Goal: Complete application form: Complete application form

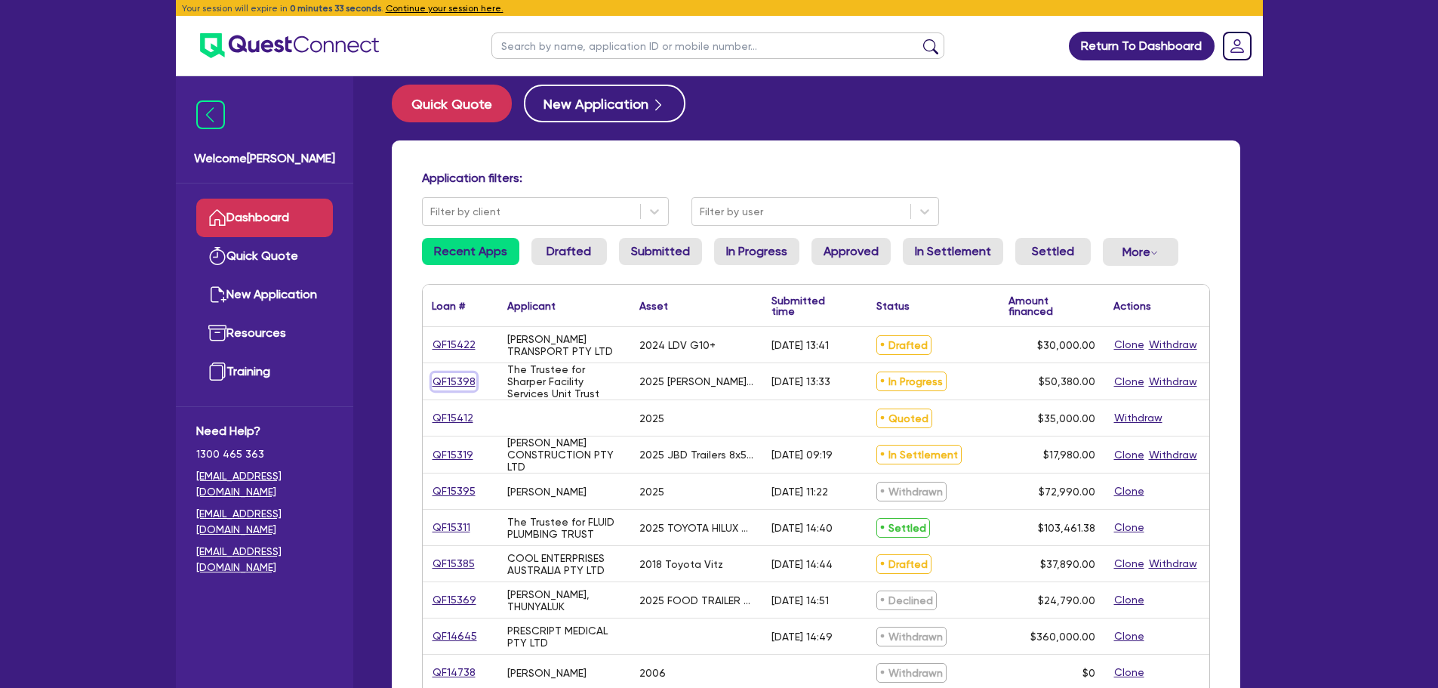
click at [457, 383] on link "QF15398" at bounding box center [454, 381] width 45 height 17
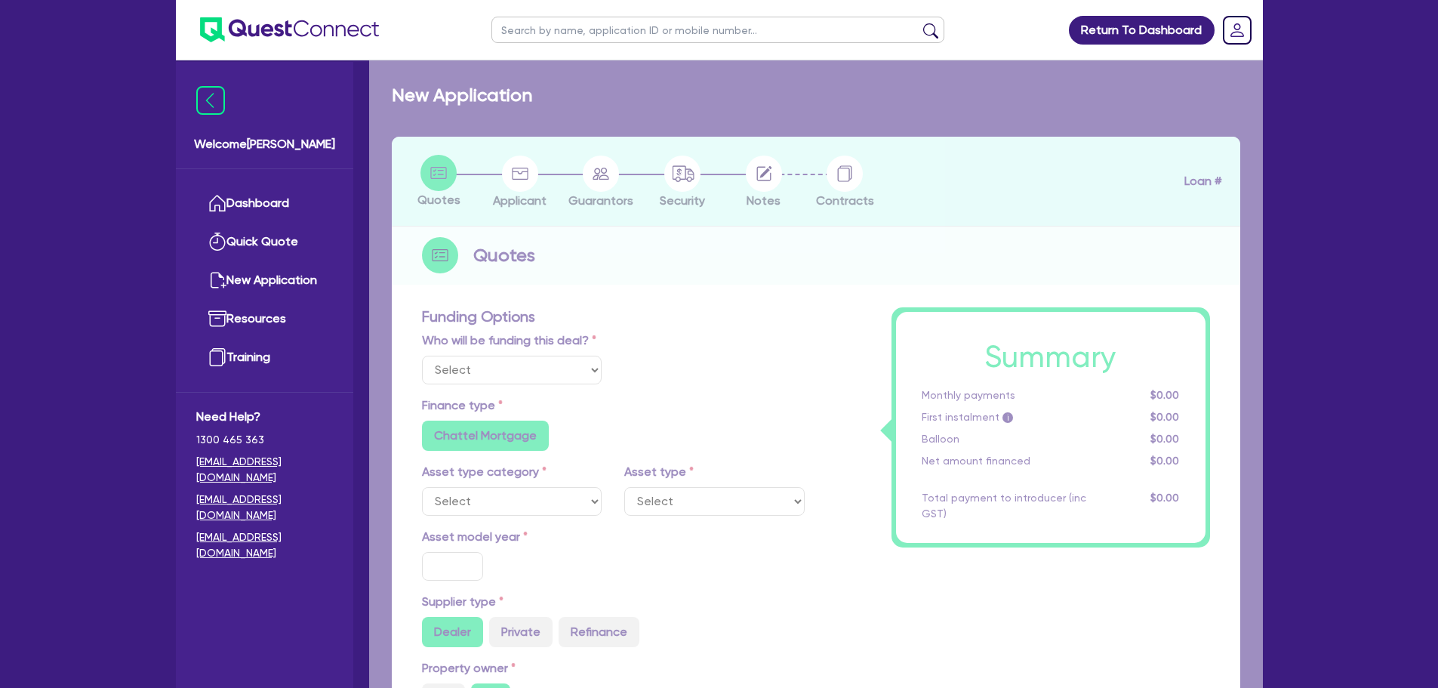
select select "Quest Finance - Own Book"
select select "SECONDARY_ASSETS"
type input "2025"
type input "50,380"
type input "10"
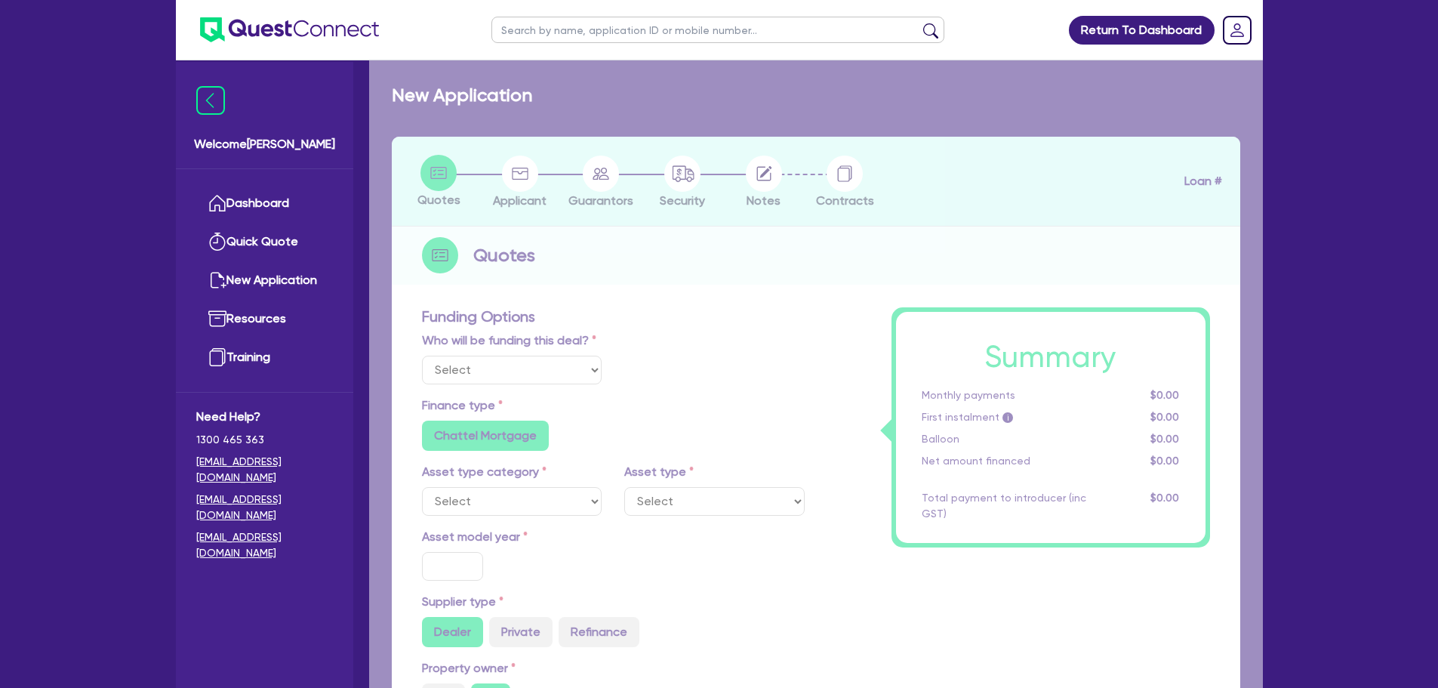
type input "5,038"
type input "17.95"
type input "900"
select select "OTHER"
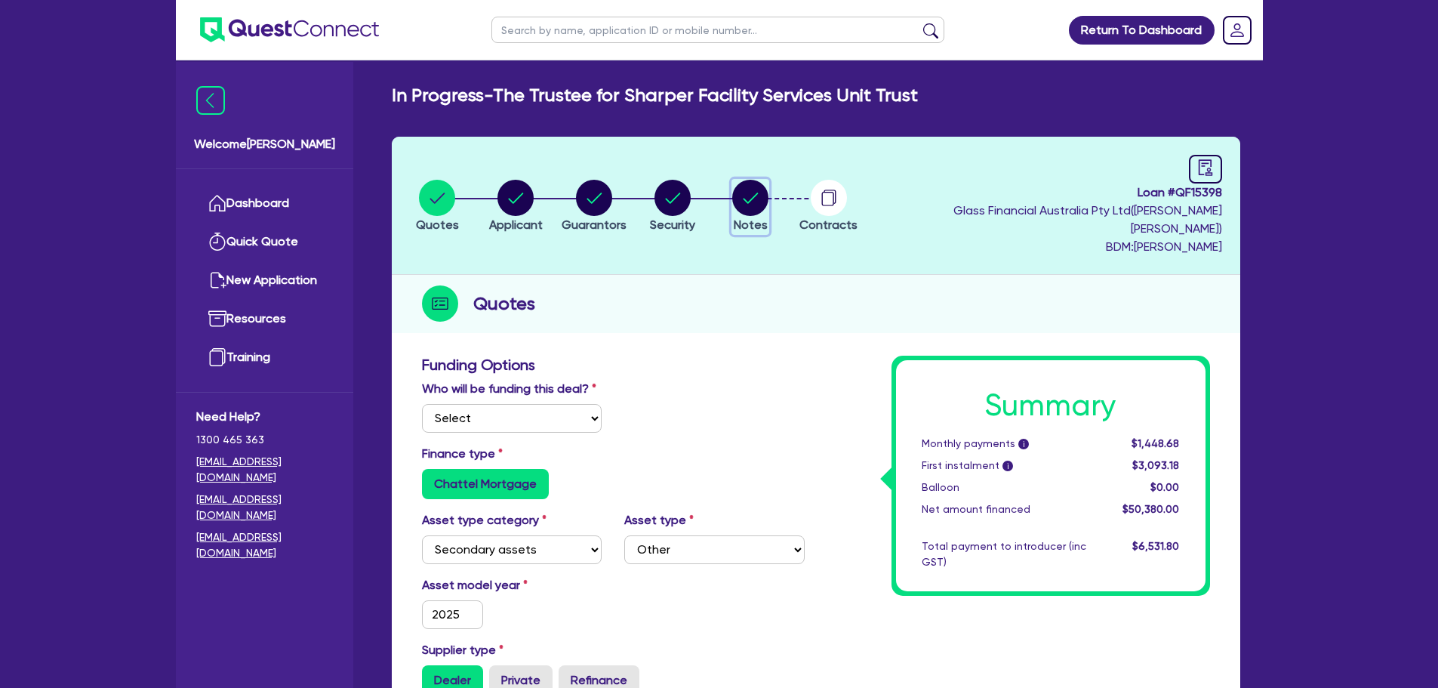
click at [768, 186] on circle "button" at bounding box center [750, 198] width 36 height 36
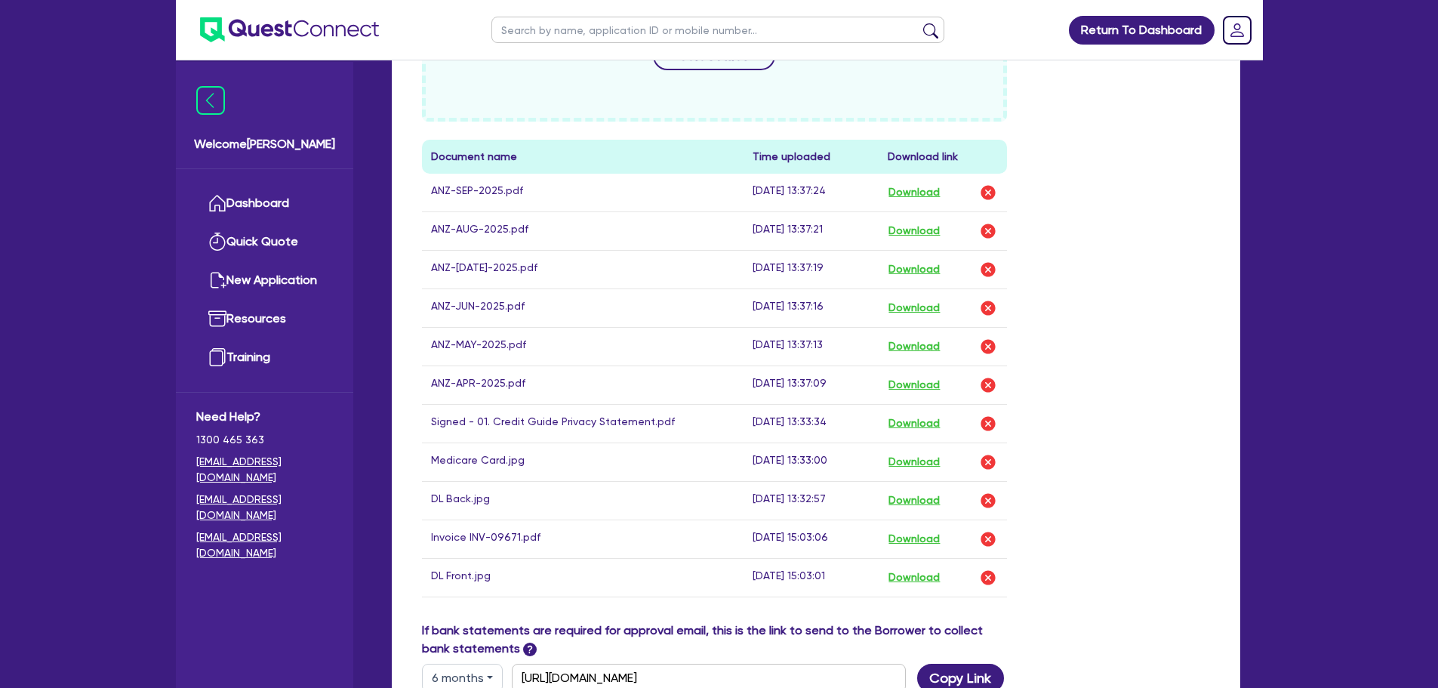
scroll to position [528, 0]
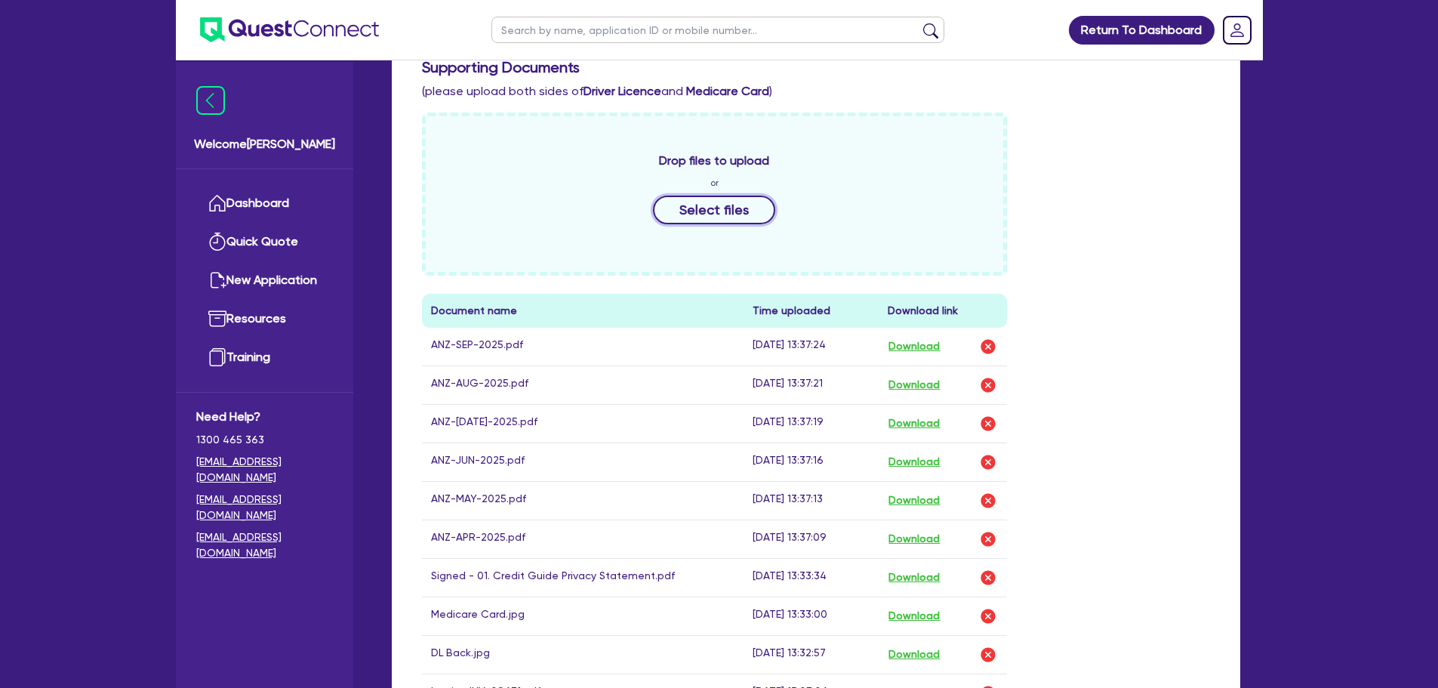
click at [746, 176] on div "Drop files to upload or Select files" at bounding box center [715, 193] width 586 height 163
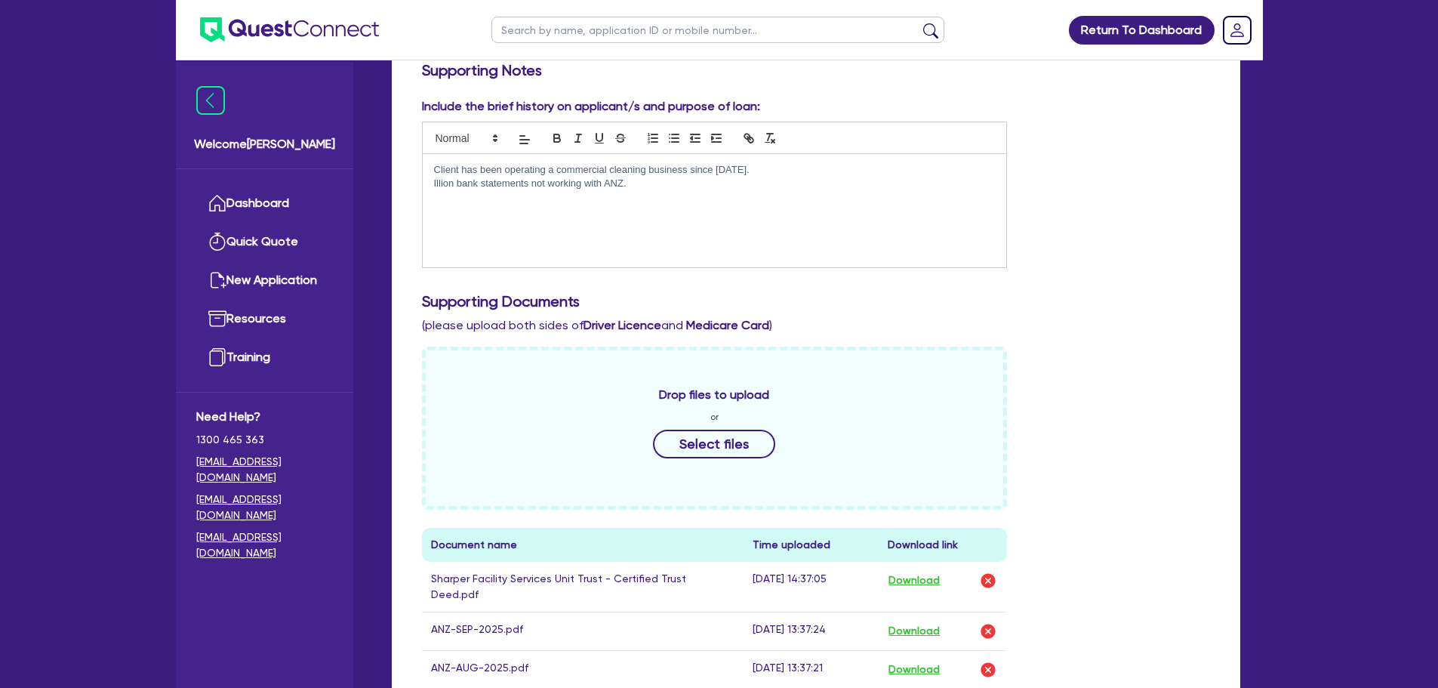
scroll to position [0, 0]
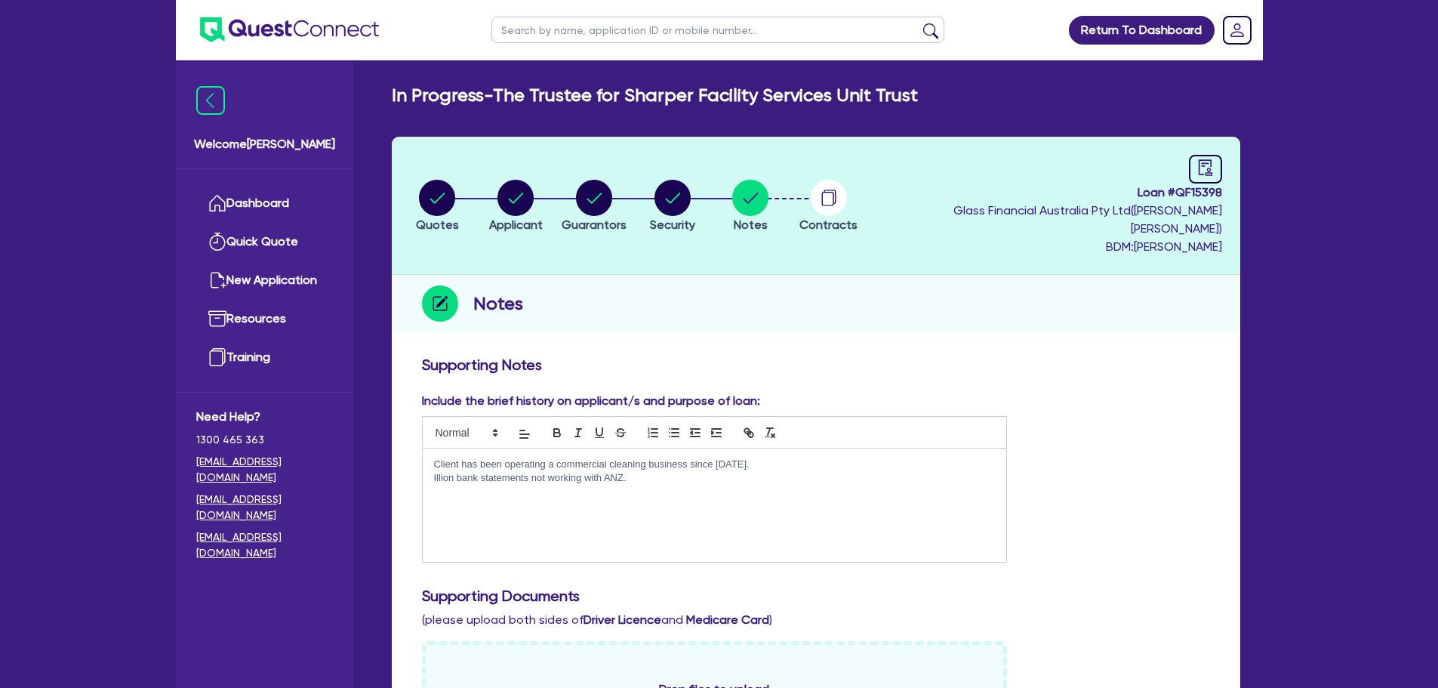
click at [695, 467] on div "Client has been operating a commercial cleaning business since 2016. Illion ban…" at bounding box center [715, 504] width 584 height 113
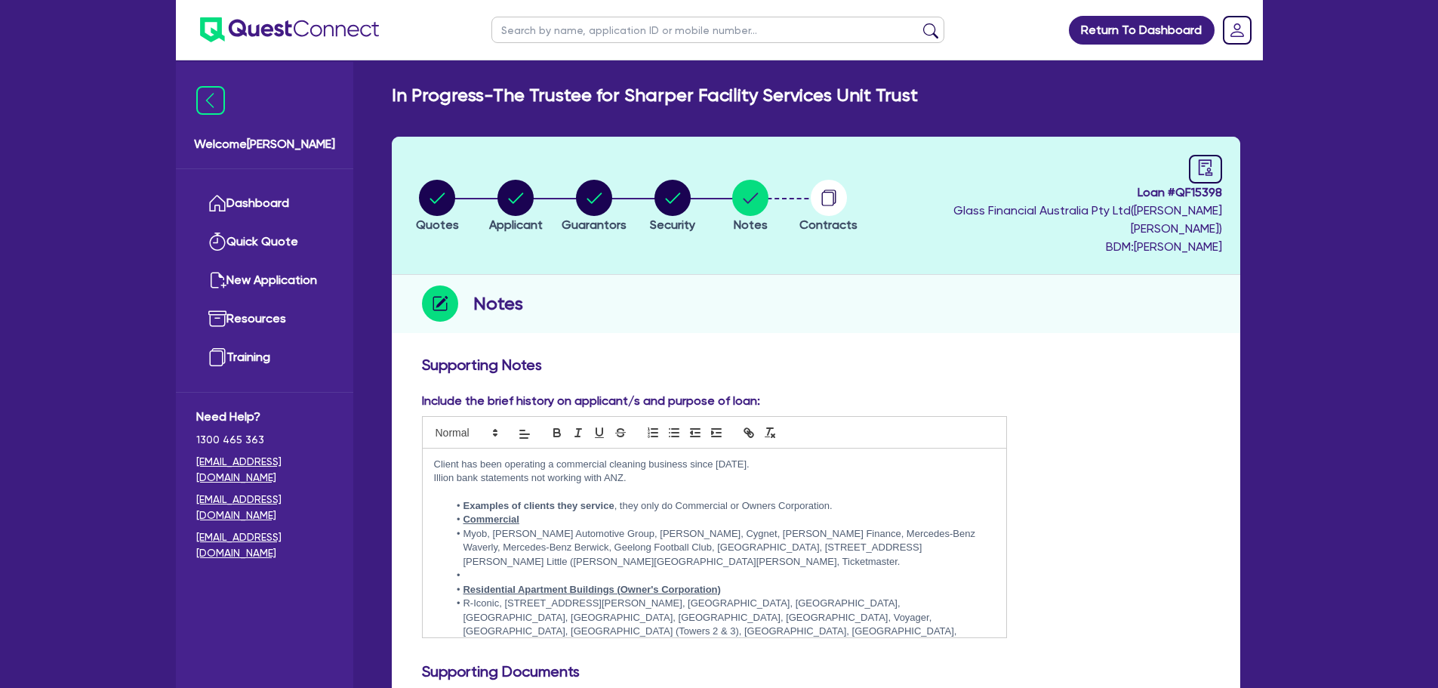
click at [462, 499] on li "Examples of clients they service , they only do Commercial or Owners Corporatio…" at bounding box center [721, 506] width 547 height 14
click at [467, 513] on u "Commercial" at bounding box center [491, 518] width 56 height 11
click at [462, 513] on li "Commercial" at bounding box center [721, 520] width 547 height 14
click at [477, 568] on li at bounding box center [721, 575] width 547 height 14
click at [462, 583] on li "Residential Apartment Buildings (Owner's Corporation)" at bounding box center [721, 590] width 547 height 14
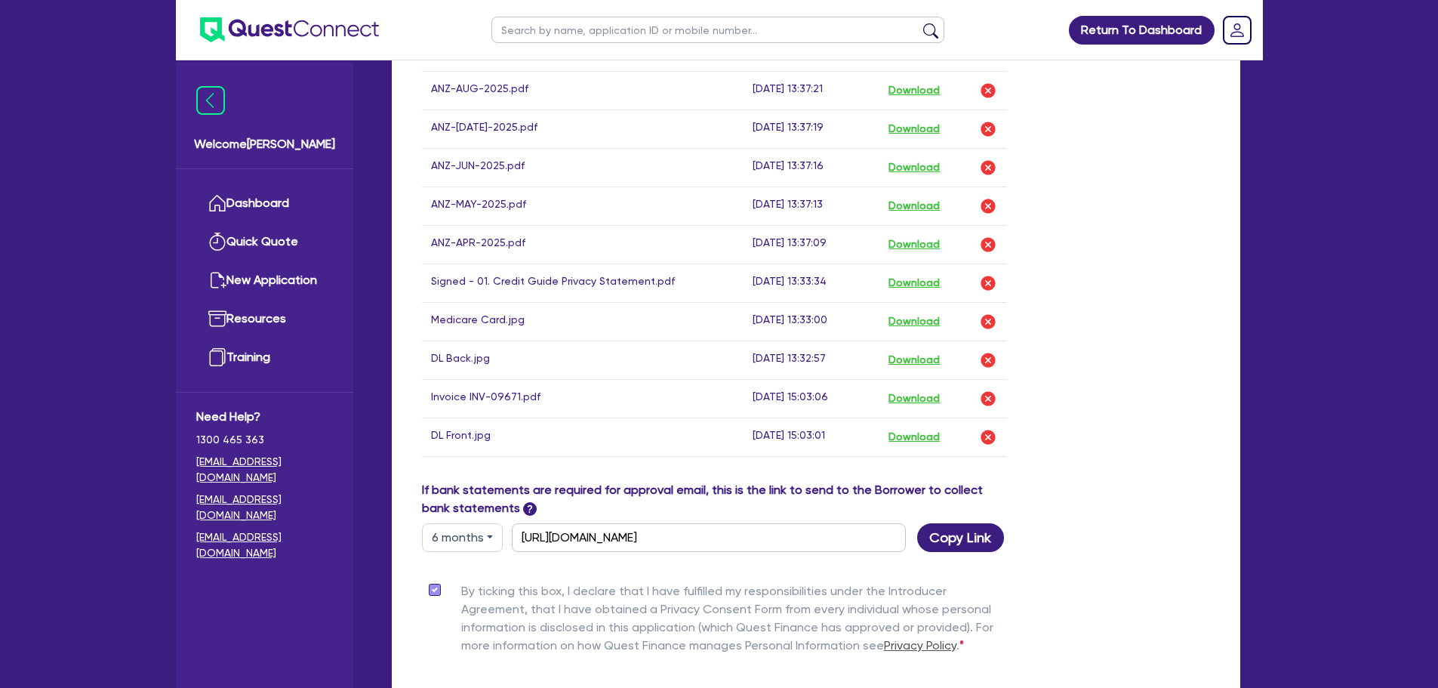
scroll to position [1079, 0]
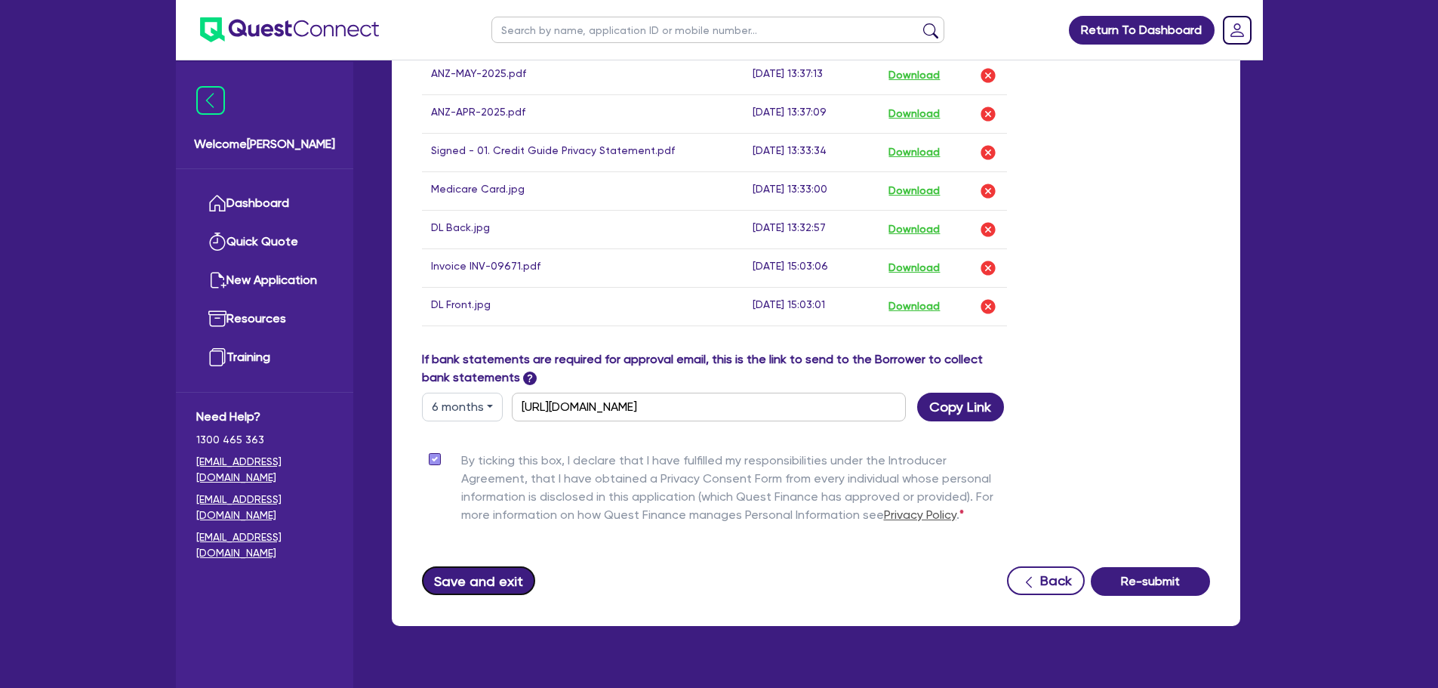
click at [487, 566] on button "Save and exit" at bounding box center [479, 580] width 114 height 29
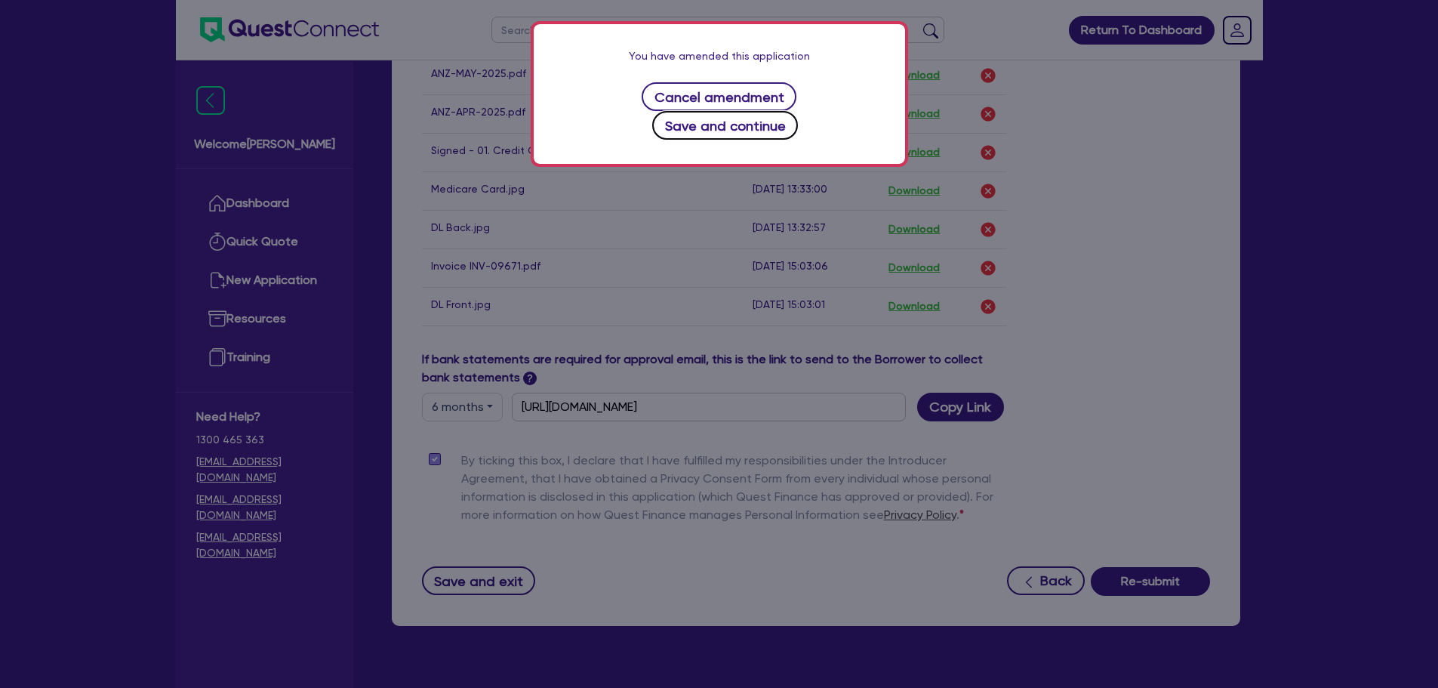
click at [798, 111] on button "Save and continue" at bounding box center [725, 125] width 146 height 29
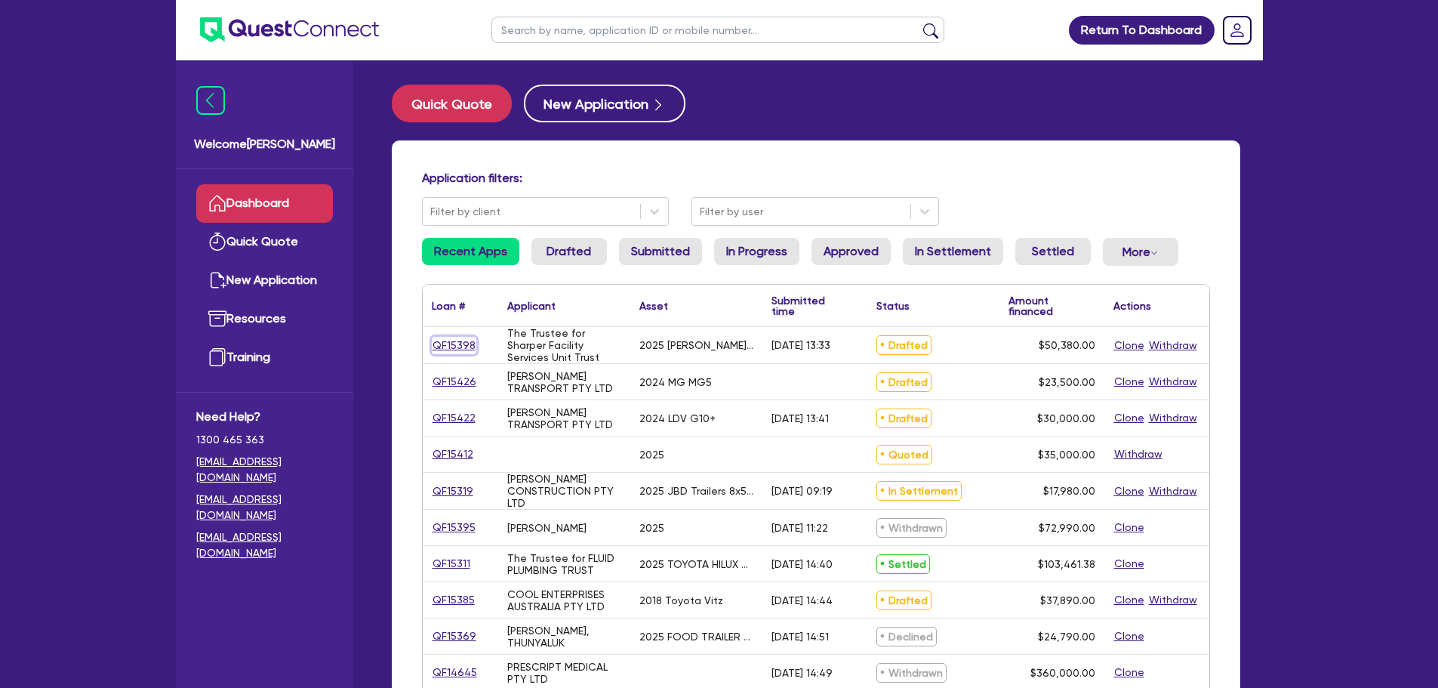
click at [460, 345] on link "QF15398" at bounding box center [454, 345] width 45 height 17
select select "Quest Finance - Own Book"
select select "SECONDARY_ASSETS"
select select "OTHER"
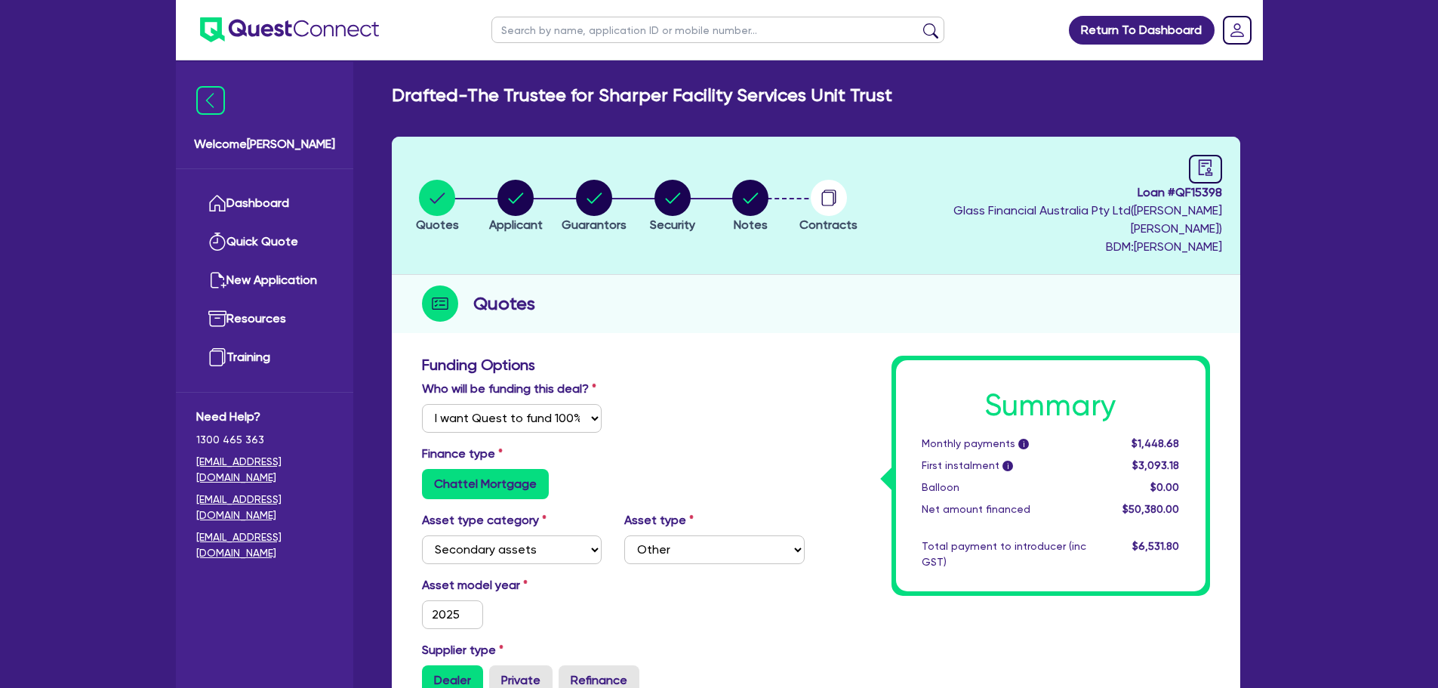
type input "50,380"
type input "5,038"
click at [691, 199] on circle "button" at bounding box center [672, 198] width 36 height 36
select select "SECONDARY_ASSETS"
select select "OTHER"
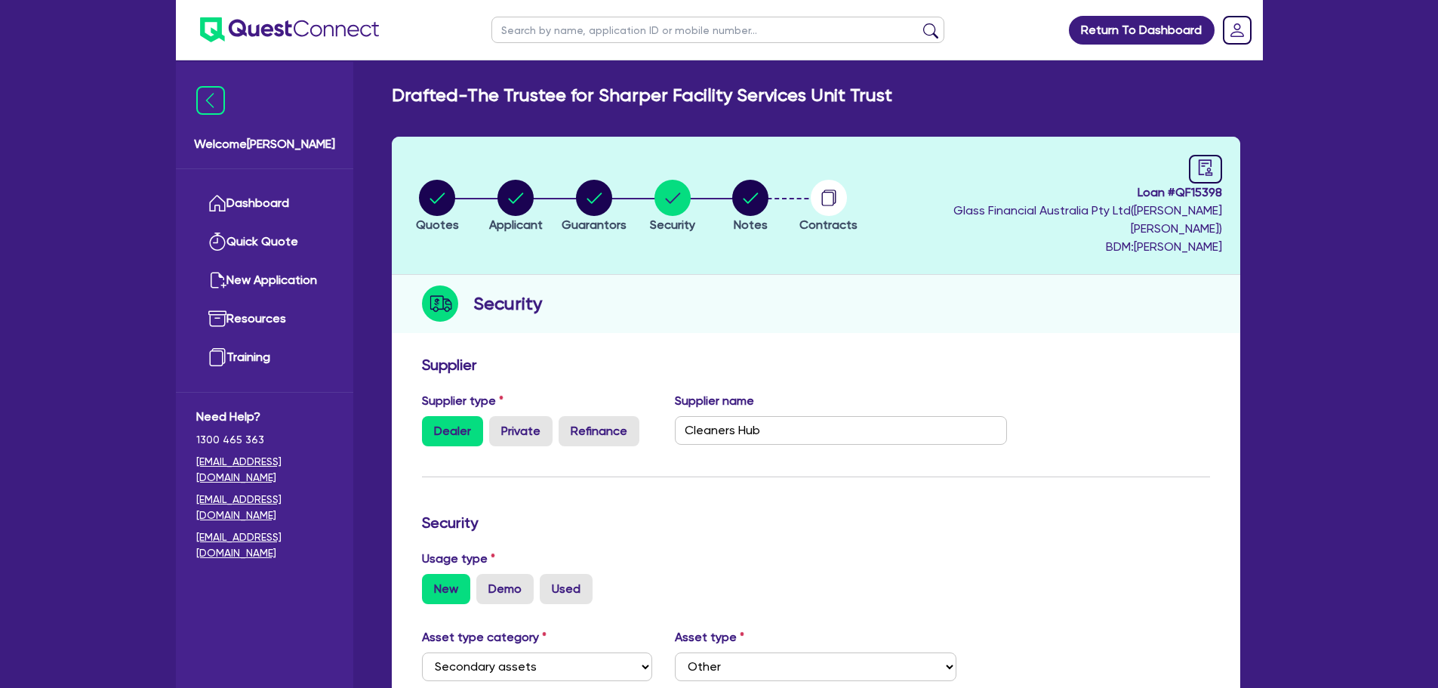
click at [738, 199] on li "Notes" at bounding box center [750, 205] width 79 height 53
click at [753, 196] on circle "button" at bounding box center [750, 198] width 36 height 36
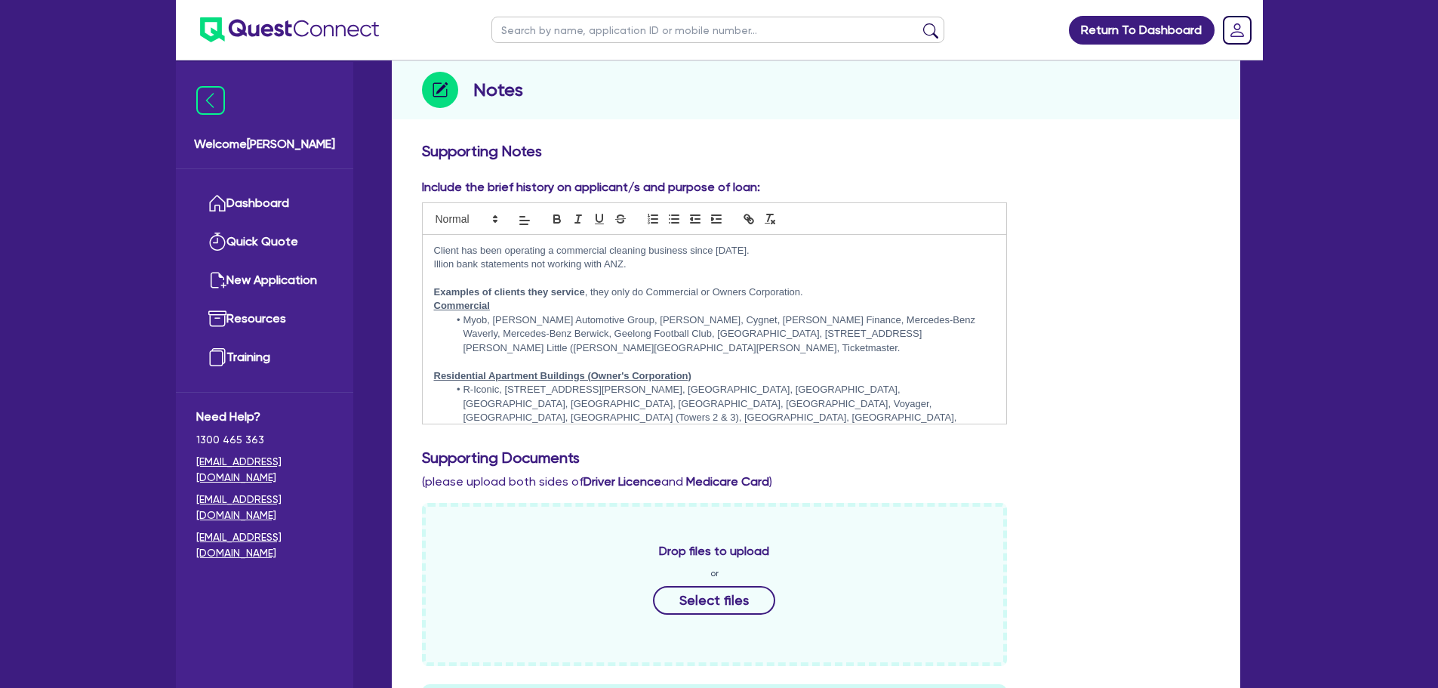
scroll to position [377, 0]
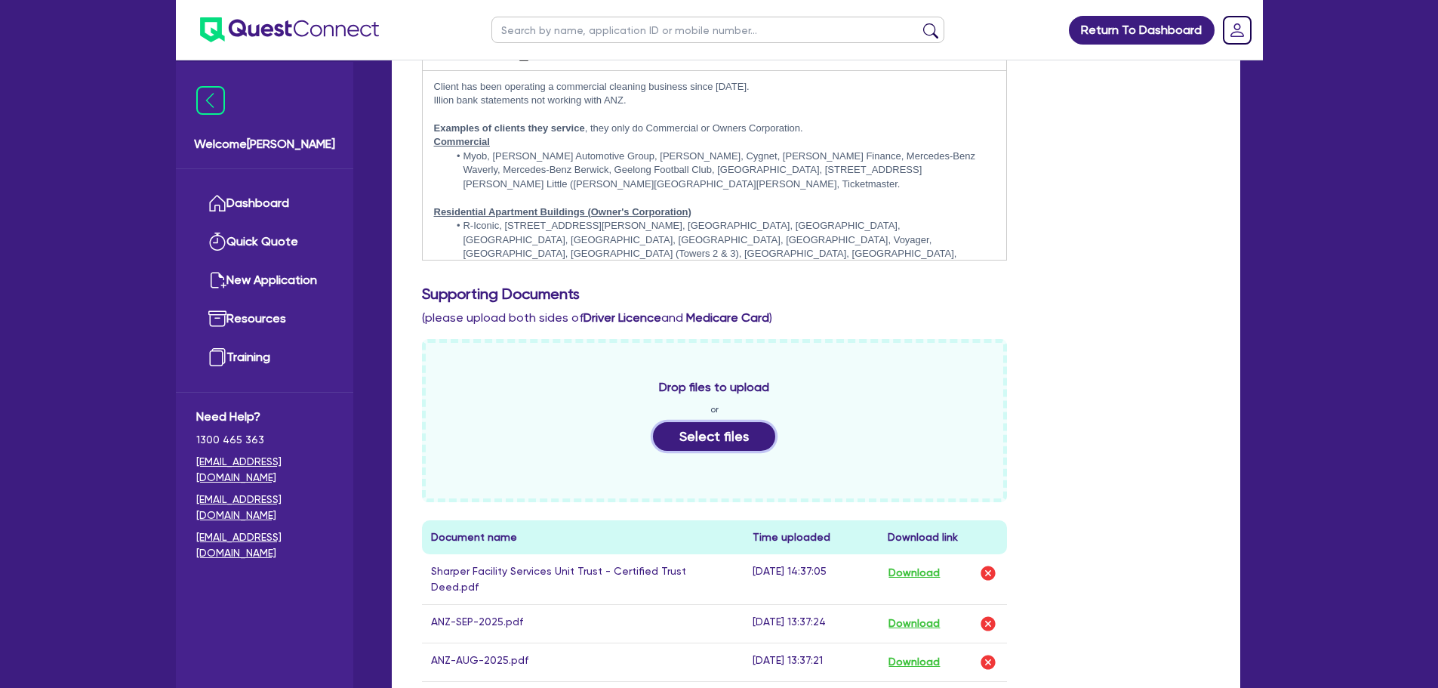
click at [707, 422] on button "Select files" at bounding box center [714, 436] width 122 height 29
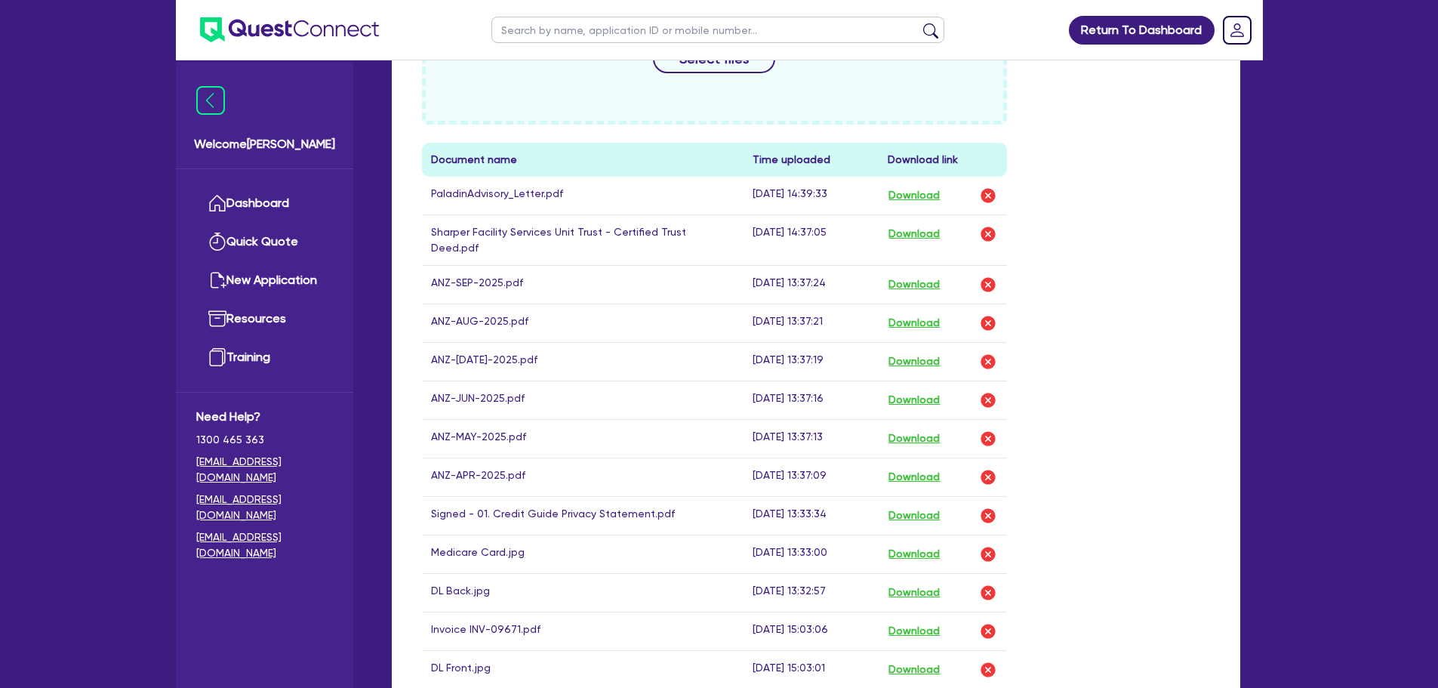
scroll to position [1118, 0]
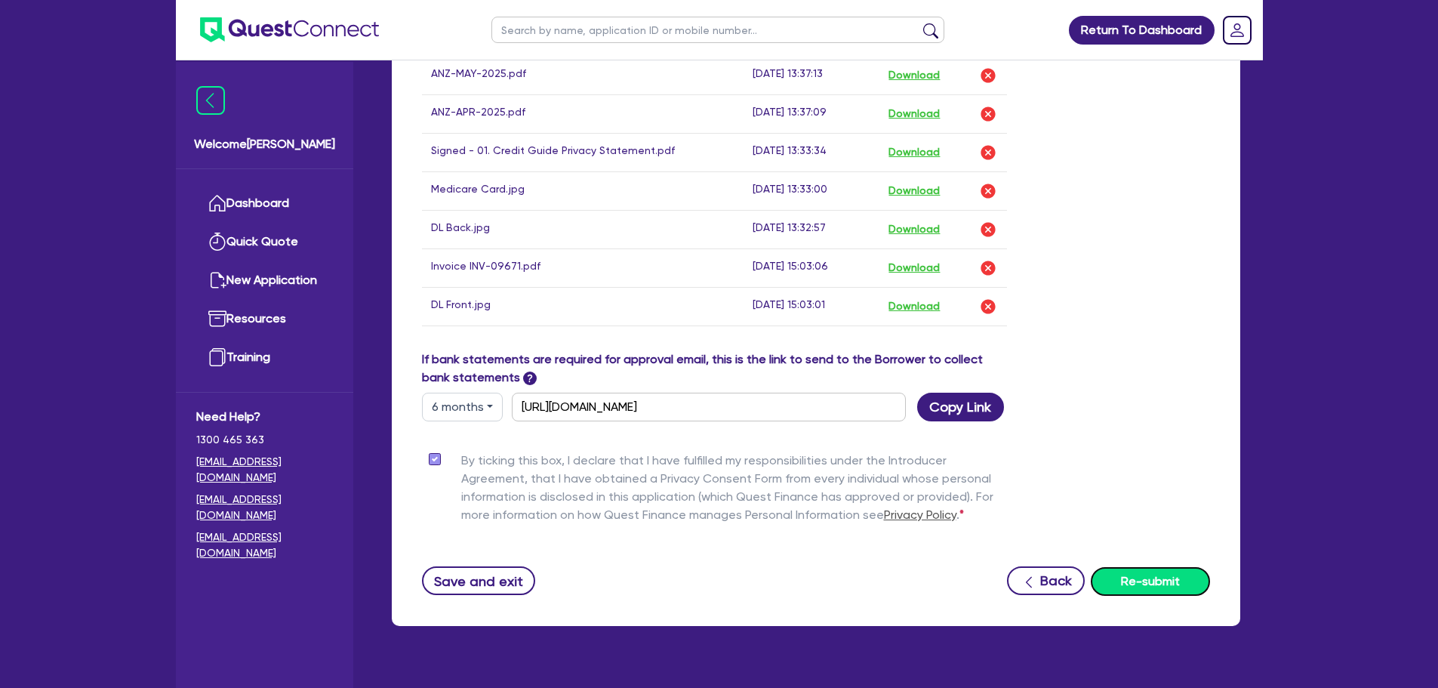
click at [1123, 567] on button "Re-submit" at bounding box center [1150, 581] width 119 height 29
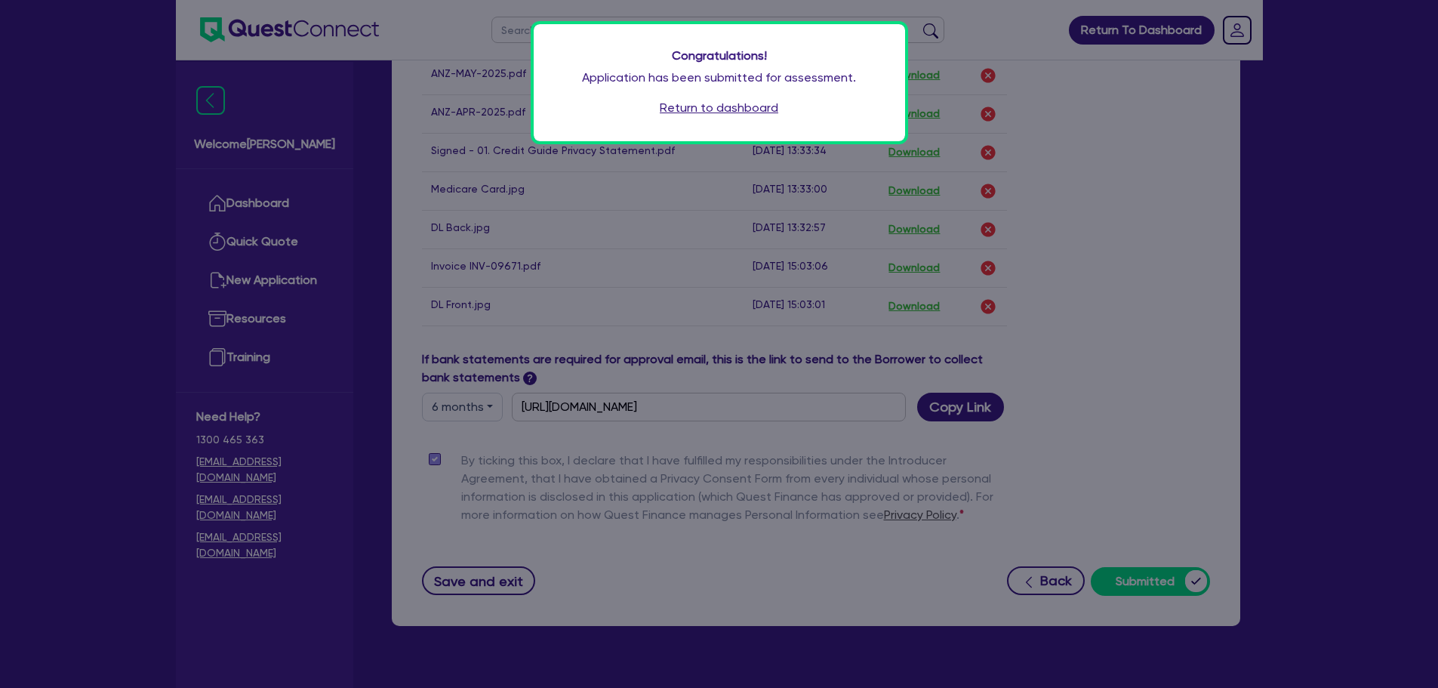
click at [712, 100] on link "Return to dashboard" at bounding box center [719, 108] width 119 height 18
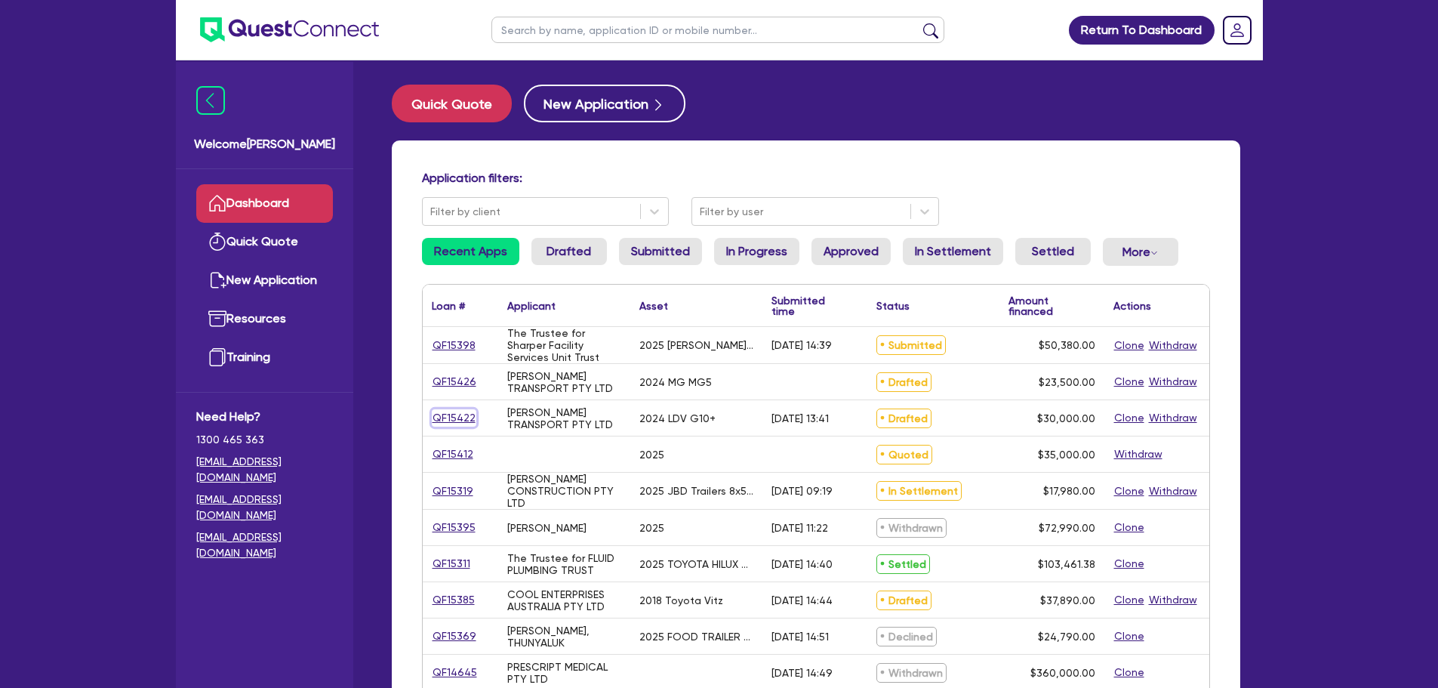
click at [456, 416] on link "QF15422" at bounding box center [454, 417] width 45 height 17
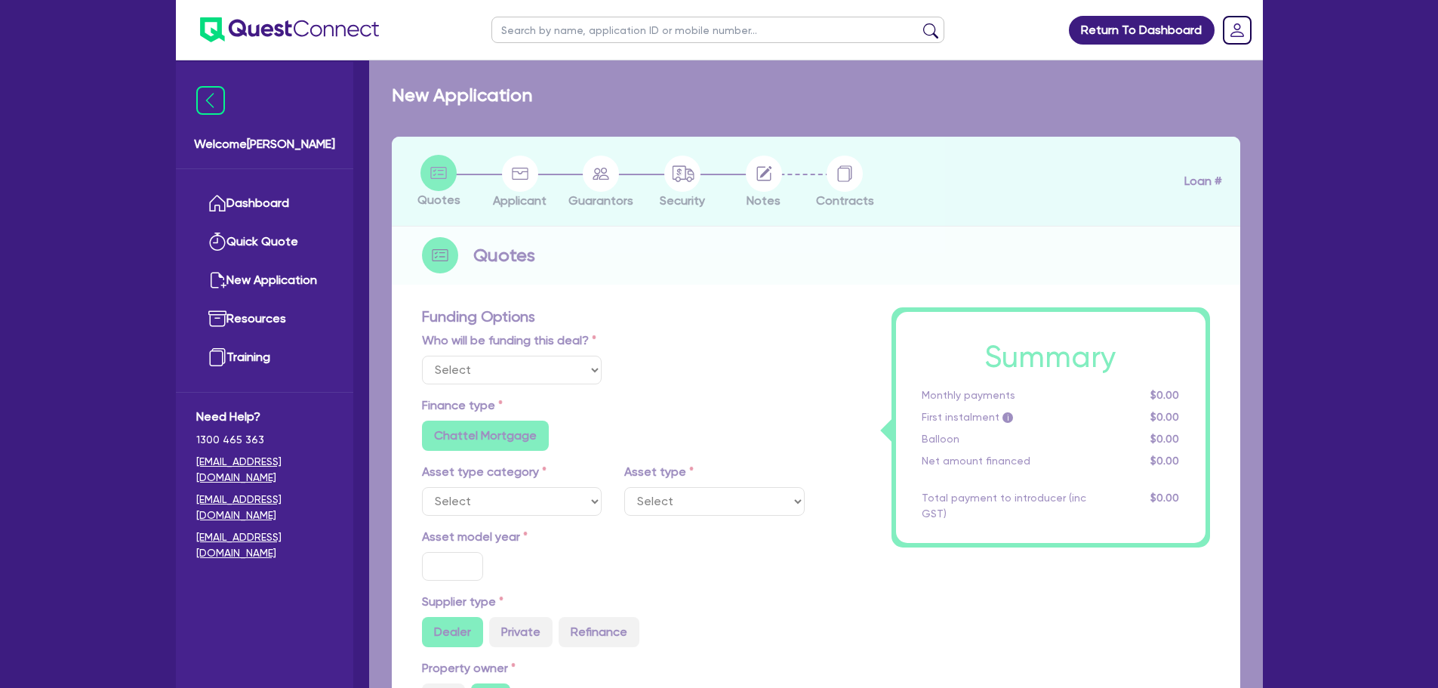
select select "Quest Finance - Own Book"
select select "CARS_AND_LIGHT_TRUCKS"
type input "2024"
radio input "false"
radio input "true"
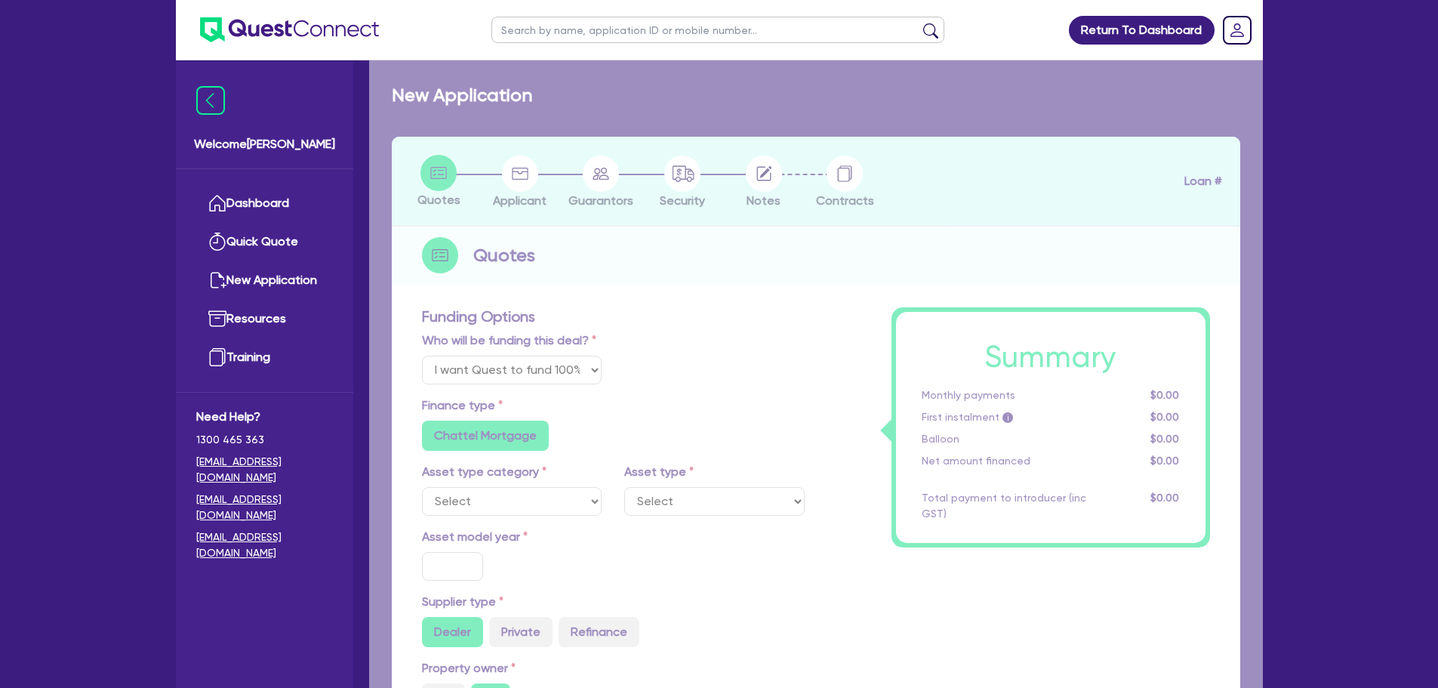
radio input "true"
type input "30,000"
type input "30"
type input "9,000"
type input "10"
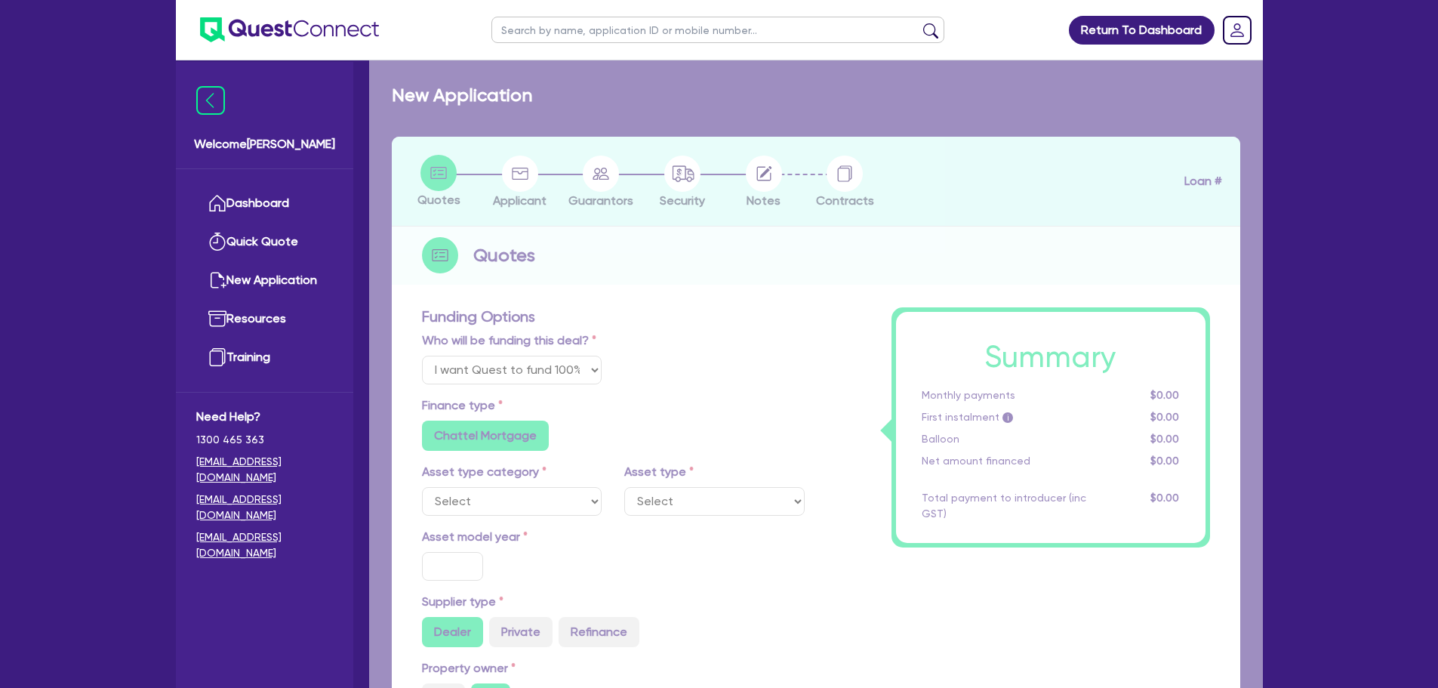
type input "3,000"
type input "17.95"
select select "VANS_AND_UTES"
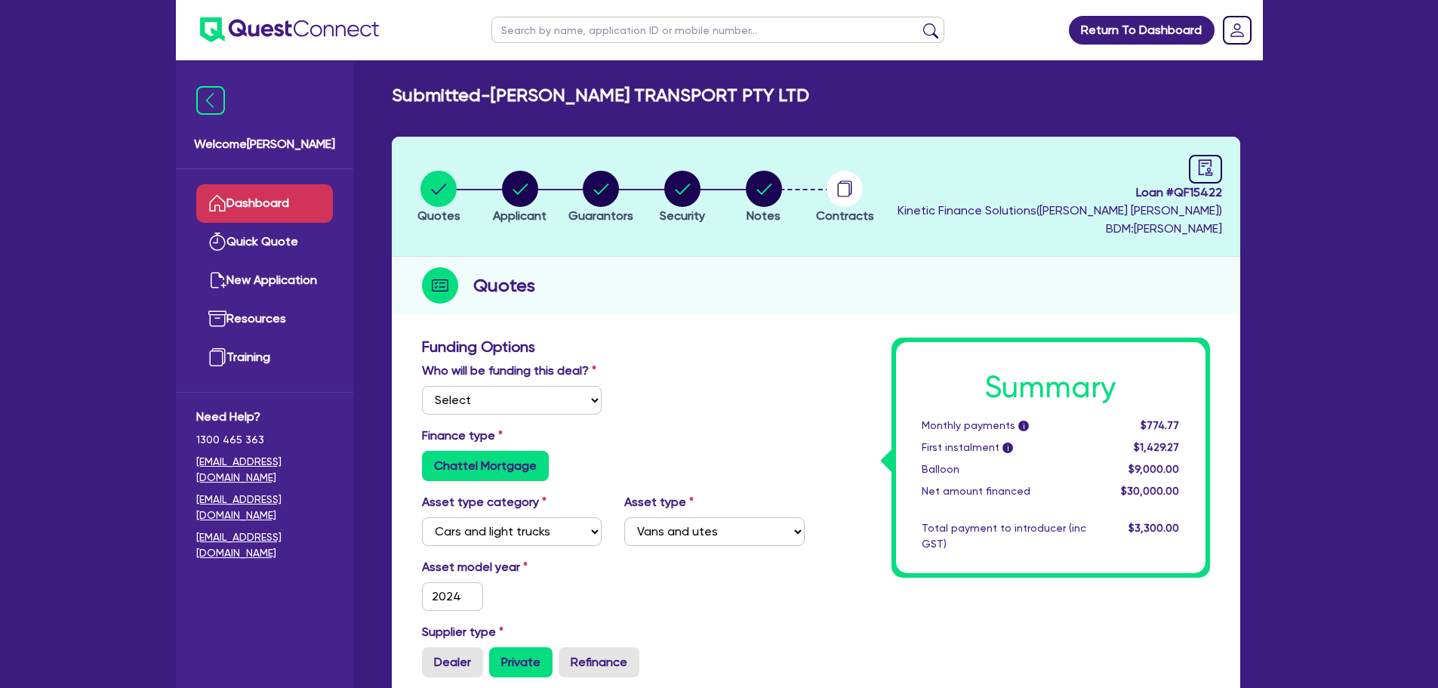
click at [288, 196] on link "Dashboard" at bounding box center [264, 203] width 137 height 38
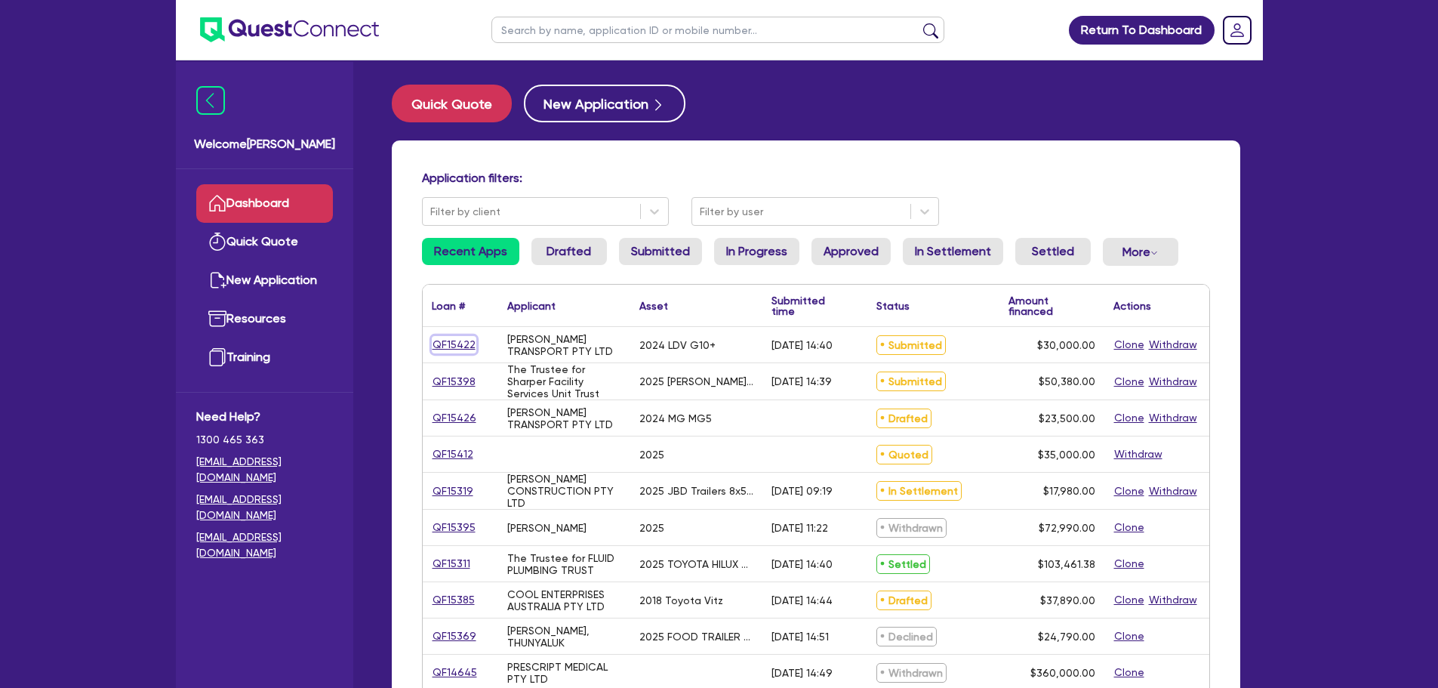
click at [456, 337] on link "QF15422" at bounding box center [454, 344] width 45 height 17
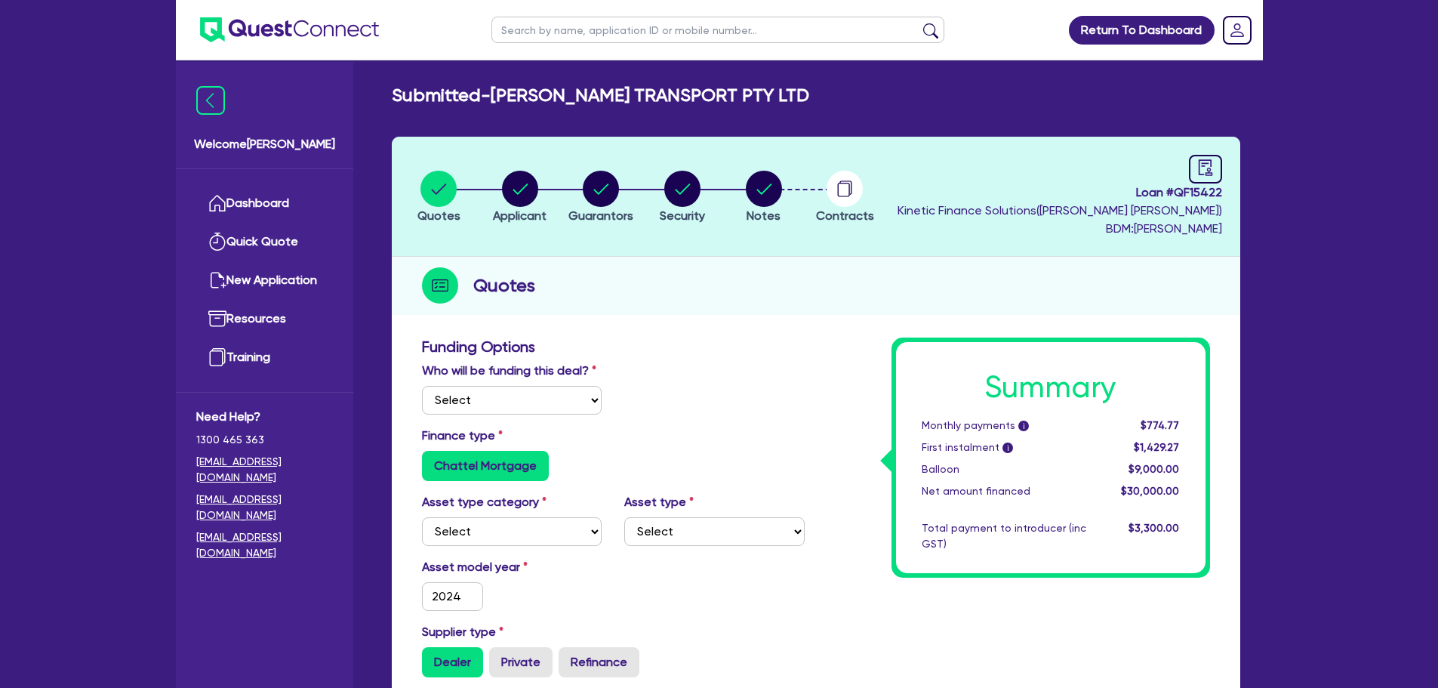
select select "Quest Finance - Own Book"
select select "CARS_AND_LIGHT_TRUCKS"
select select "VANS_AND_UTES"
type input "2024"
radio input "false"
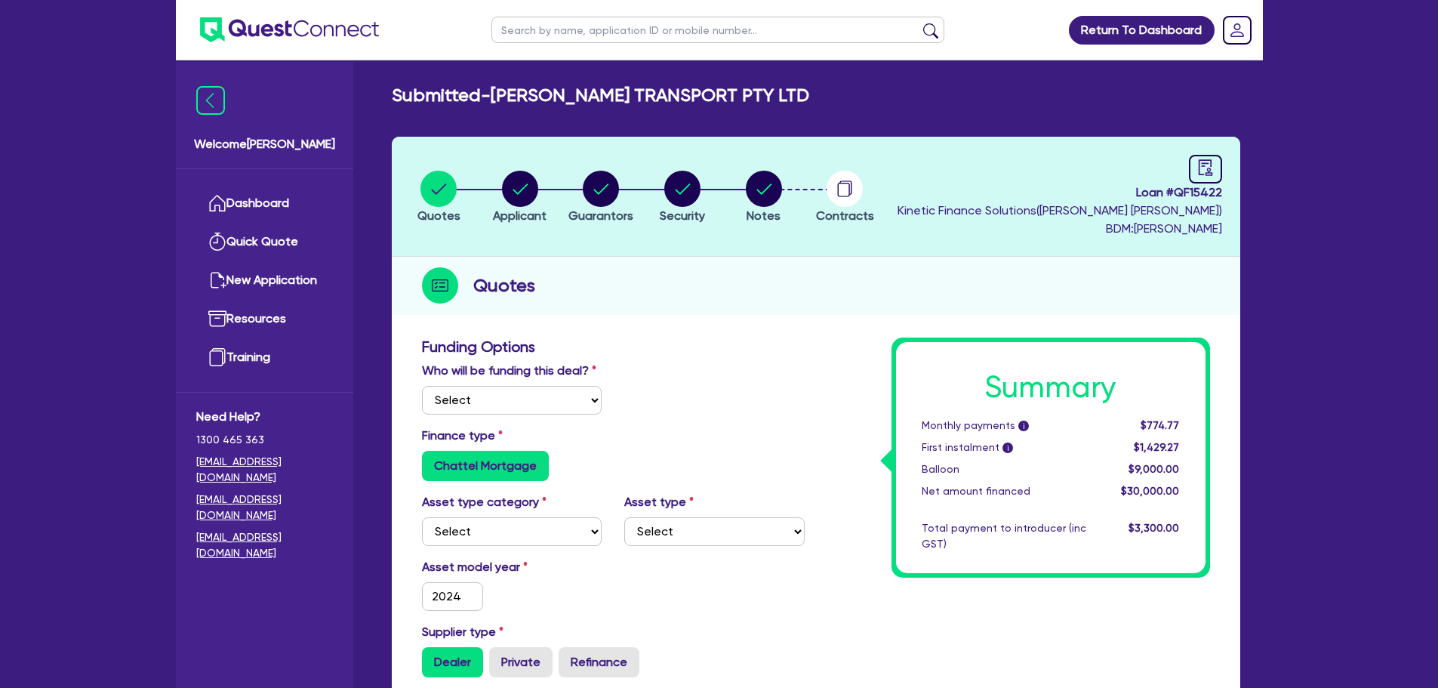
radio input "true"
type input "30,000"
type input "30"
type input "9,000"
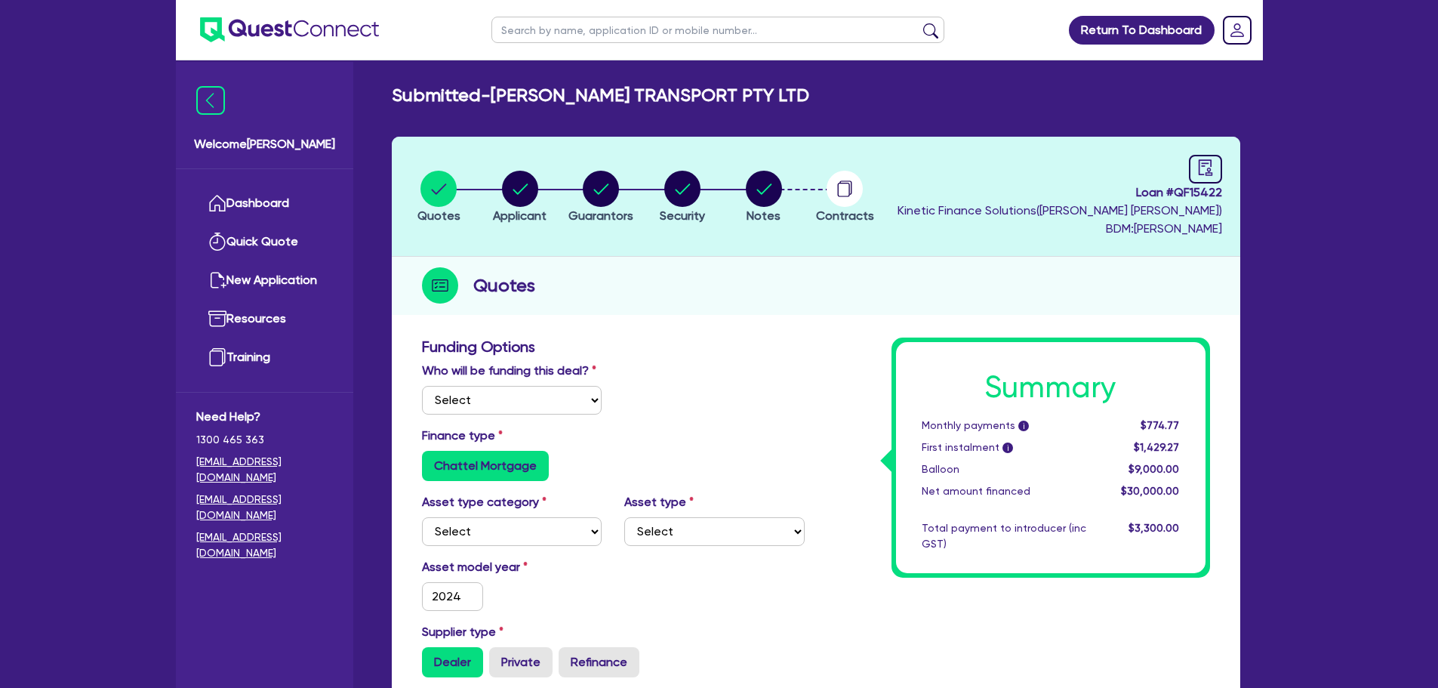
type input "10"
type input "3,000"
type input "17.95"
click at [768, 192] on circle "button" at bounding box center [764, 189] width 36 height 36
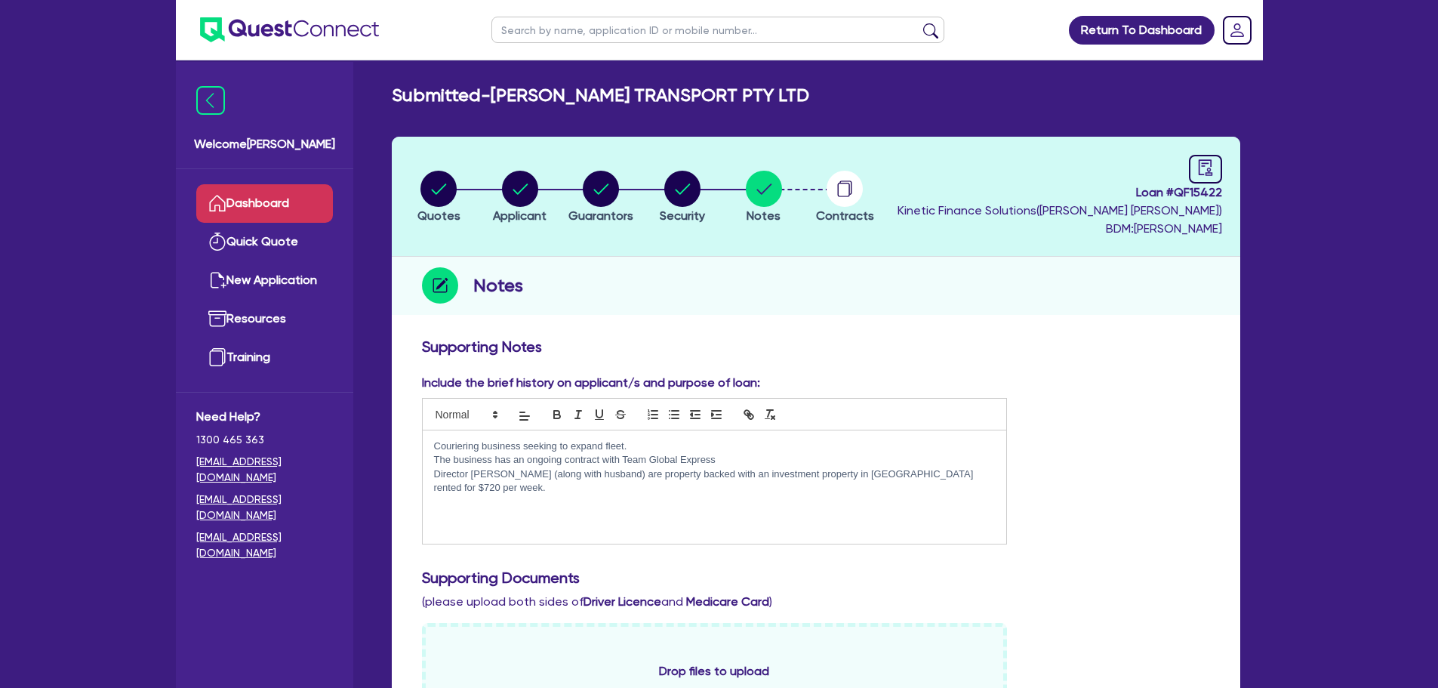
click at [284, 202] on link "Dashboard" at bounding box center [264, 203] width 137 height 38
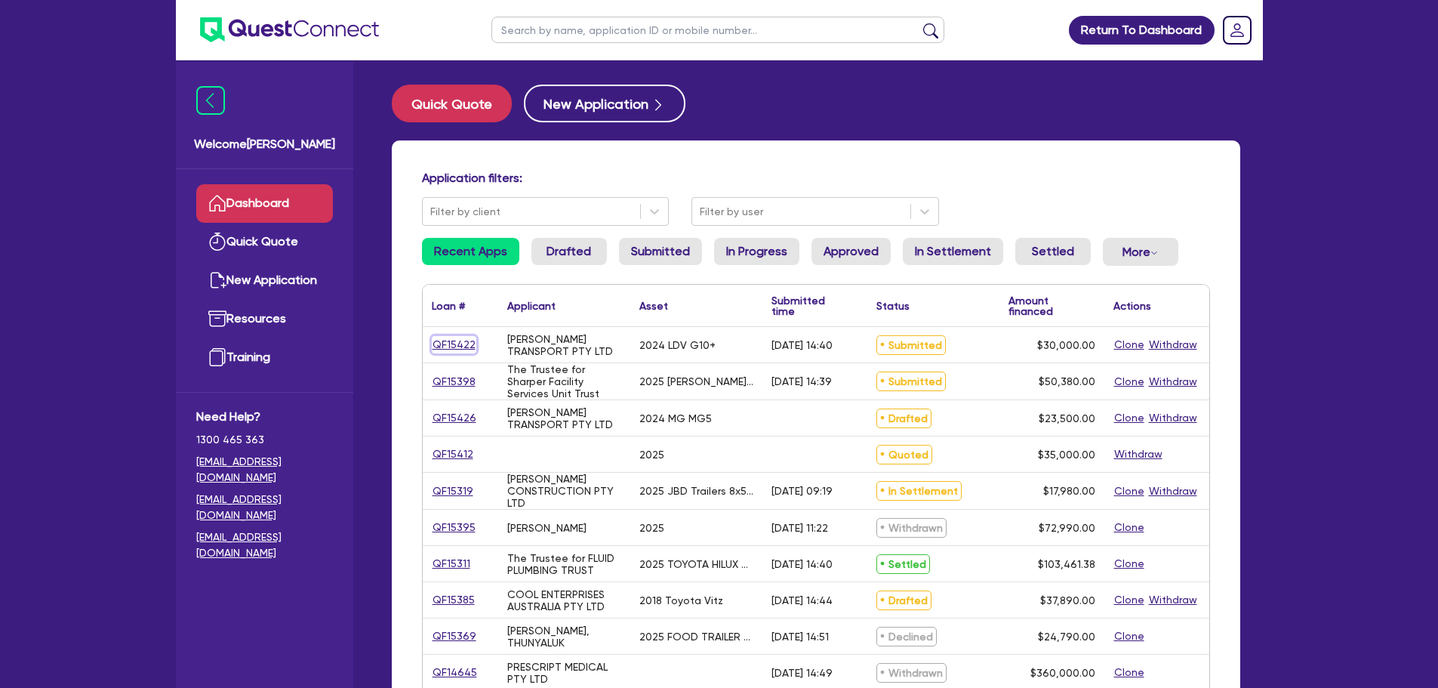
click at [450, 339] on link "QF15422" at bounding box center [454, 344] width 45 height 17
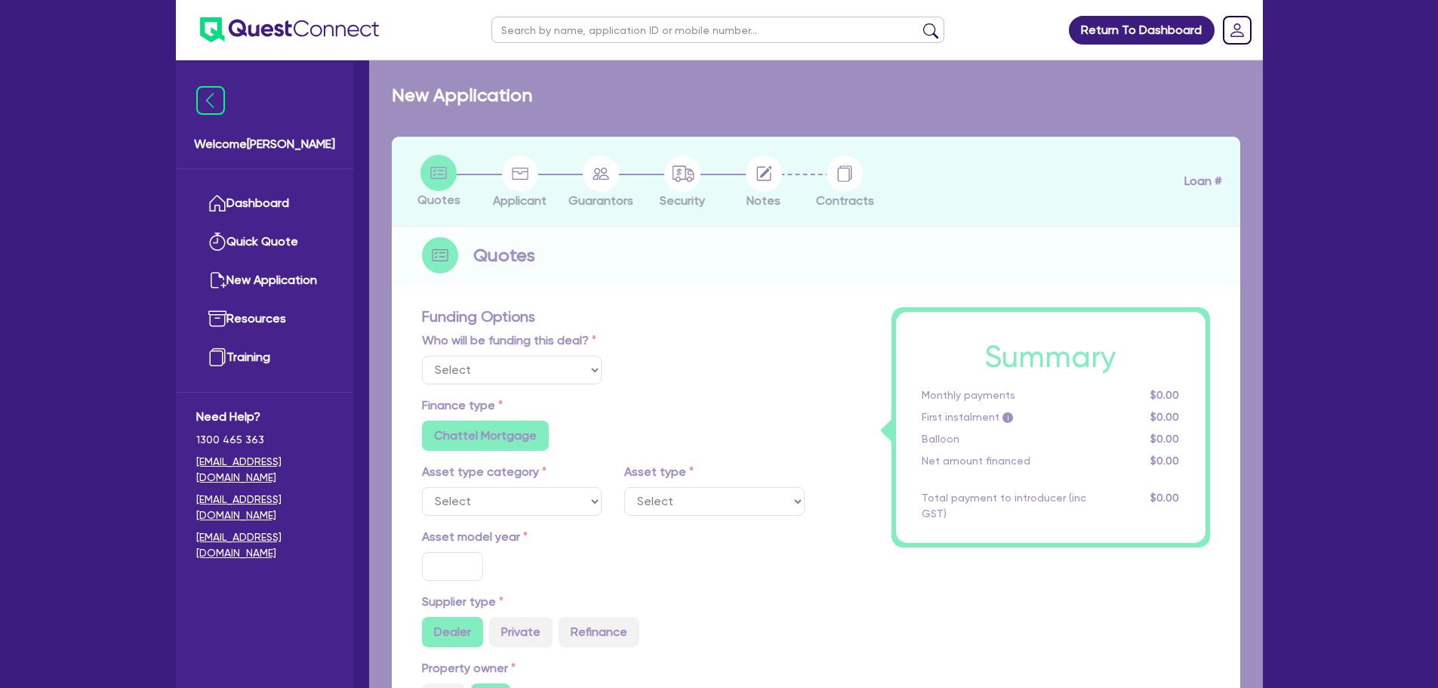
select select "Quest Finance - Own Book"
select select "CARS_AND_LIGHT_TRUCKS"
type input "2024"
radio input "false"
radio input "true"
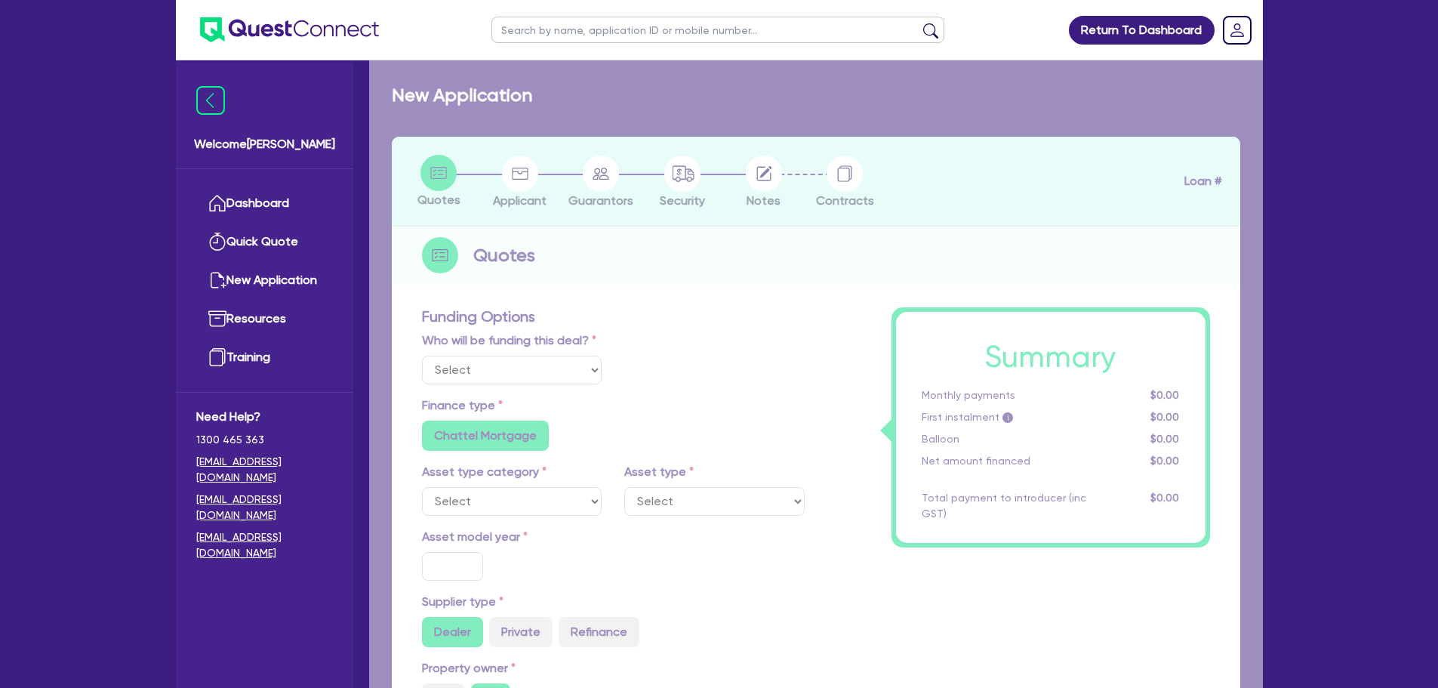
radio input "true"
type input "30,000"
type input "30"
type input "9,000"
type input "10"
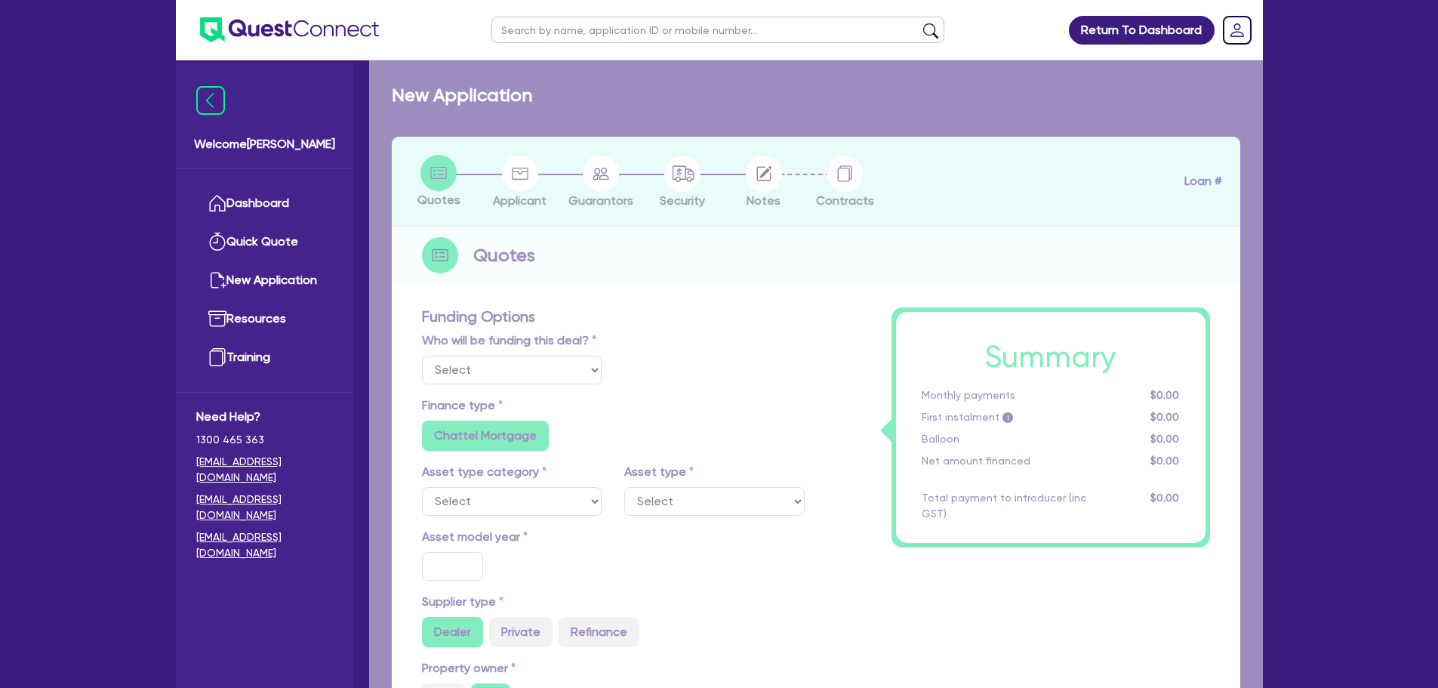
type input "3,000"
type input "17.95"
select select "VANS_AND_UTES"
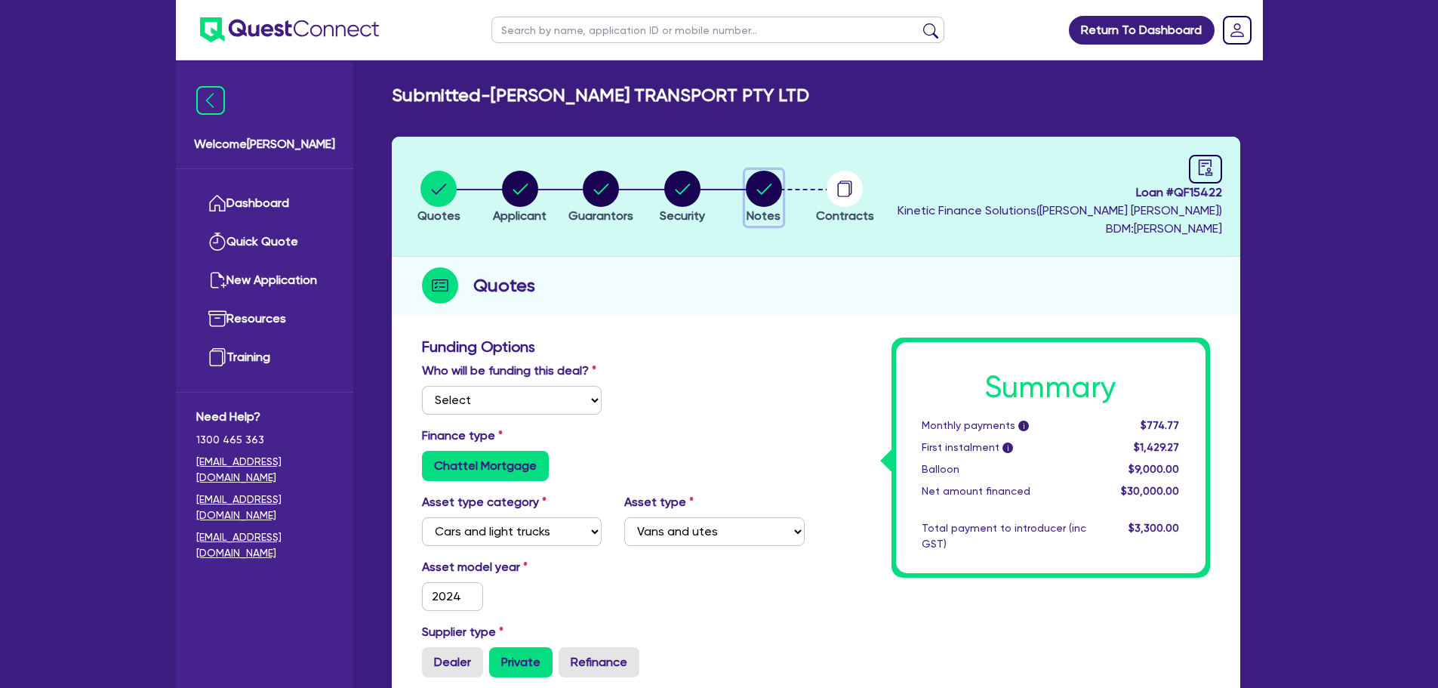
click at [777, 189] on circle "button" at bounding box center [764, 189] width 36 height 36
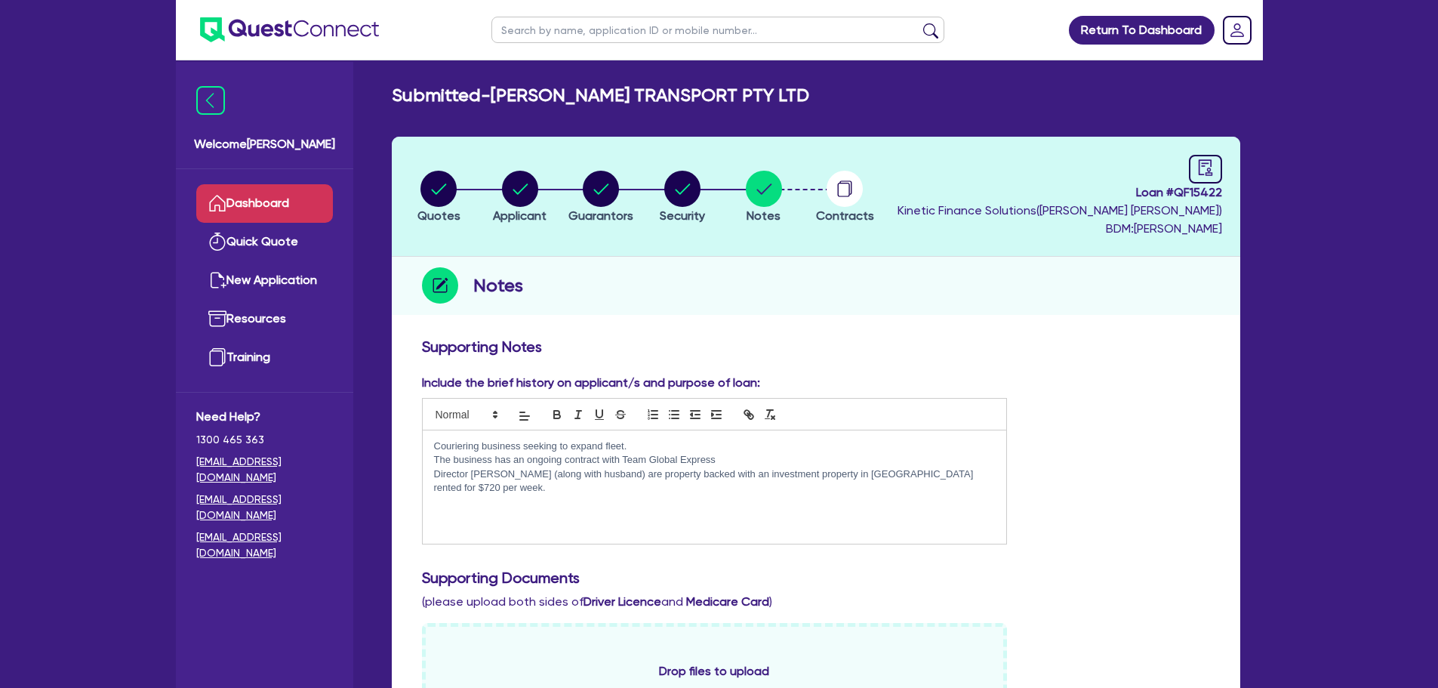
click at [303, 189] on link "Dashboard" at bounding box center [264, 203] width 137 height 38
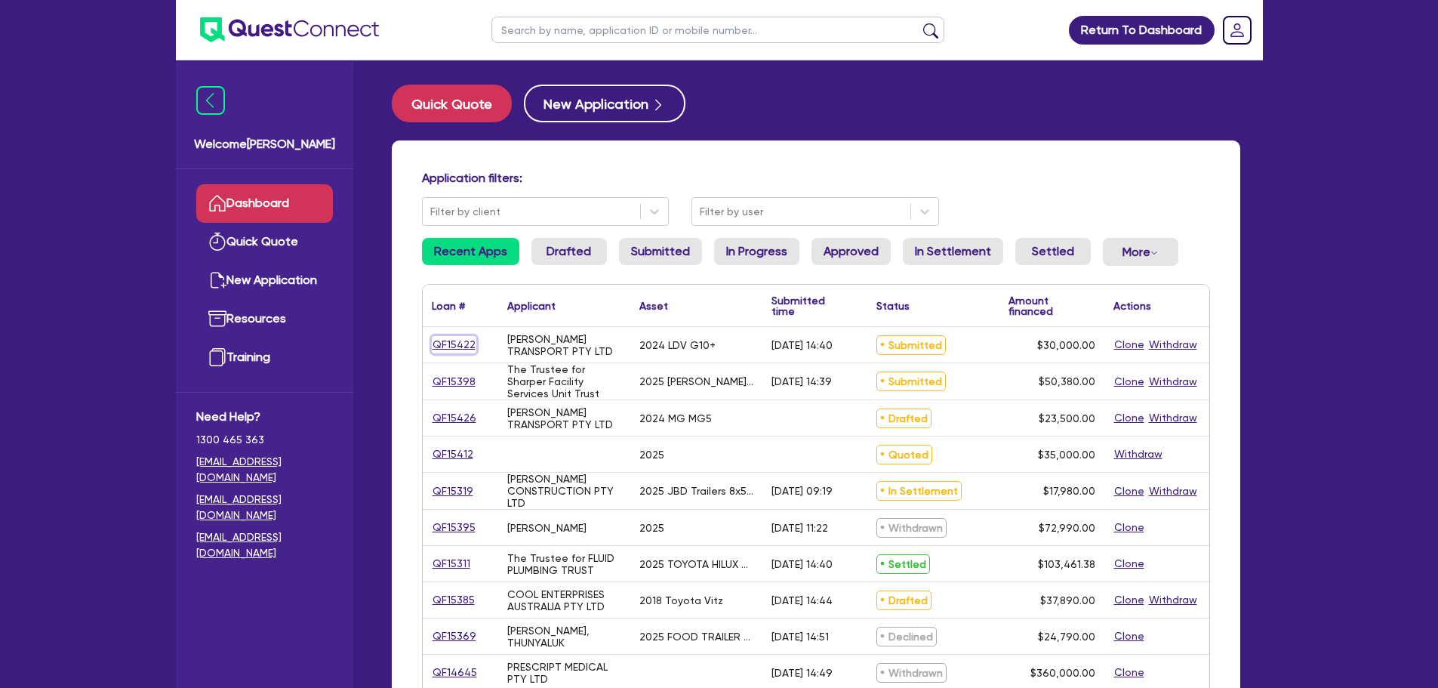
click at [452, 339] on link "QF15422" at bounding box center [454, 344] width 45 height 17
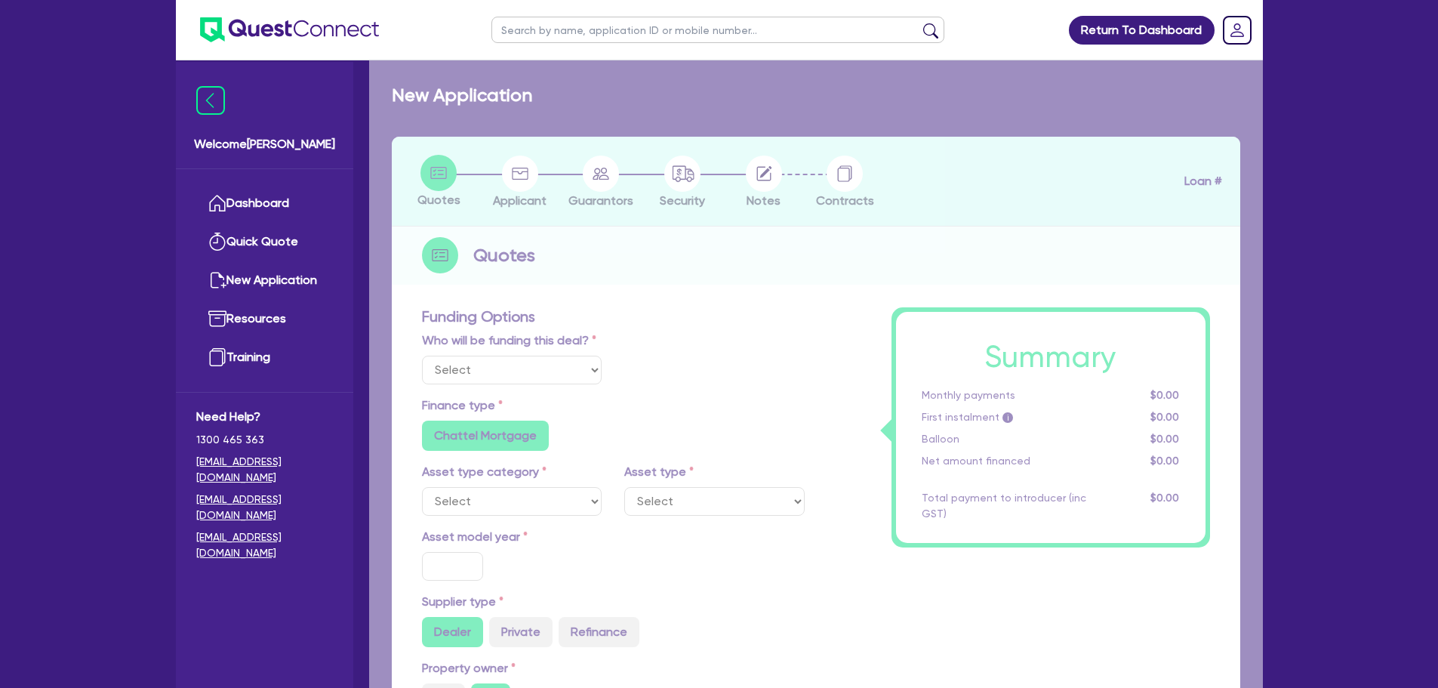
select select "Quest Finance - Own Book"
select select "CARS_AND_LIGHT_TRUCKS"
type input "2024"
radio input "false"
radio input "true"
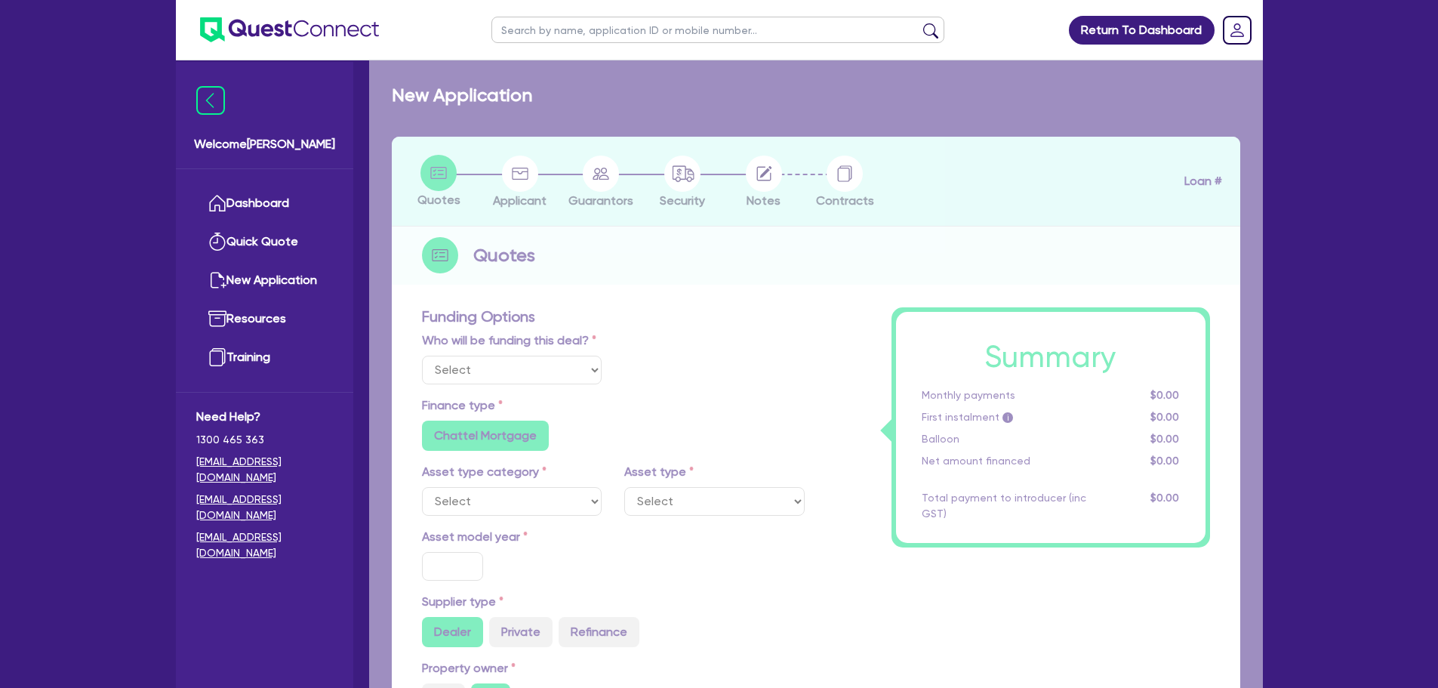
radio input "true"
type input "30,000"
type input "30"
type input "9,000"
type input "10"
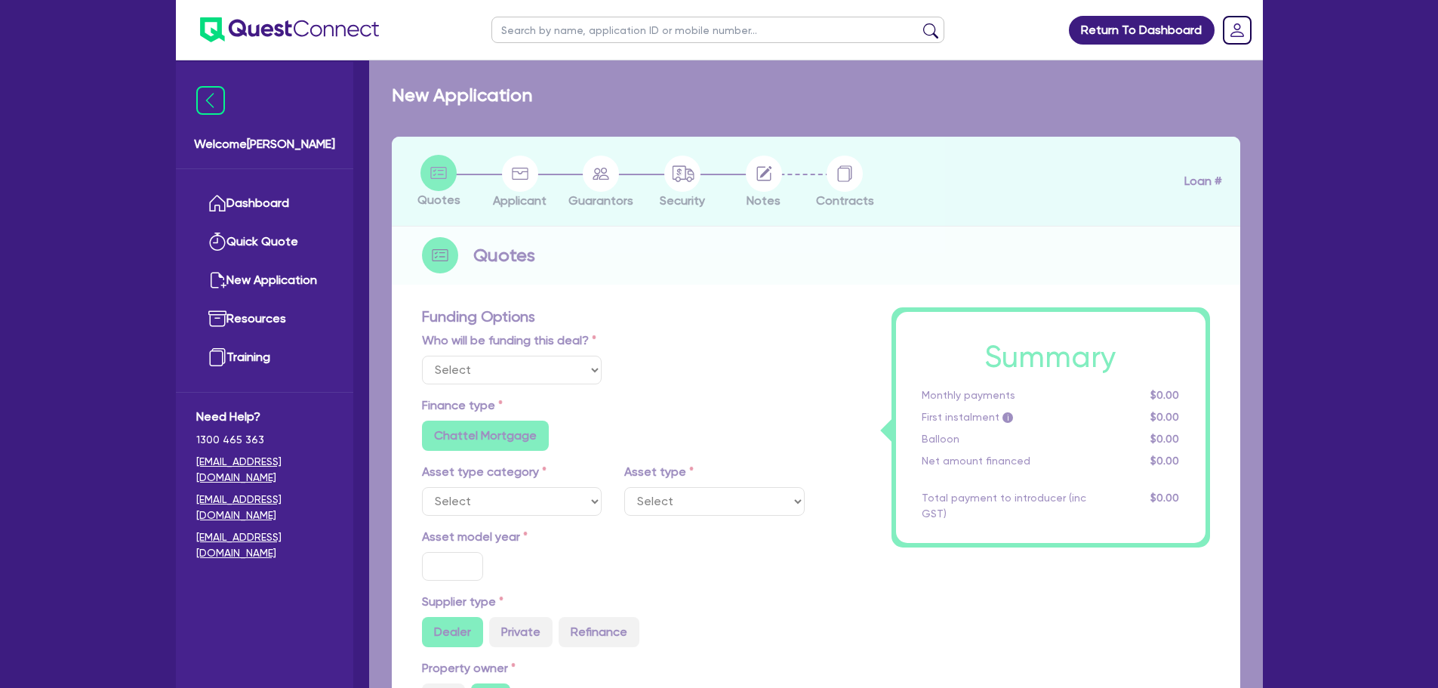
type input "3,000"
type input "17.95"
select select "VANS_AND_UTES"
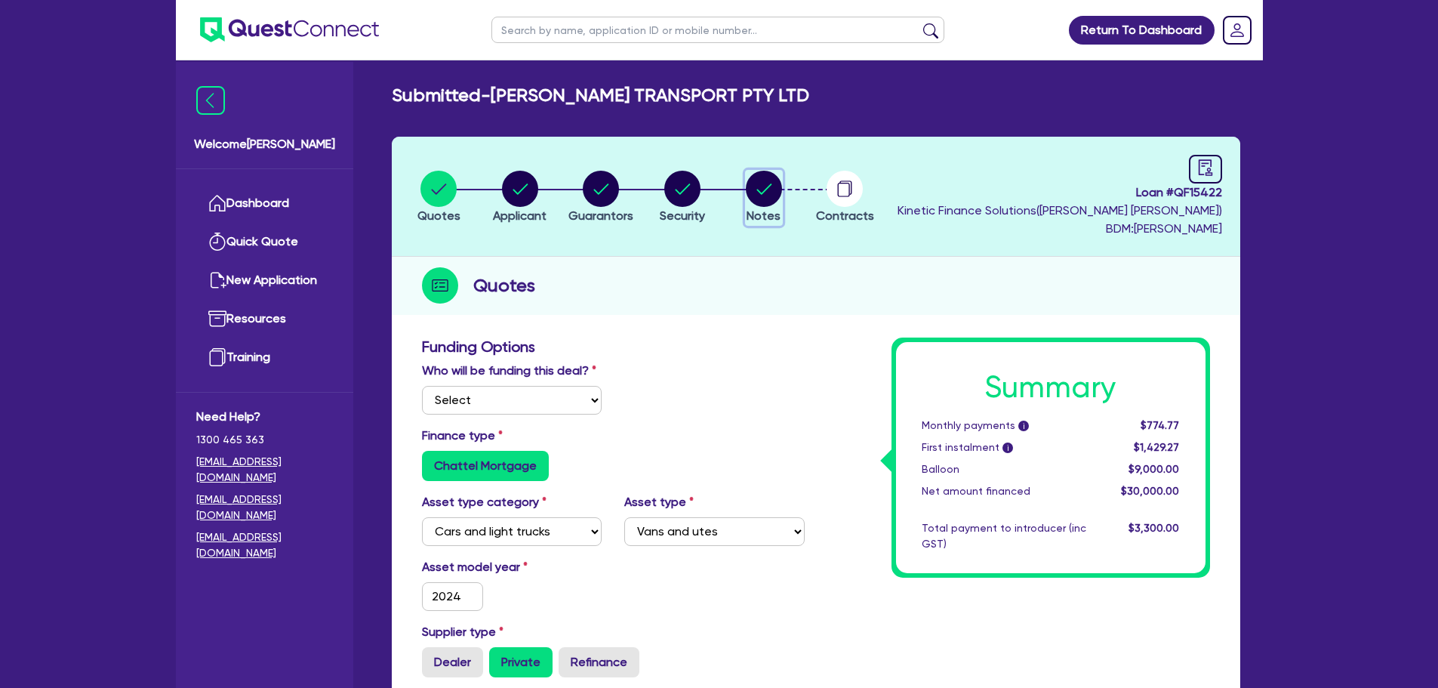
click at [765, 189] on icon "button" at bounding box center [763, 188] width 15 height 11
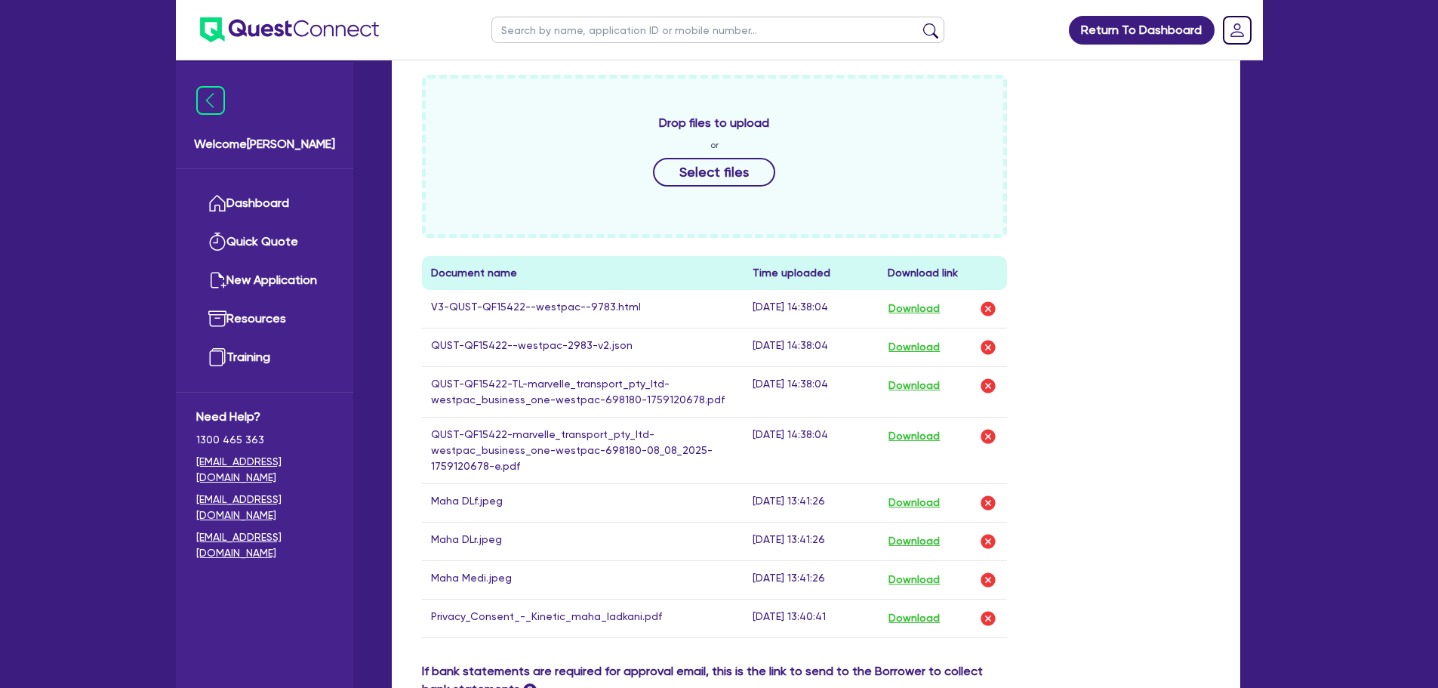
scroll to position [679, 0]
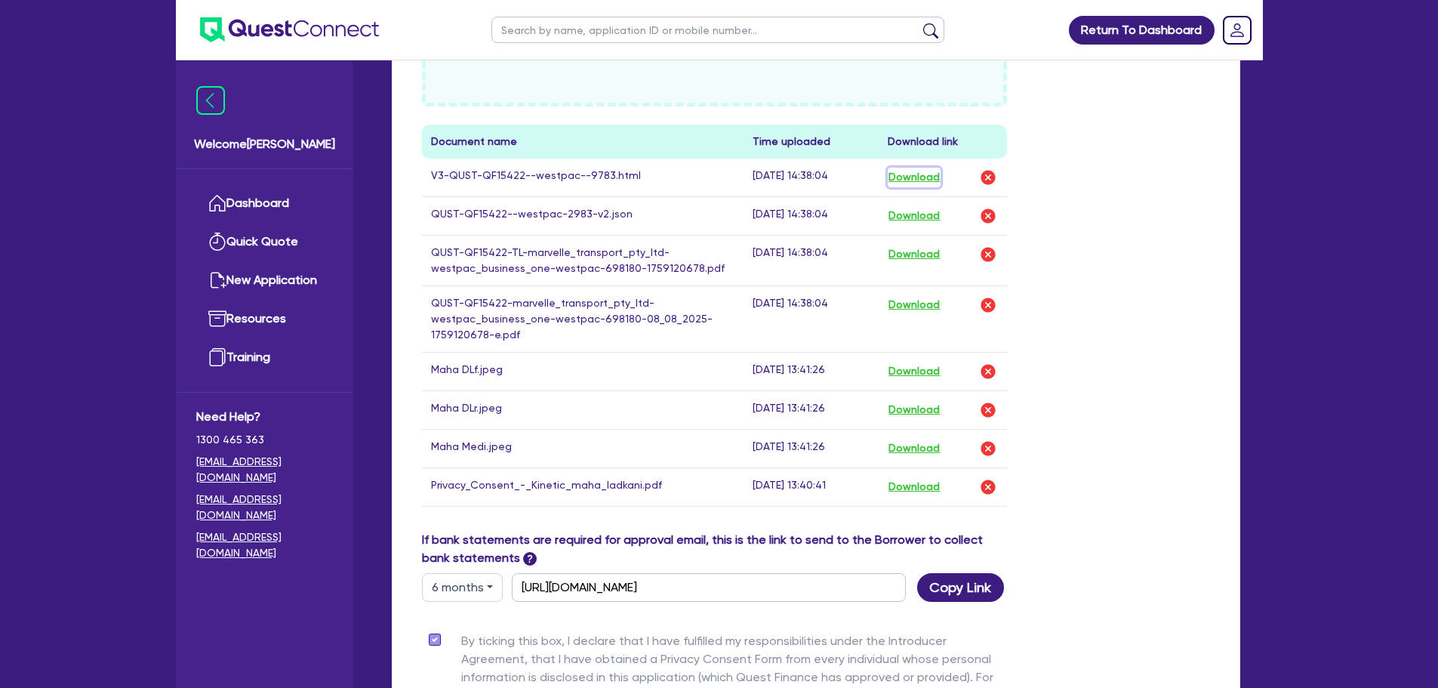
click at [916, 177] on button "Download" at bounding box center [914, 178] width 53 height 20
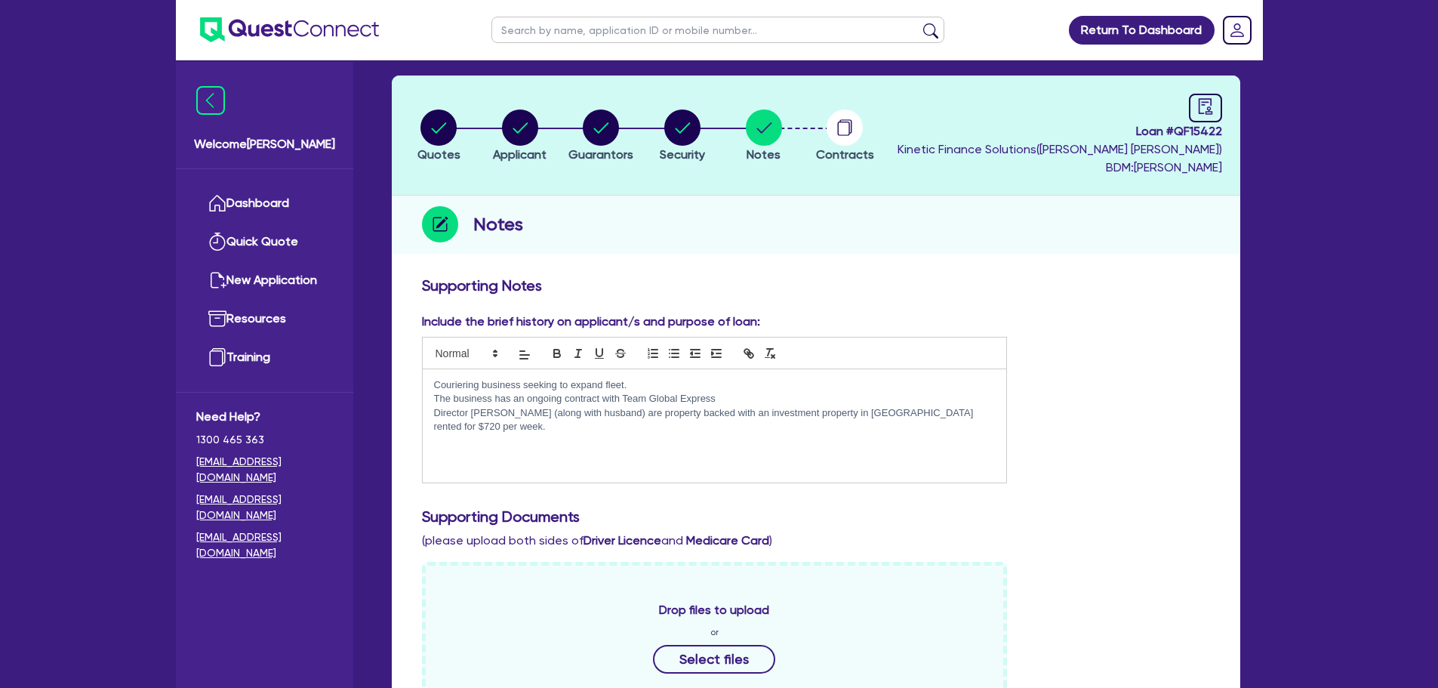
scroll to position [0, 0]
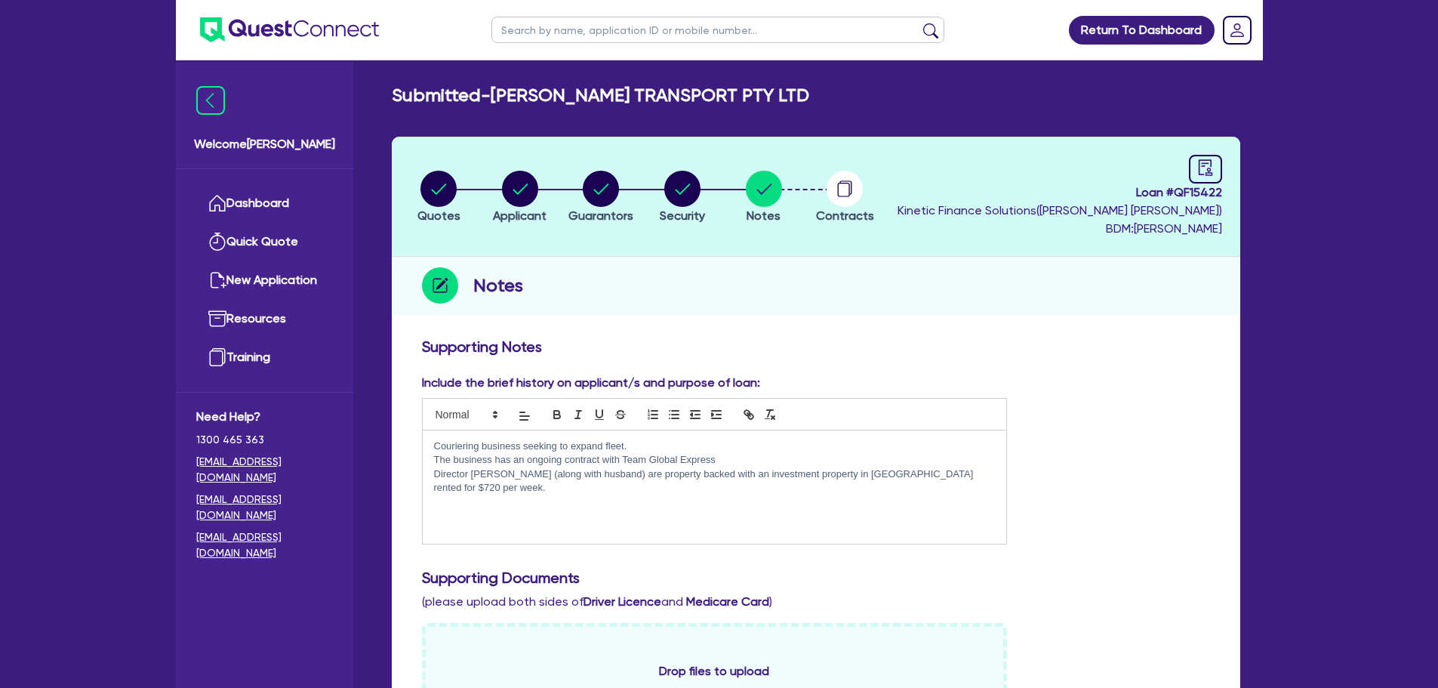
click at [556, 186] on li "Applicant" at bounding box center [520, 196] width 82 height 53
click at [617, 189] on circle "button" at bounding box center [601, 189] width 36 height 36
select select "MS"
select select "[GEOGRAPHIC_DATA]"
select select "MARRIED"
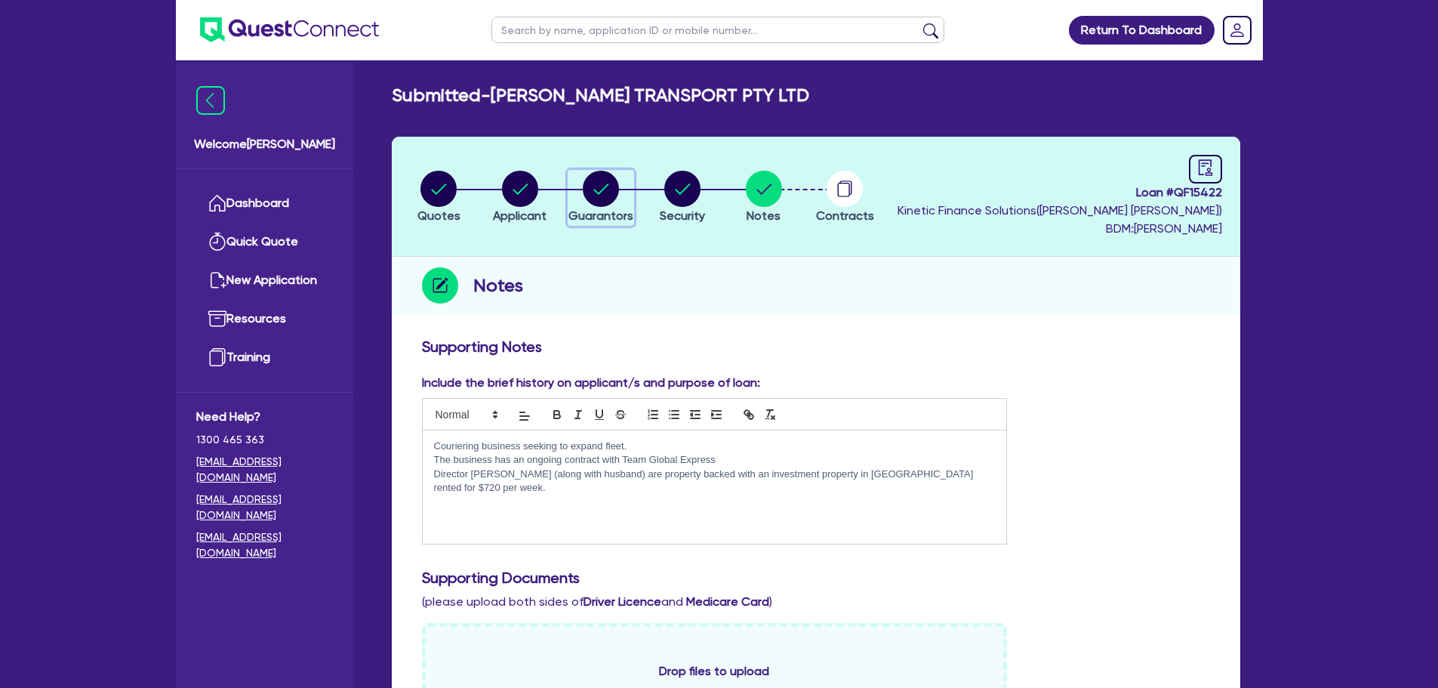
select select "VEHICLE"
select select "CASH"
select select "INVESTMENT_PROPERTY"
select select "VEHICLE"
select select "MORTGAGE"
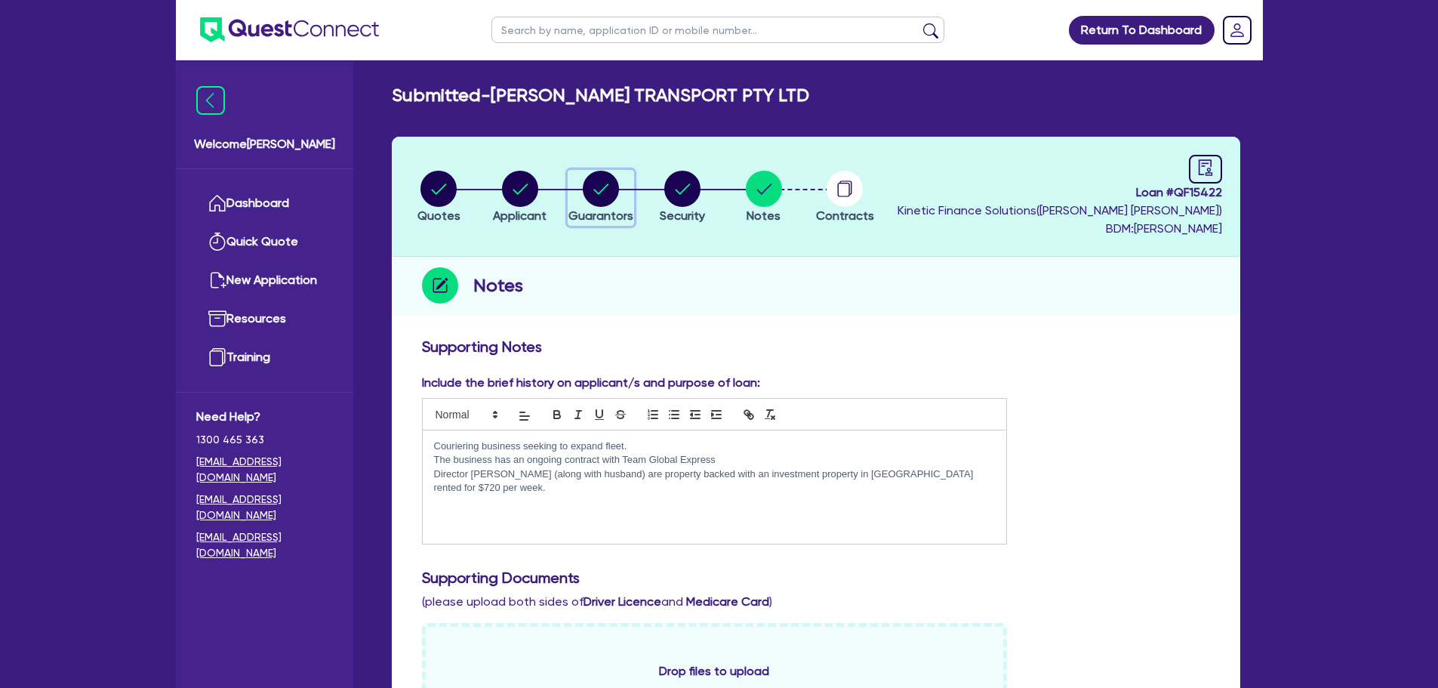
select select "VEHICLE_LOAN"
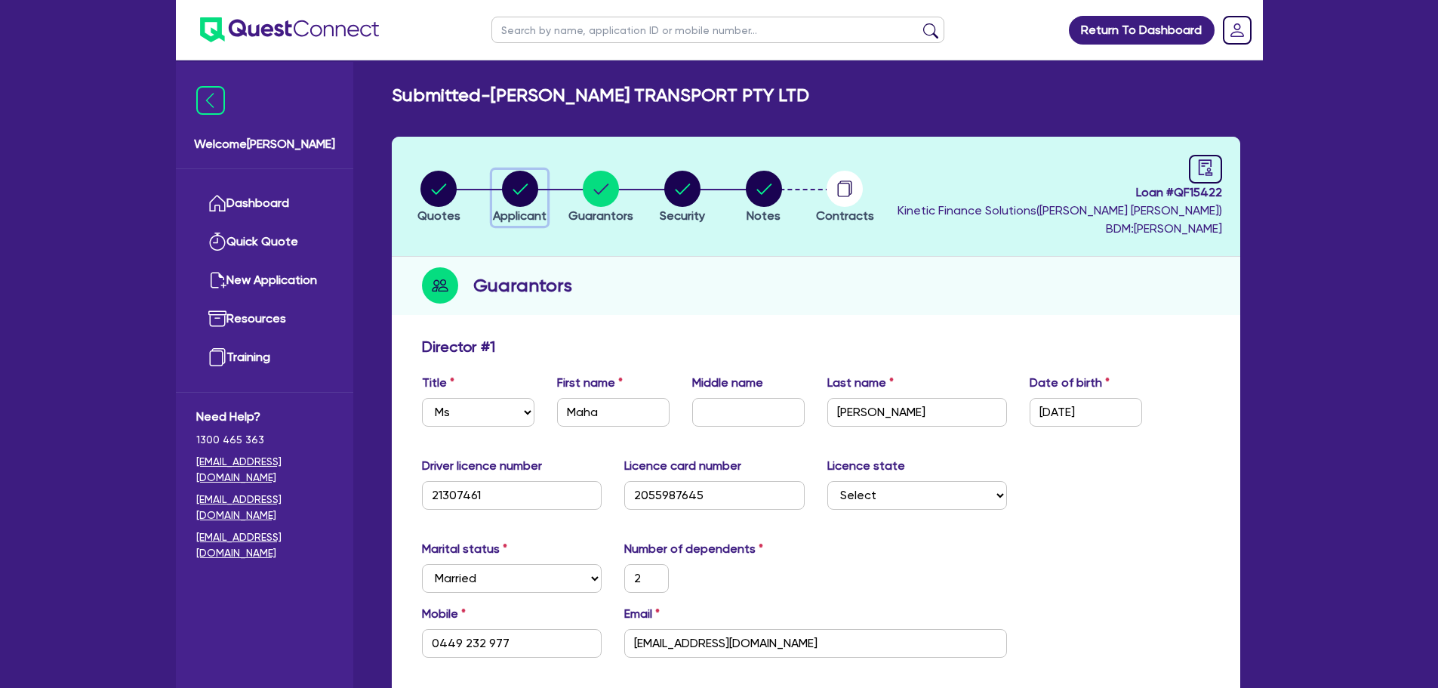
click at [500, 177] on div "button" at bounding box center [520, 189] width 54 height 36
select select "COMPANY"
select select "TRANSPORT_WAREHOUSING"
select select "POSTAL_DELIVERY"
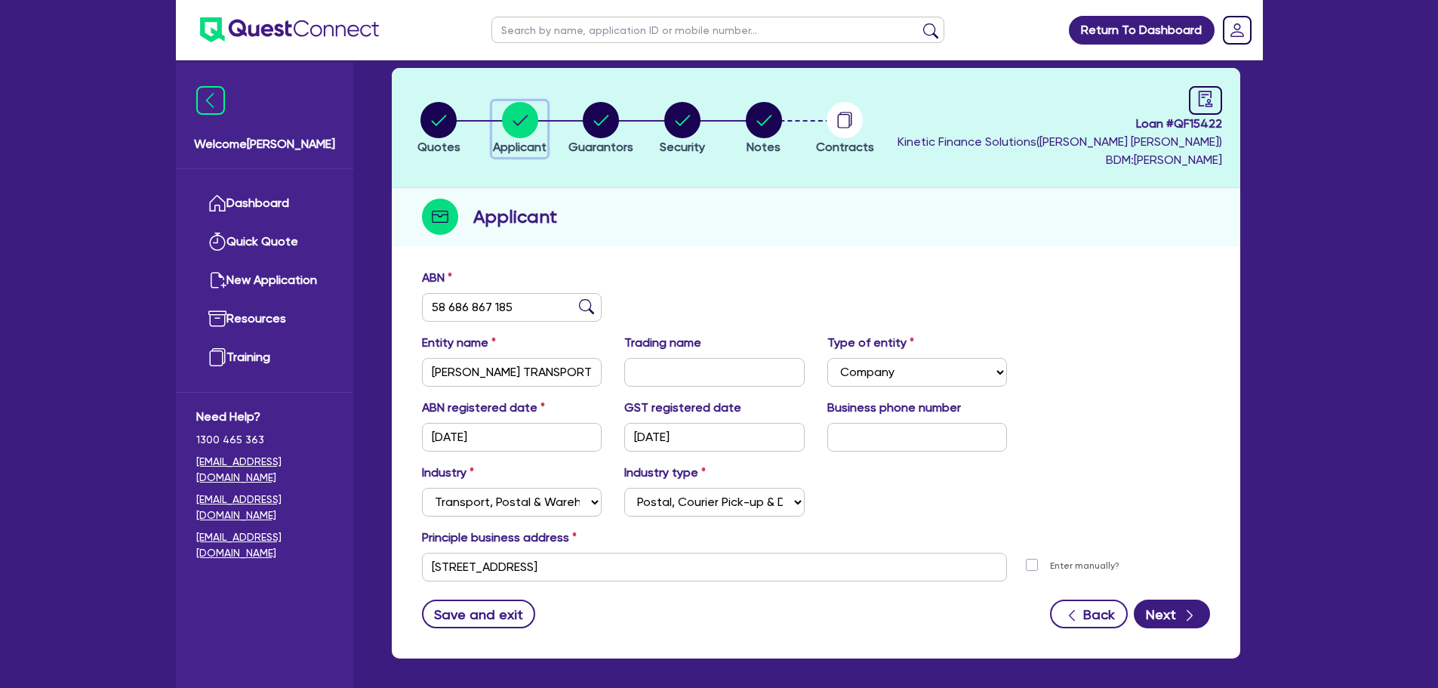
scroll to position [131, 0]
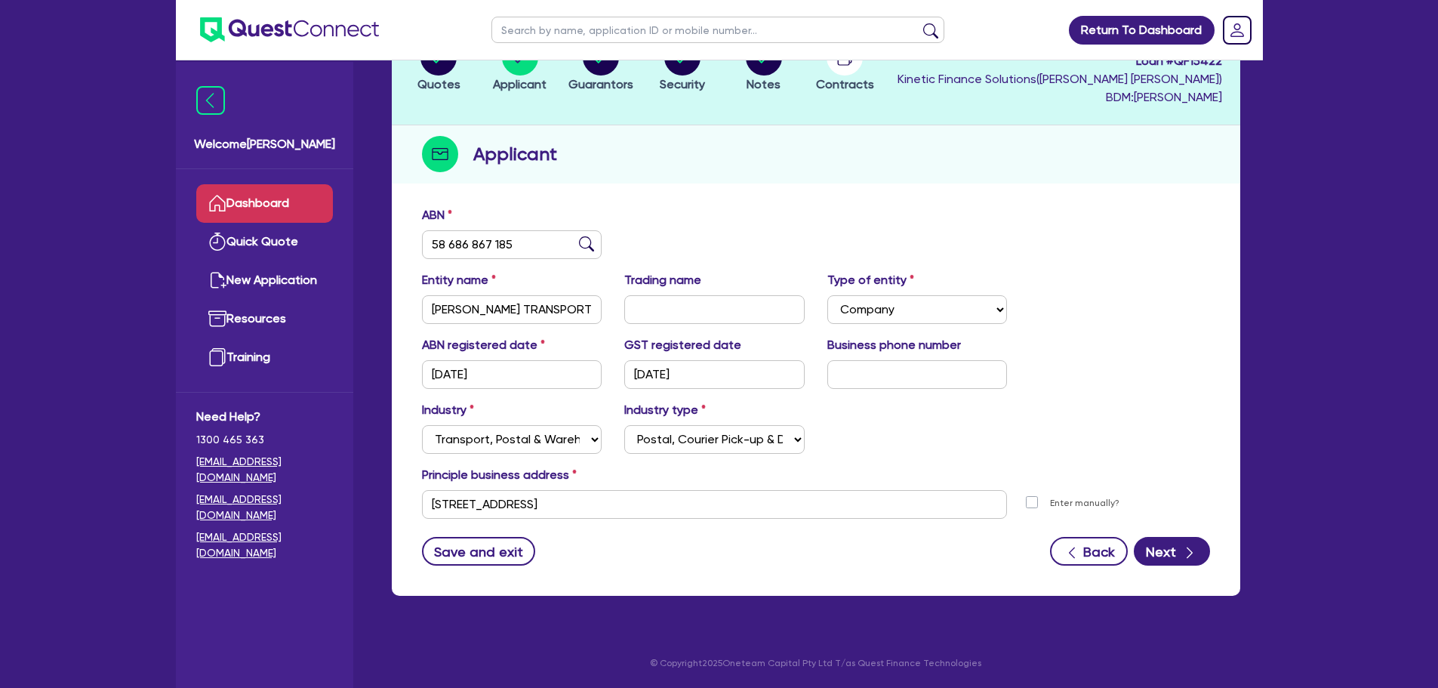
click at [266, 199] on link "Dashboard" at bounding box center [264, 203] width 137 height 38
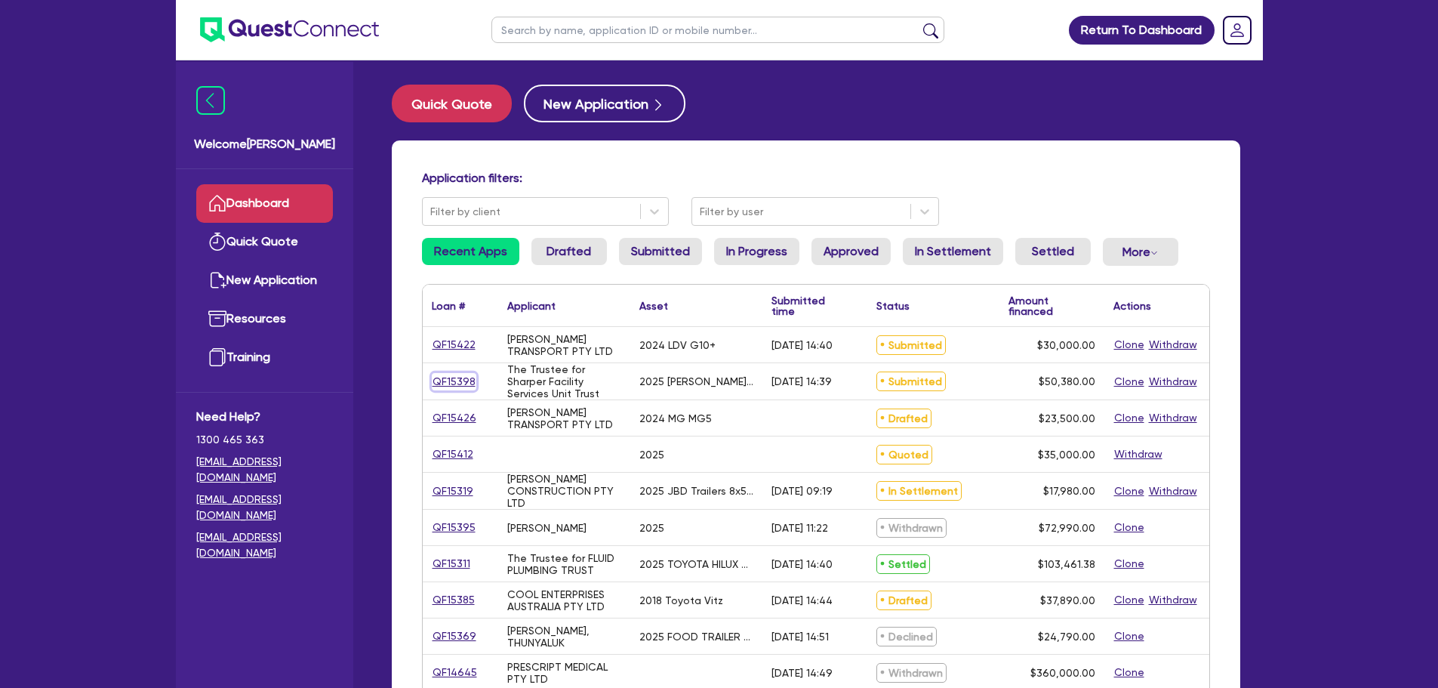
click at [454, 380] on link "QF15398" at bounding box center [454, 381] width 45 height 17
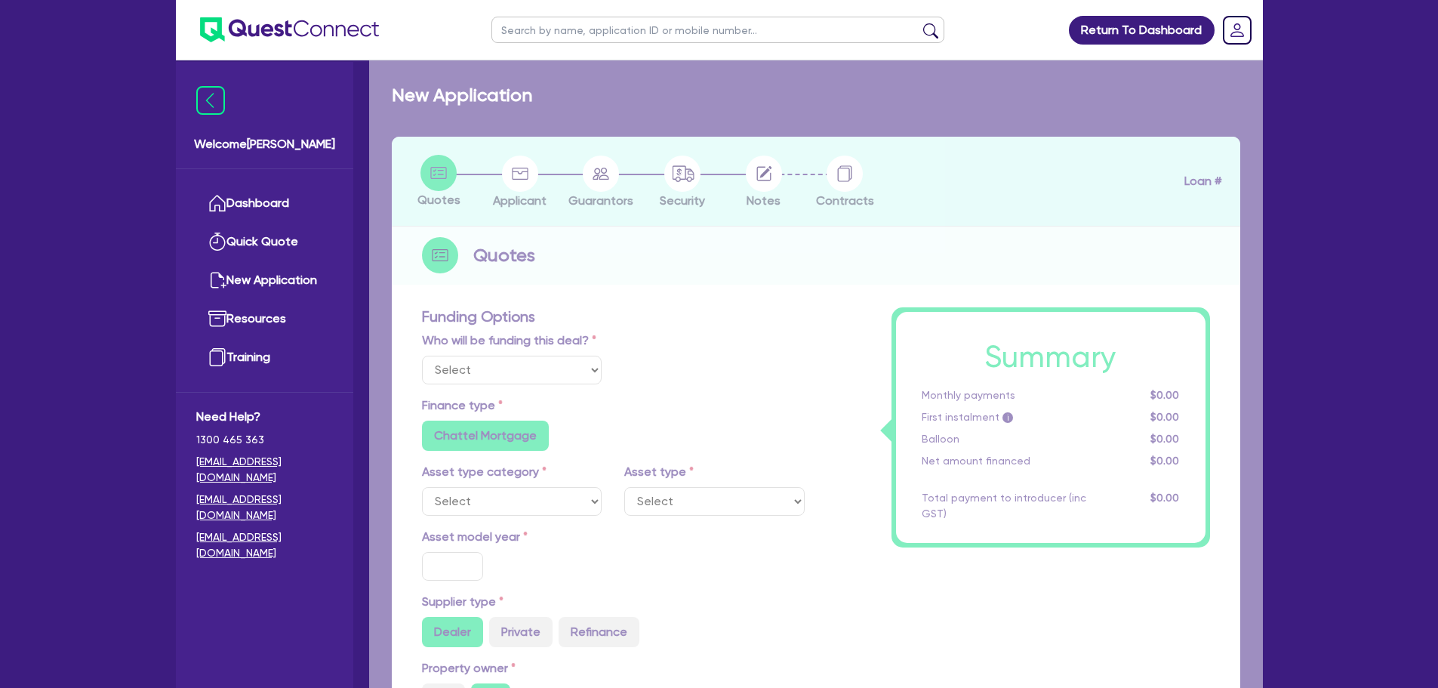
select select "Quest Finance - Own Book"
select select "SECONDARY_ASSETS"
type input "2025"
type input "50,380"
type input "10"
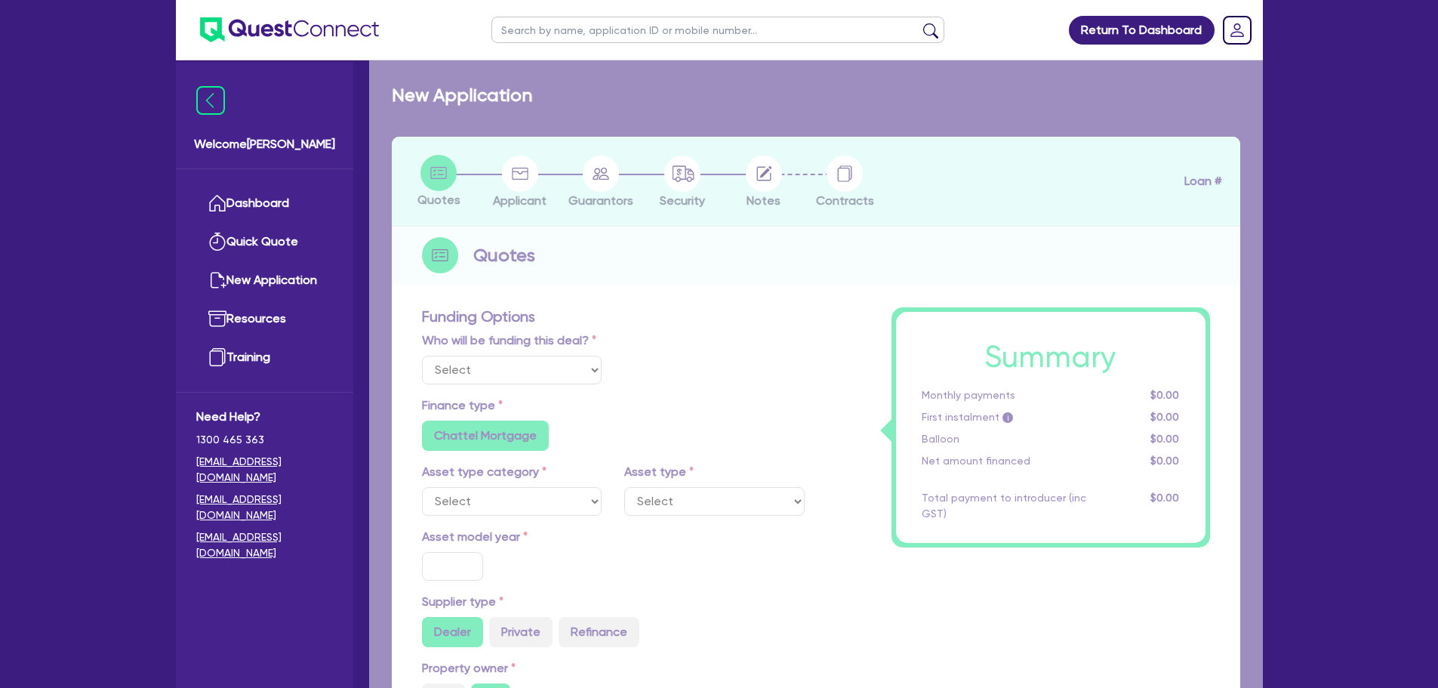
type input "5,038"
type input "17.95"
type input "900"
select select "OTHER"
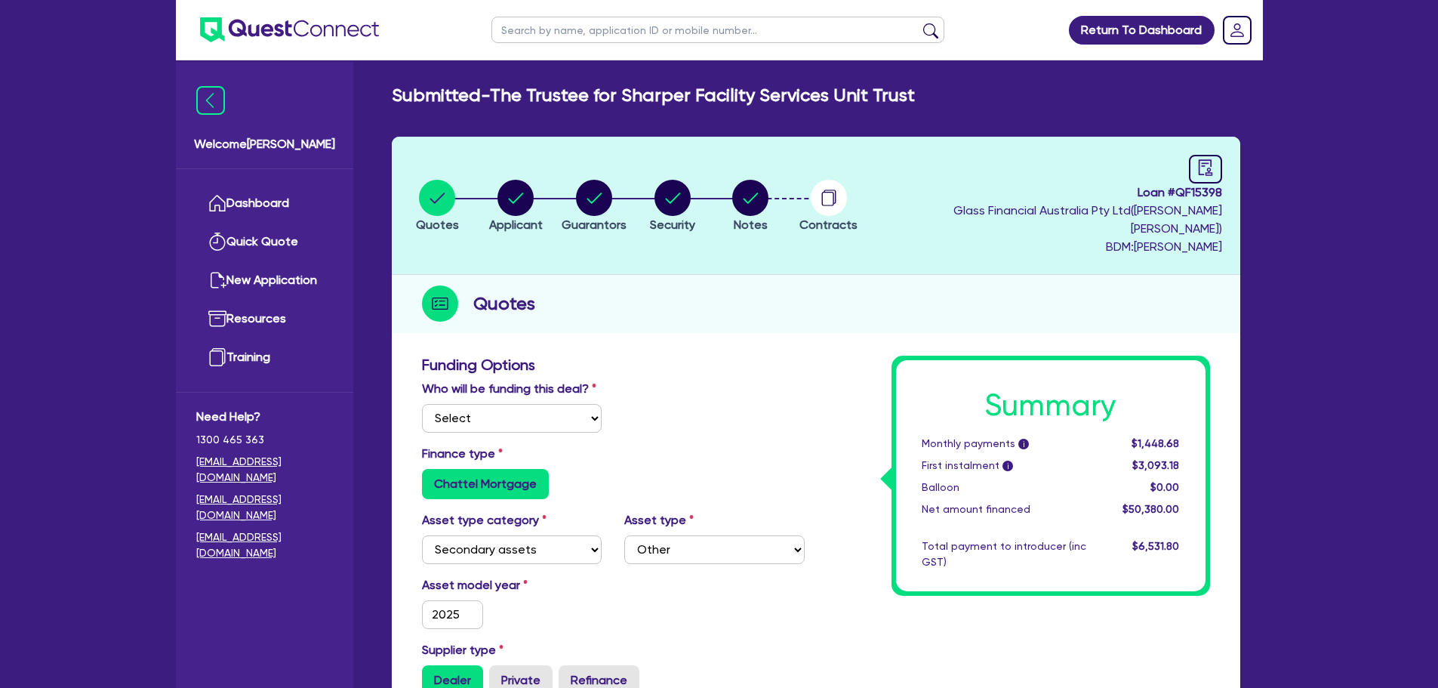
click at [749, 251] on header "Quotes Applicant [GEOGRAPHIC_DATA] Security Notes Contracts Loan # QF15398 Glas…" at bounding box center [816, 206] width 848 height 138
click at [759, 217] on span "Notes" at bounding box center [751, 224] width 34 height 14
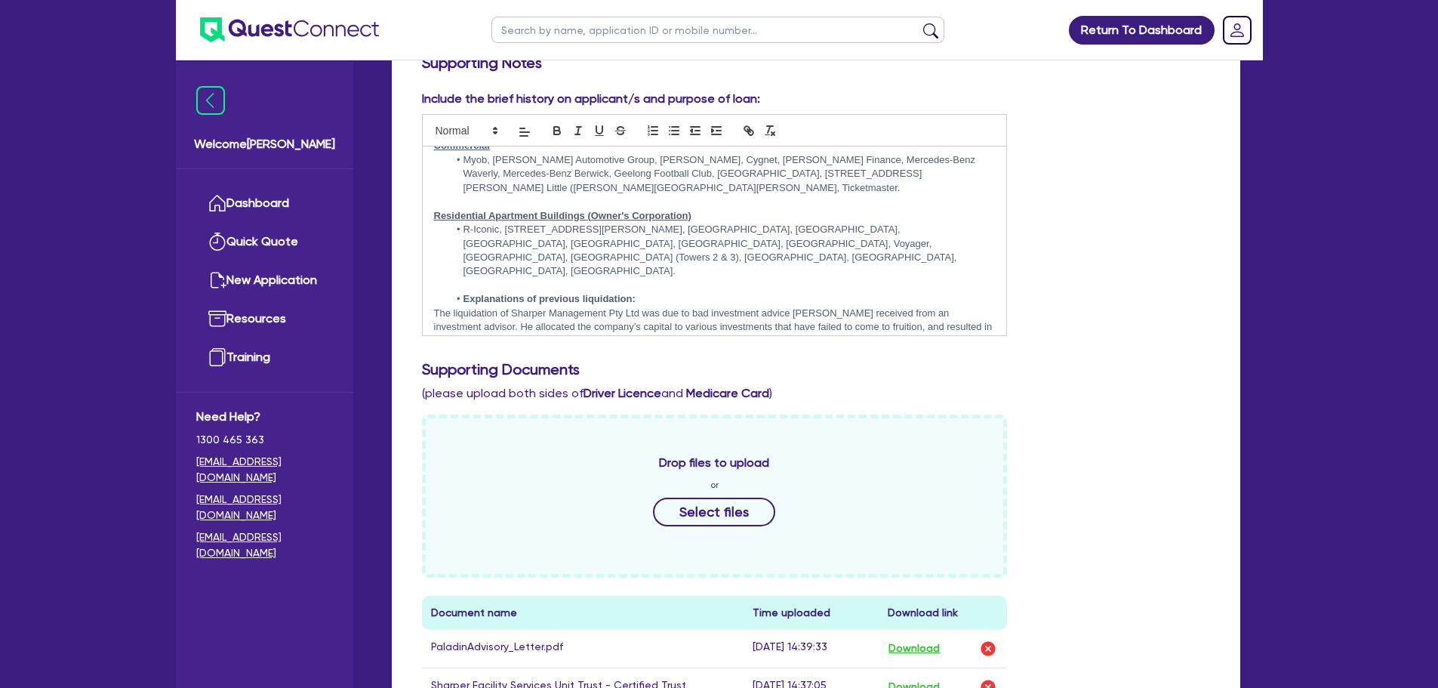
scroll to position [122, 0]
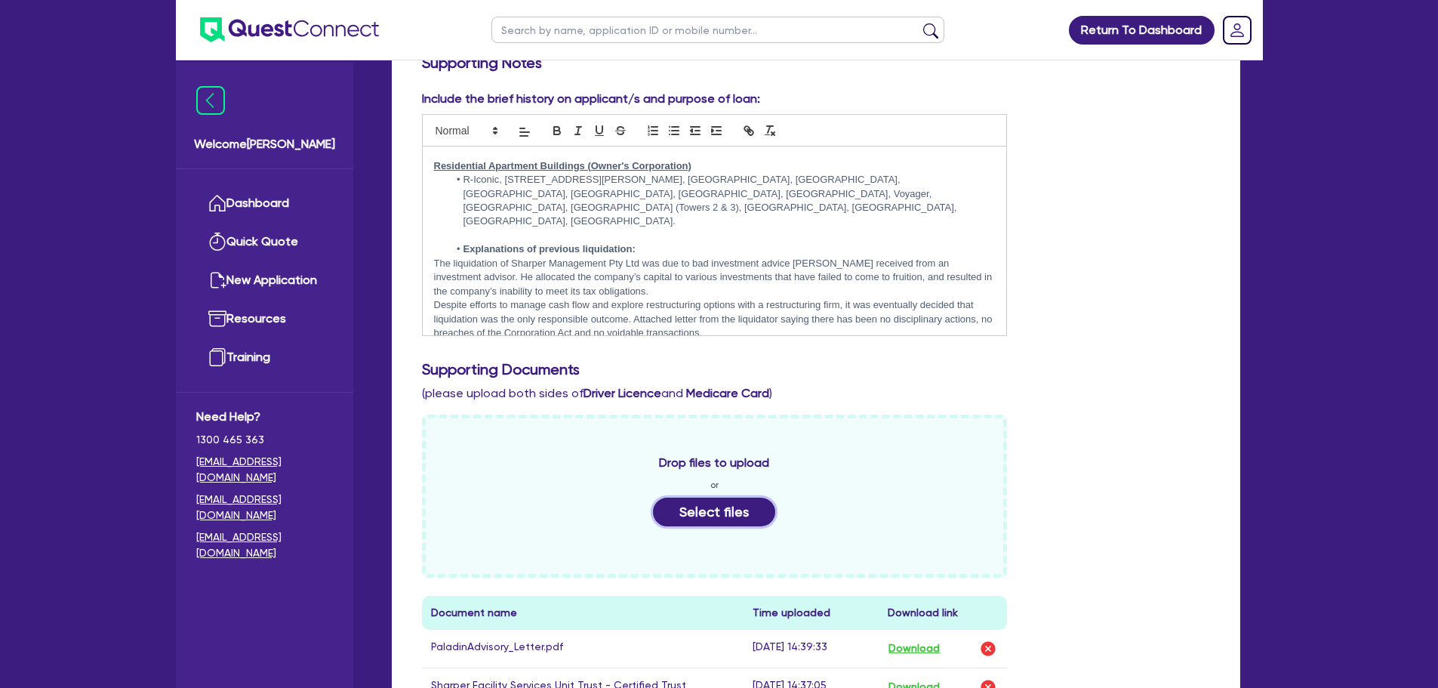
click at [704, 497] on button "Select files" at bounding box center [714, 511] width 122 height 29
click at [753, 497] on button "Select files" at bounding box center [714, 511] width 122 height 29
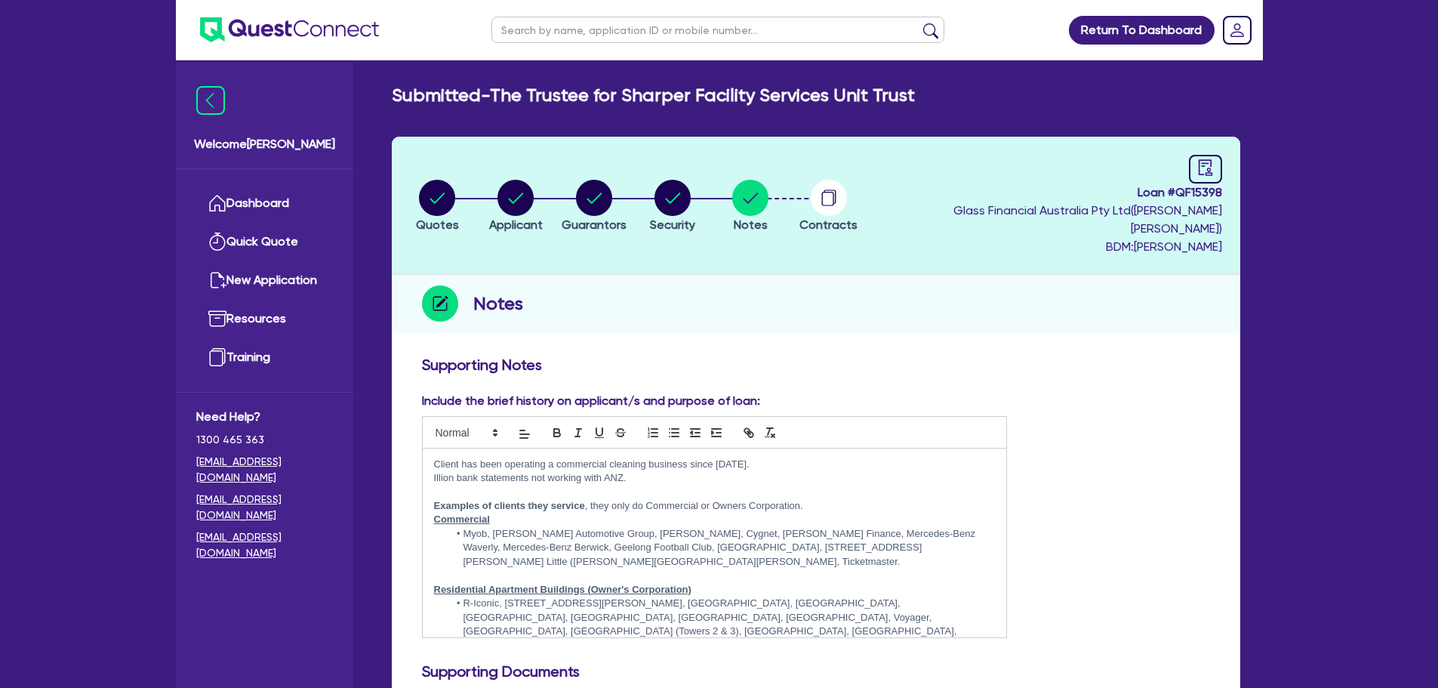
scroll to position [377, 0]
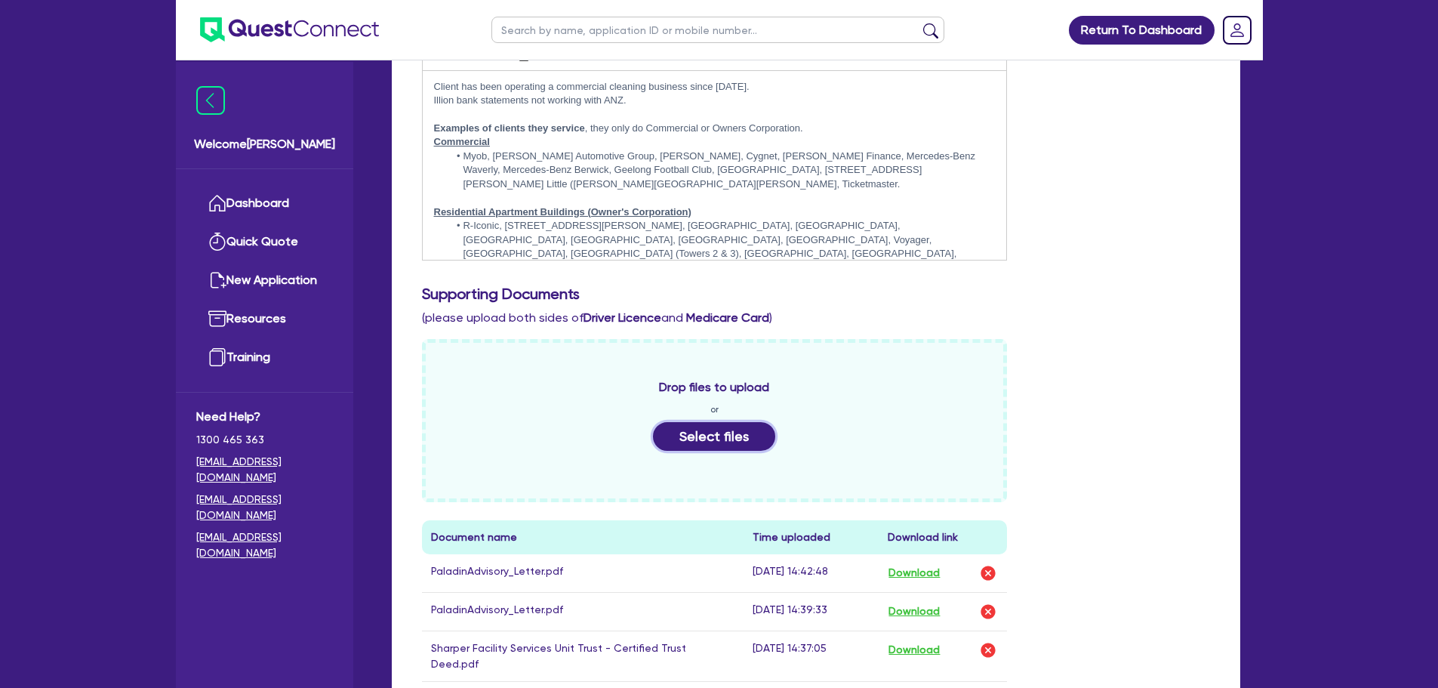
click at [713, 422] on button "Select files" at bounding box center [714, 436] width 122 height 29
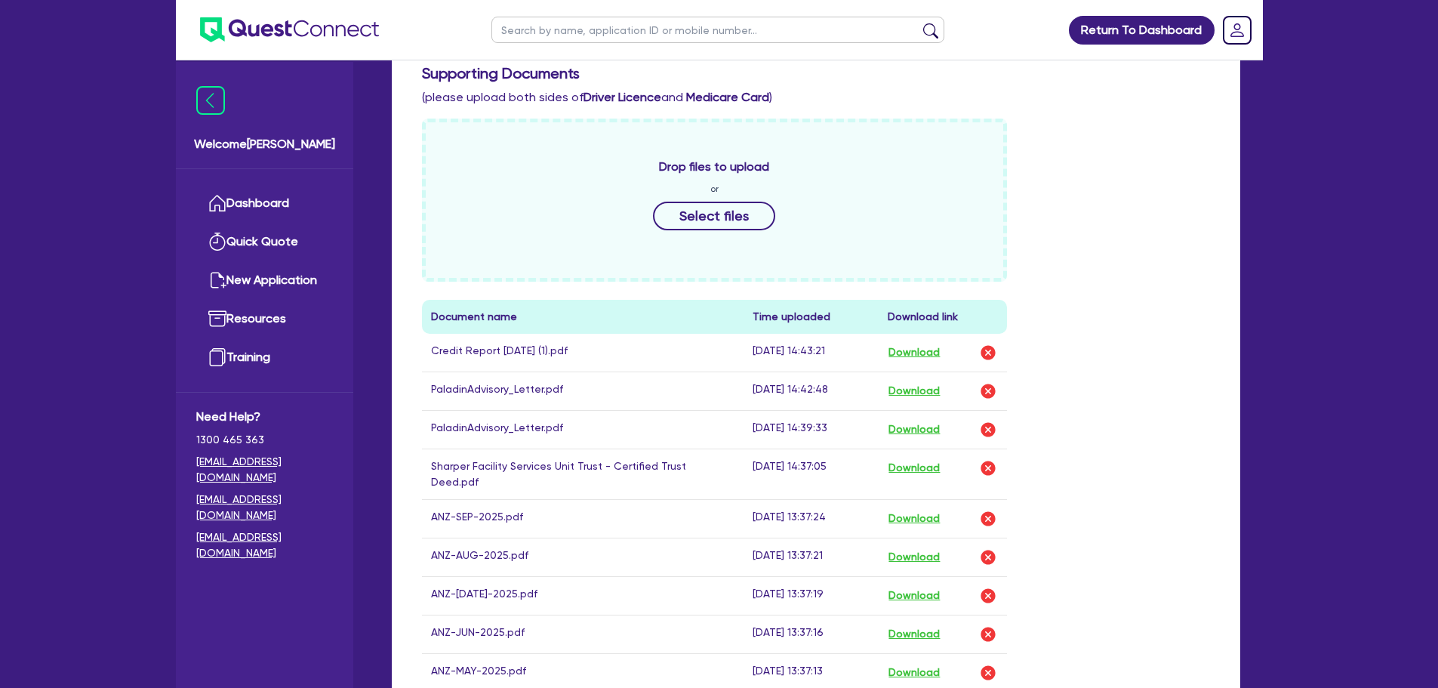
scroll to position [679, 0]
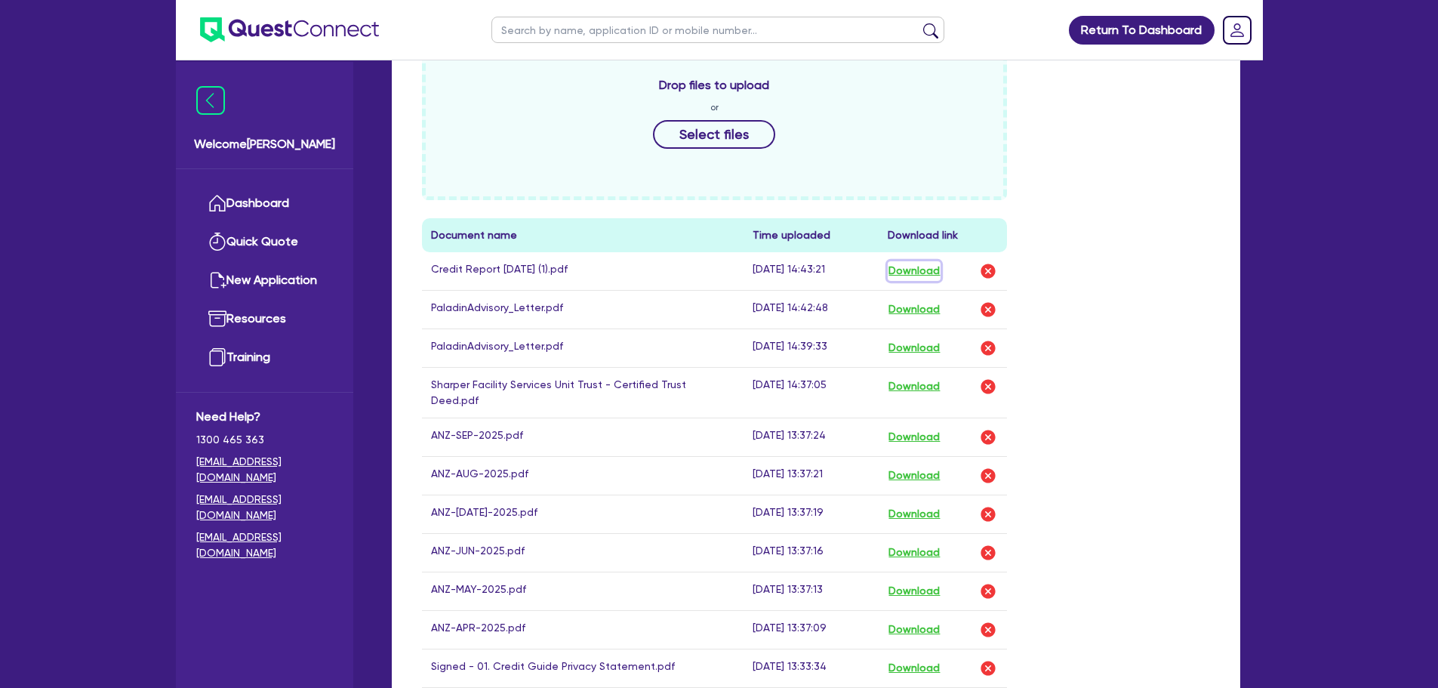
click at [913, 261] on button "Download" at bounding box center [914, 271] width 53 height 20
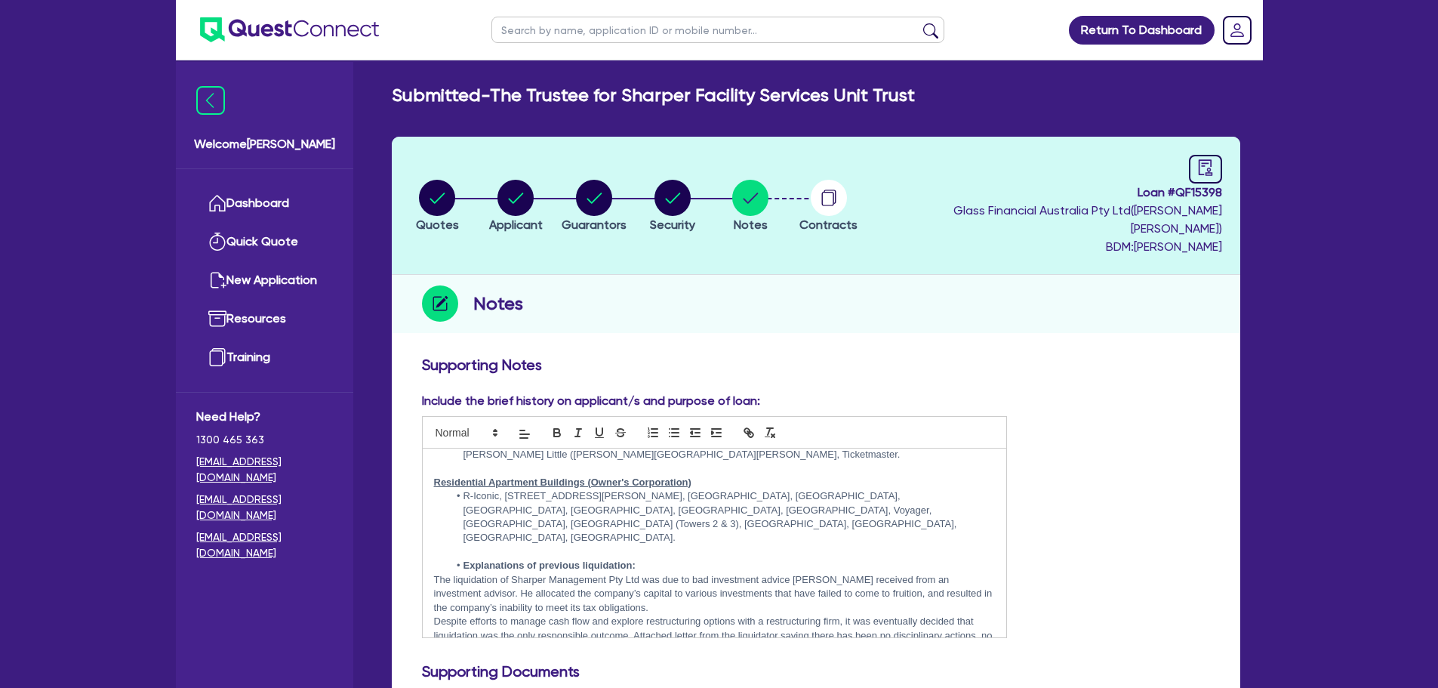
scroll to position [122, 0]
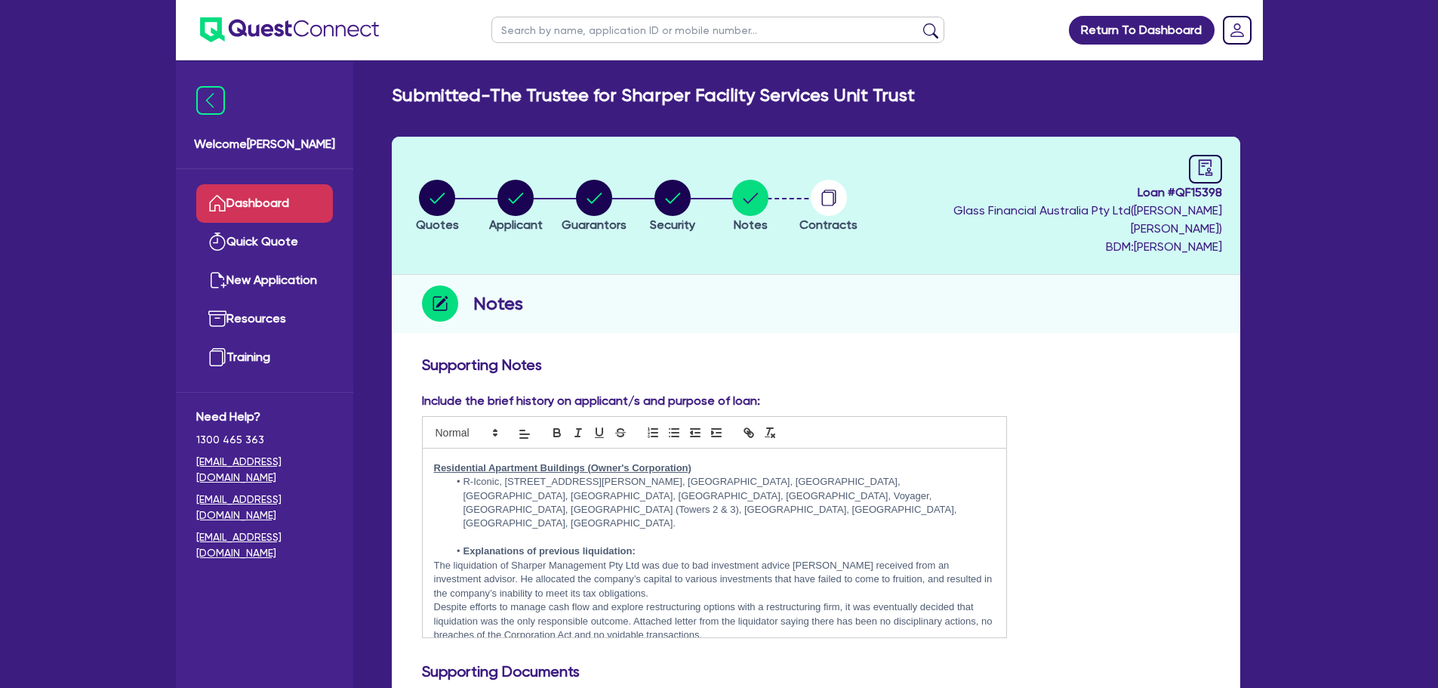
click at [301, 192] on link "Dashboard" at bounding box center [264, 203] width 137 height 38
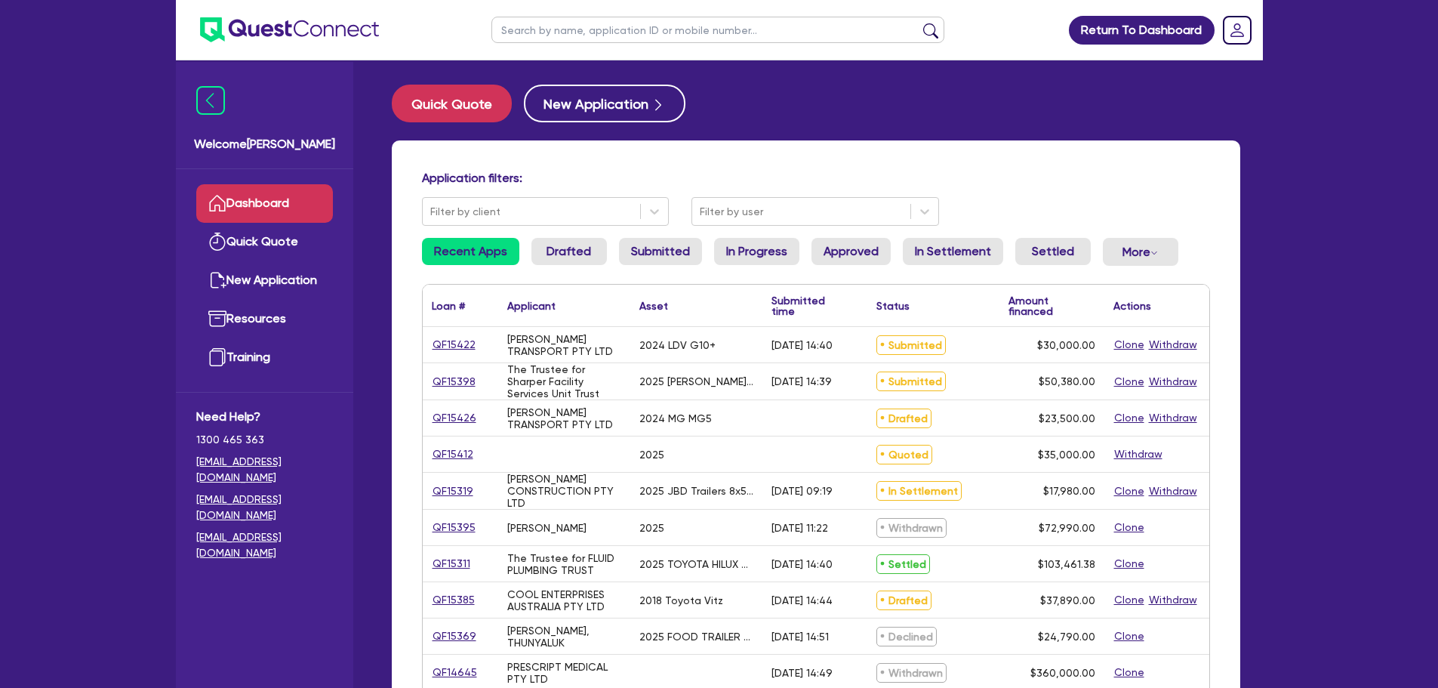
click at [464, 351] on link "QF15422" at bounding box center [454, 344] width 45 height 17
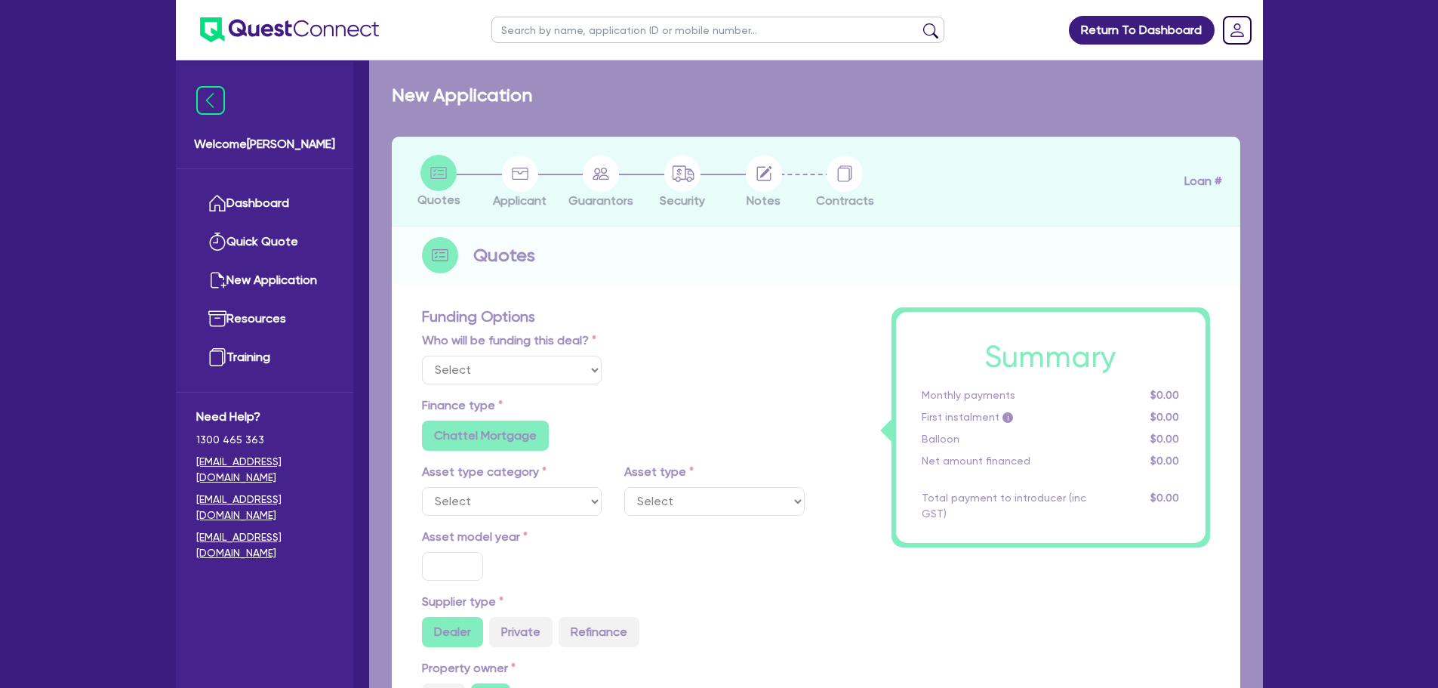
select select "Quest Finance - Own Book"
select select "CARS_AND_LIGHT_TRUCKS"
type input "2024"
radio input "false"
radio input "true"
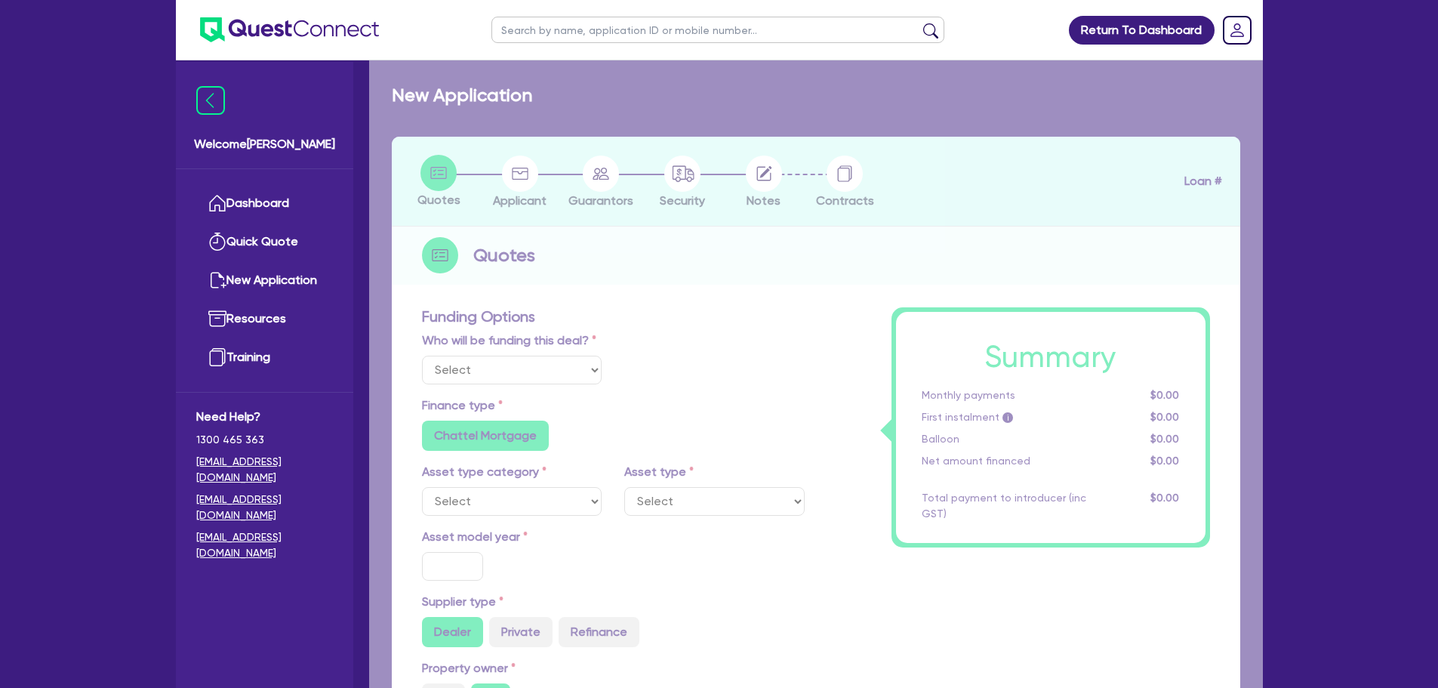
radio input "true"
type input "30,000"
type input "30"
type input "9,000"
type input "10"
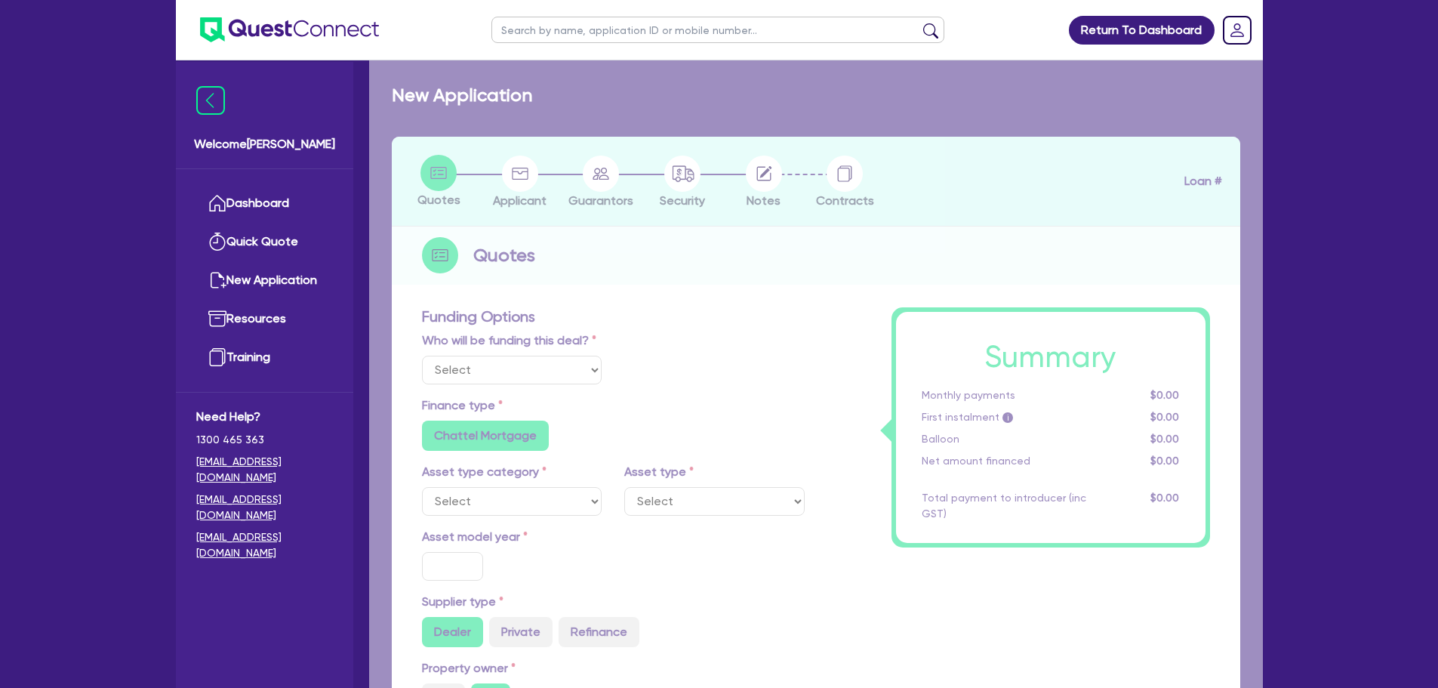
type input "3,000"
type input "17.95"
select select "VANS_AND_UTES"
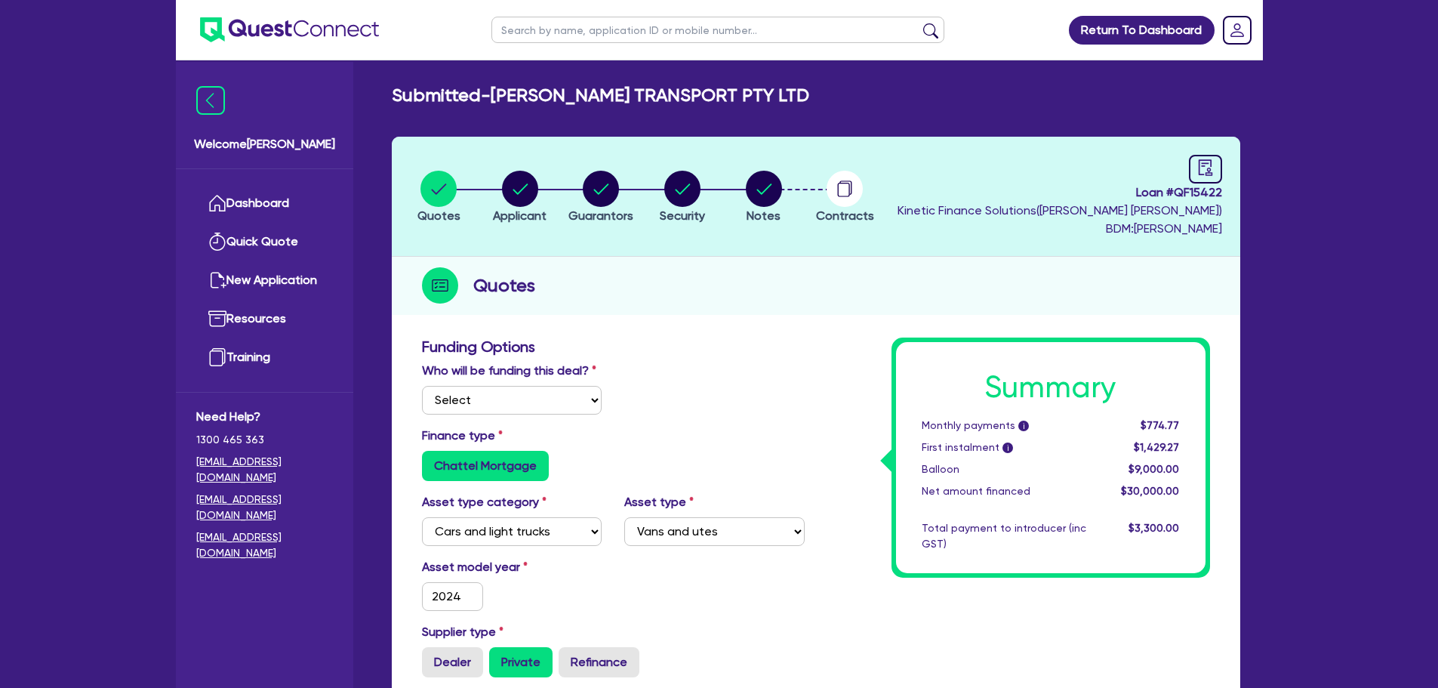
click at [741, 205] on li "Notes" at bounding box center [764, 196] width 82 height 53
click at [784, 195] on li "Notes" at bounding box center [764, 196] width 82 height 53
click at [499, 192] on div "button" at bounding box center [520, 189] width 54 height 36
select select "COMPANY"
select select "TRANSPORT_WAREHOUSING"
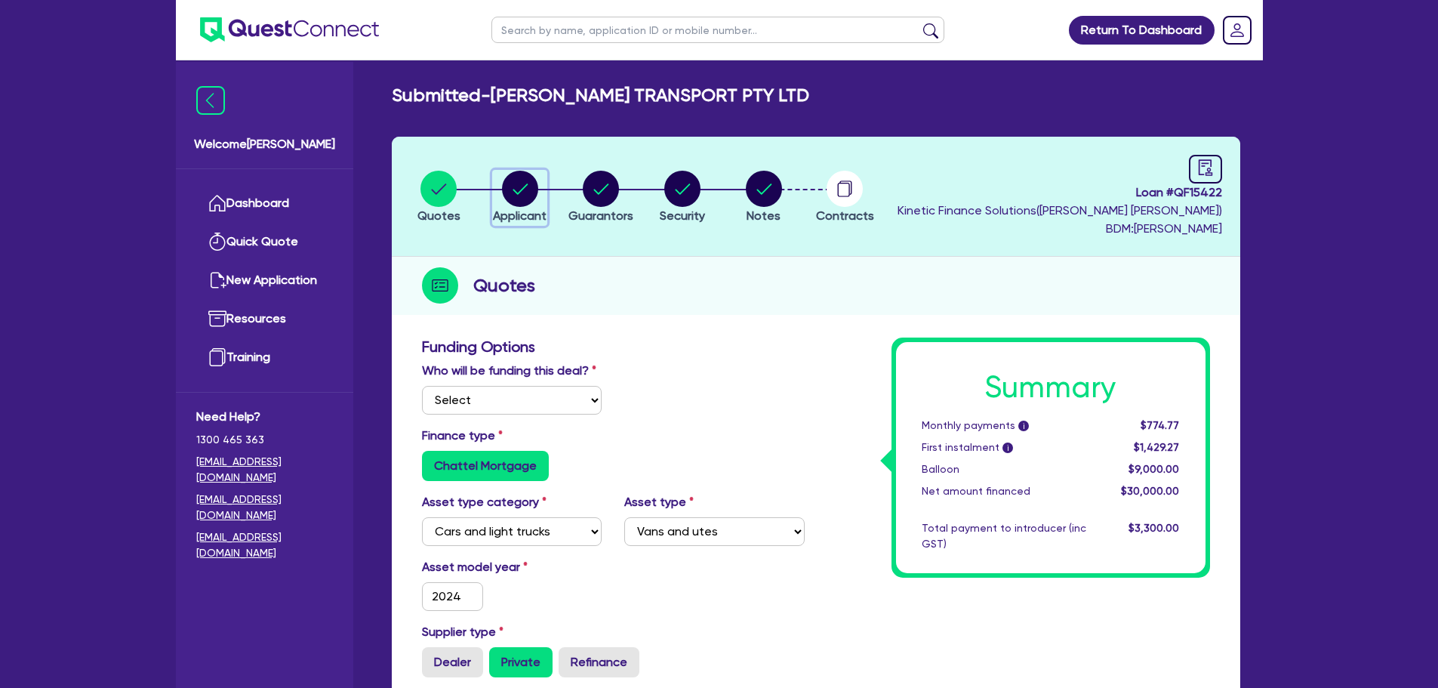
select select "POSTAL_DELIVERY"
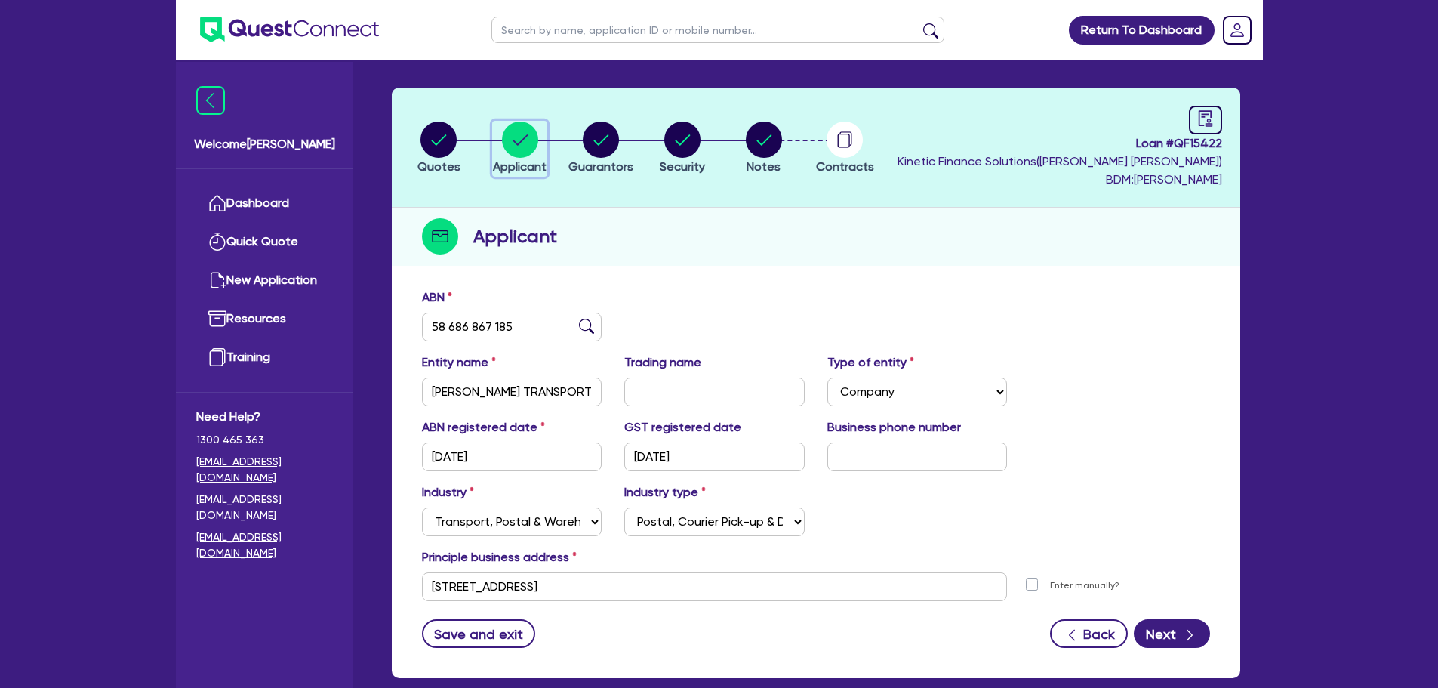
scroll to position [75, 0]
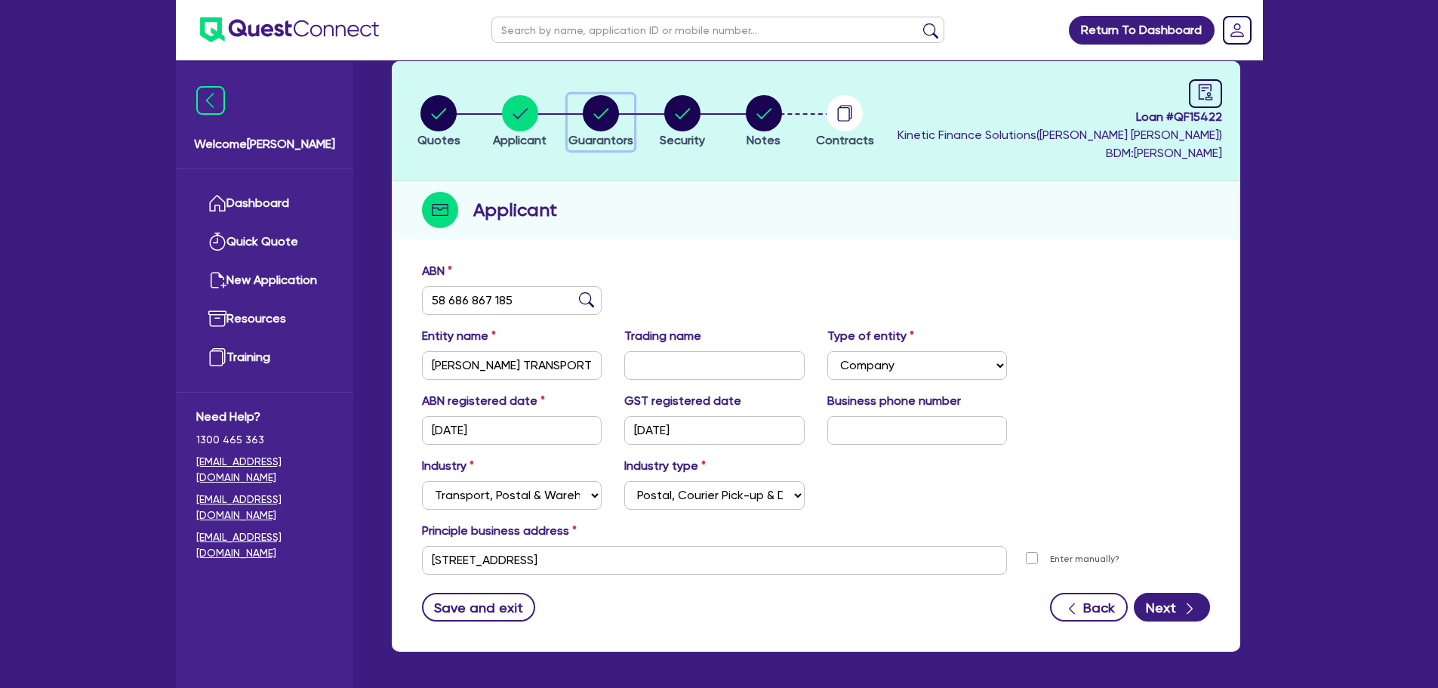
click at [609, 131] on button "Guarantors" at bounding box center [601, 122] width 66 height 56
select select "MS"
select select "[GEOGRAPHIC_DATA]"
select select "MARRIED"
select select "VEHICLE"
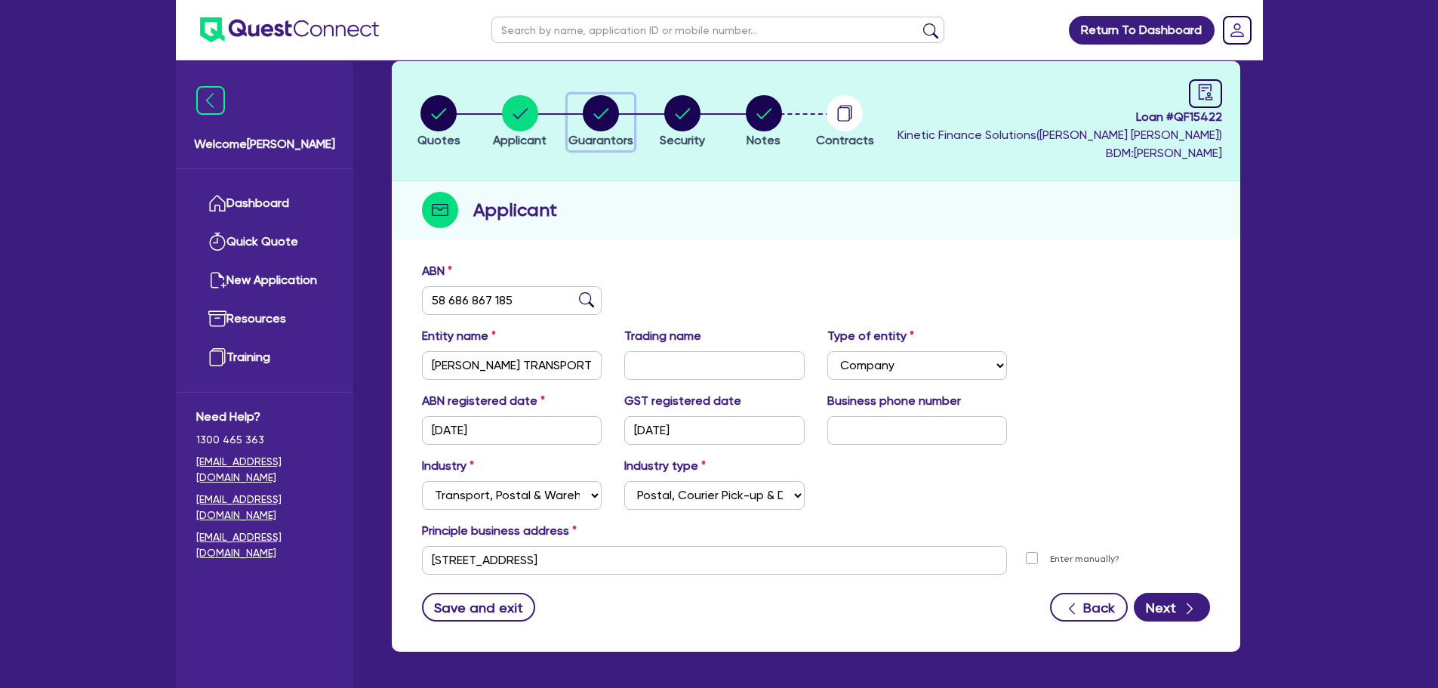
select select "CASH"
select select "INVESTMENT_PROPERTY"
select select "VEHICLE"
select select "MORTGAGE"
select select "VEHICLE_LOAN"
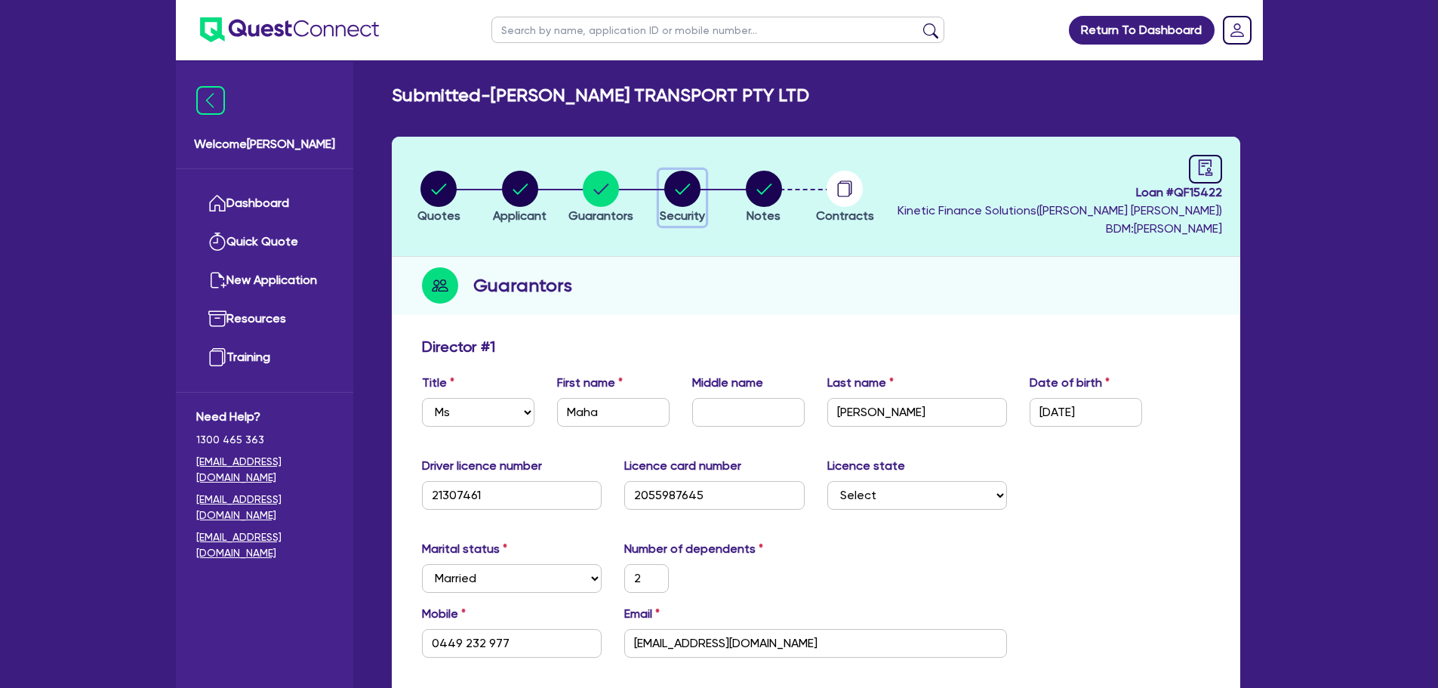
click at [694, 208] on span "Security" at bounding box center [682, 215] width 45 height 14
select select "CARS_AND_LIGHT_TRUCKS"
select select "VANS_AND_UTES"
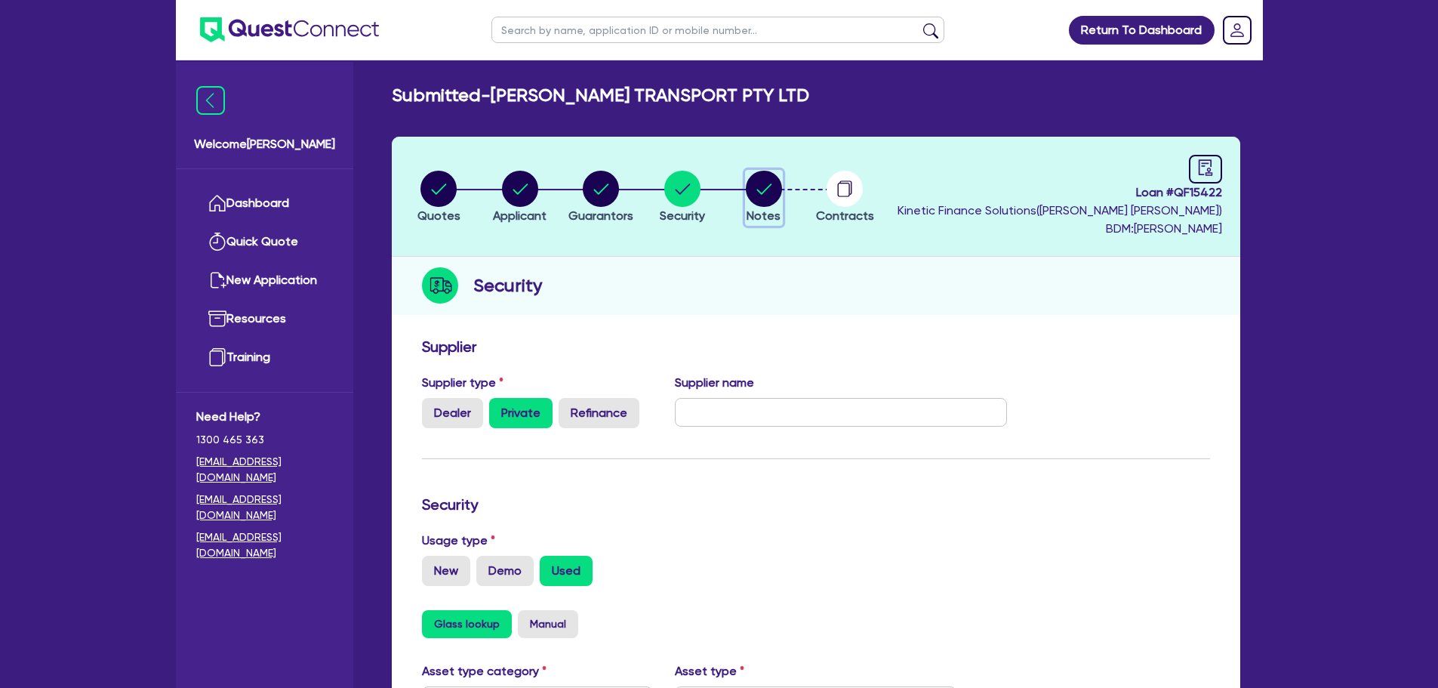
click at [751, 207] on button "Notes" at bounding box center [764, 198] width 38 height 56
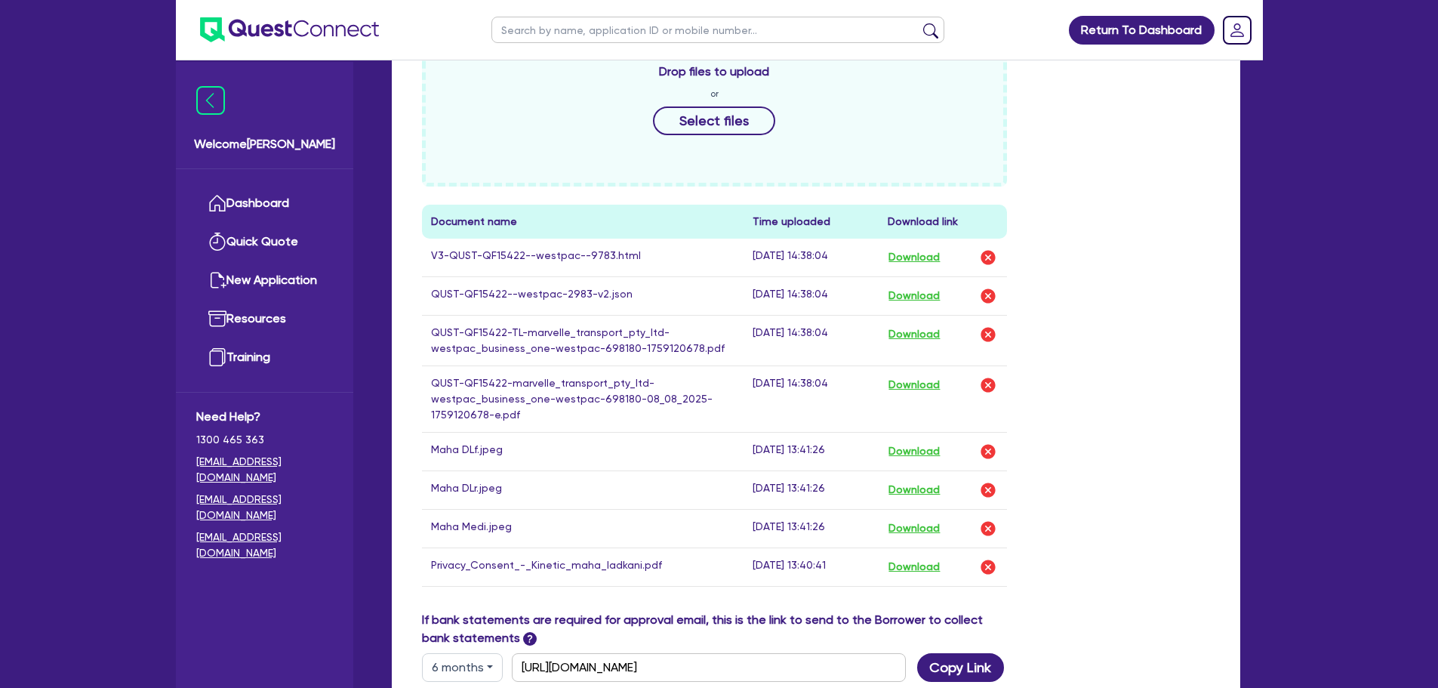
scroll to position [528, 0]
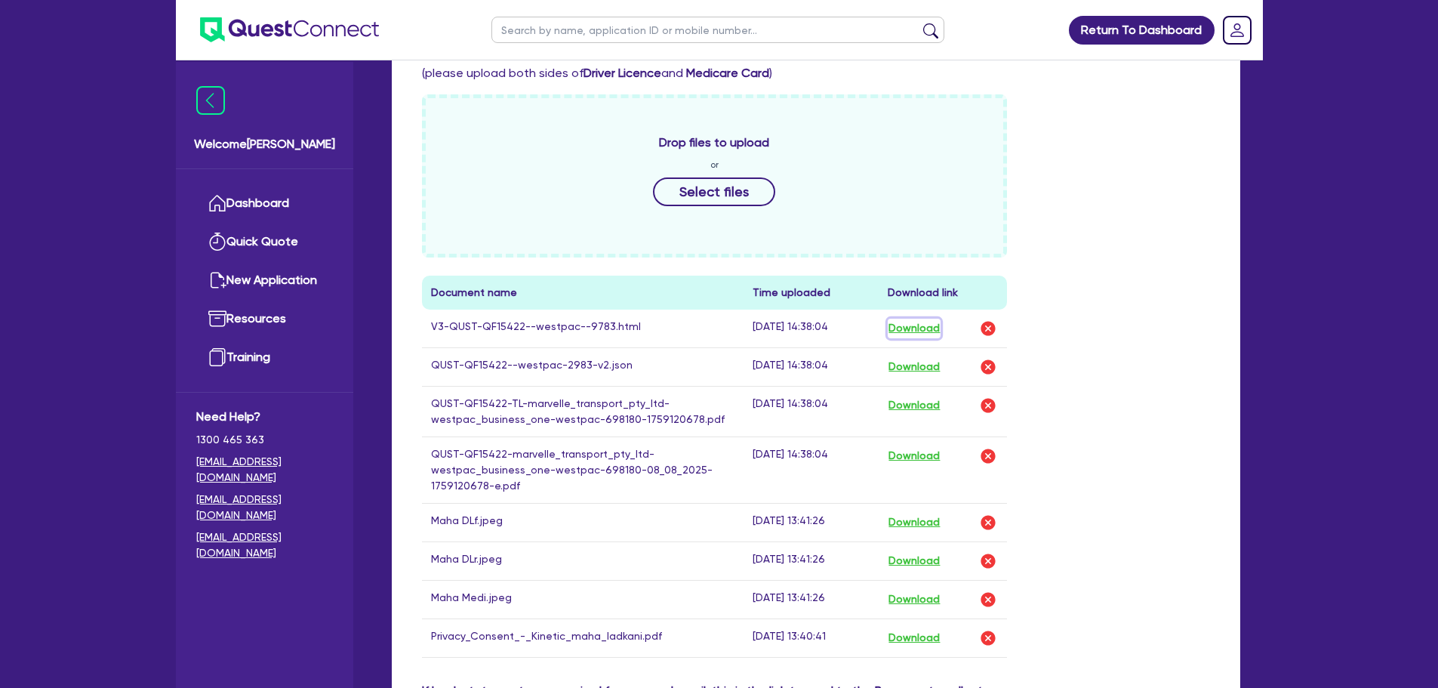
click at [919, 324] on button "Download" at bounding box center [914, 329] width 53 height 20
click at [925, 373] on button "Download" at bounding box center [914, 367] width 53 height 20
click at [1066, 225] on div "Drop files to upload or Select files Document name Time uploaded Download link …" at bounding box center [816, 387] width 811 height 587
click at [915, 411] on button "Download" at bounding box center [914, 406] width 53 height 20
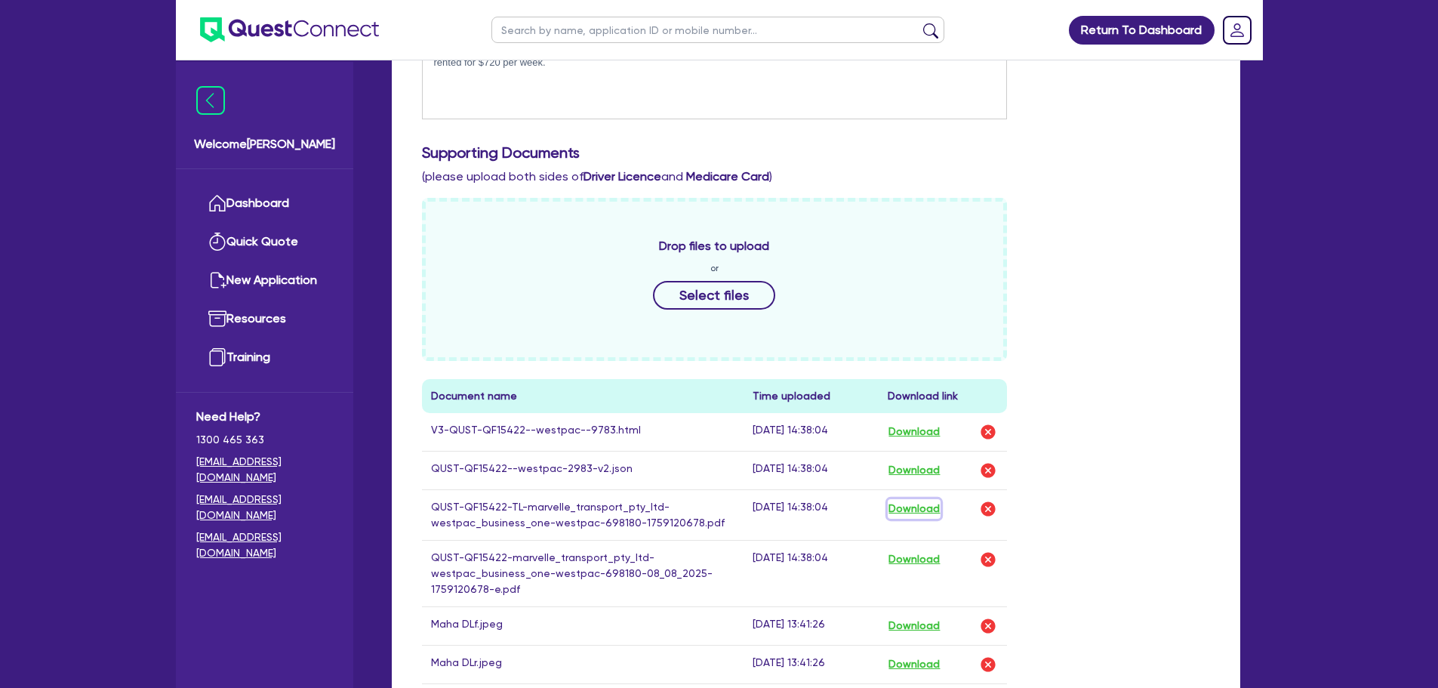
scroll to position [151, 0]
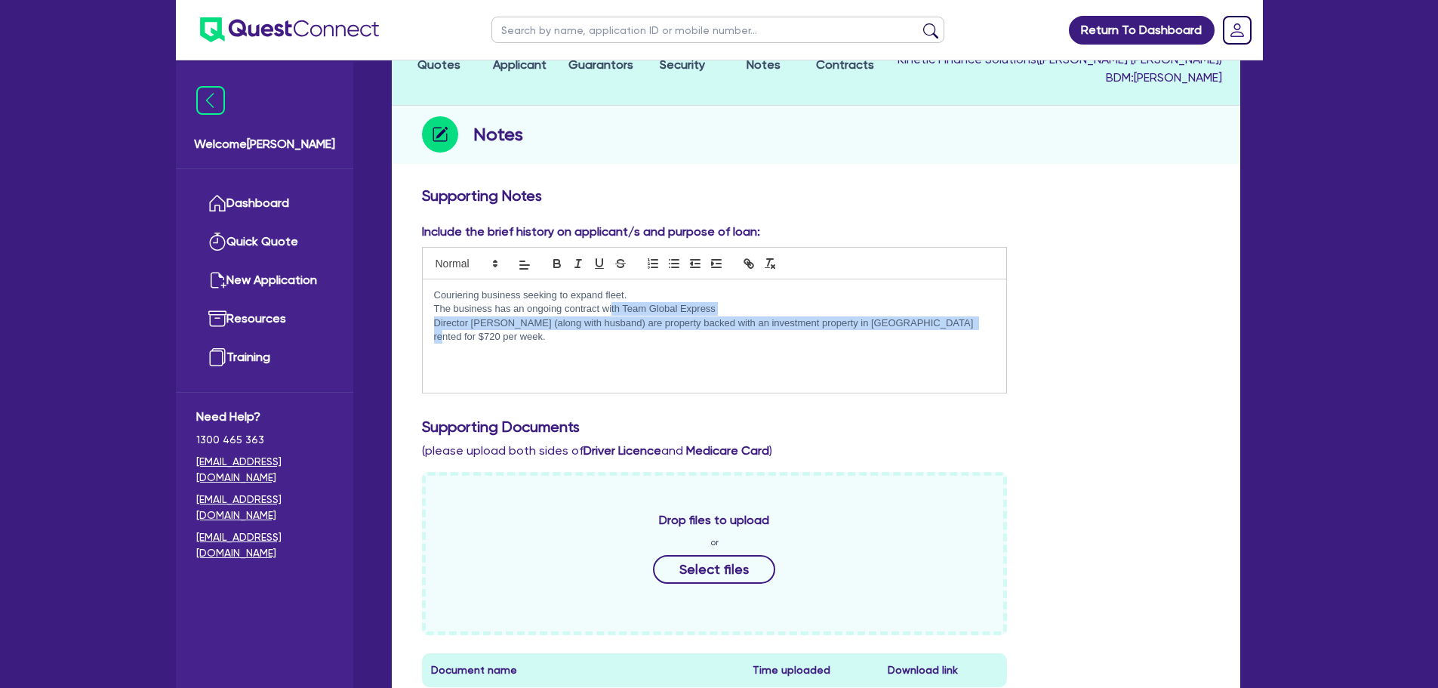
drag, startPoint x: 938, startPoint y: 322, endPoint x: 611, endPoint y: 306, distance: 326.5
click at [611, 306] on div "Couriering business seeking to expand fleet. The business has an ongoing contra…" at bounding box center [715, 335] width 584 height 113
click at [630, 342] on div "Couriering business seeking to expand fleet. The business has an ongoing contra…" at bounding box center [715, 335] width 584 height 113
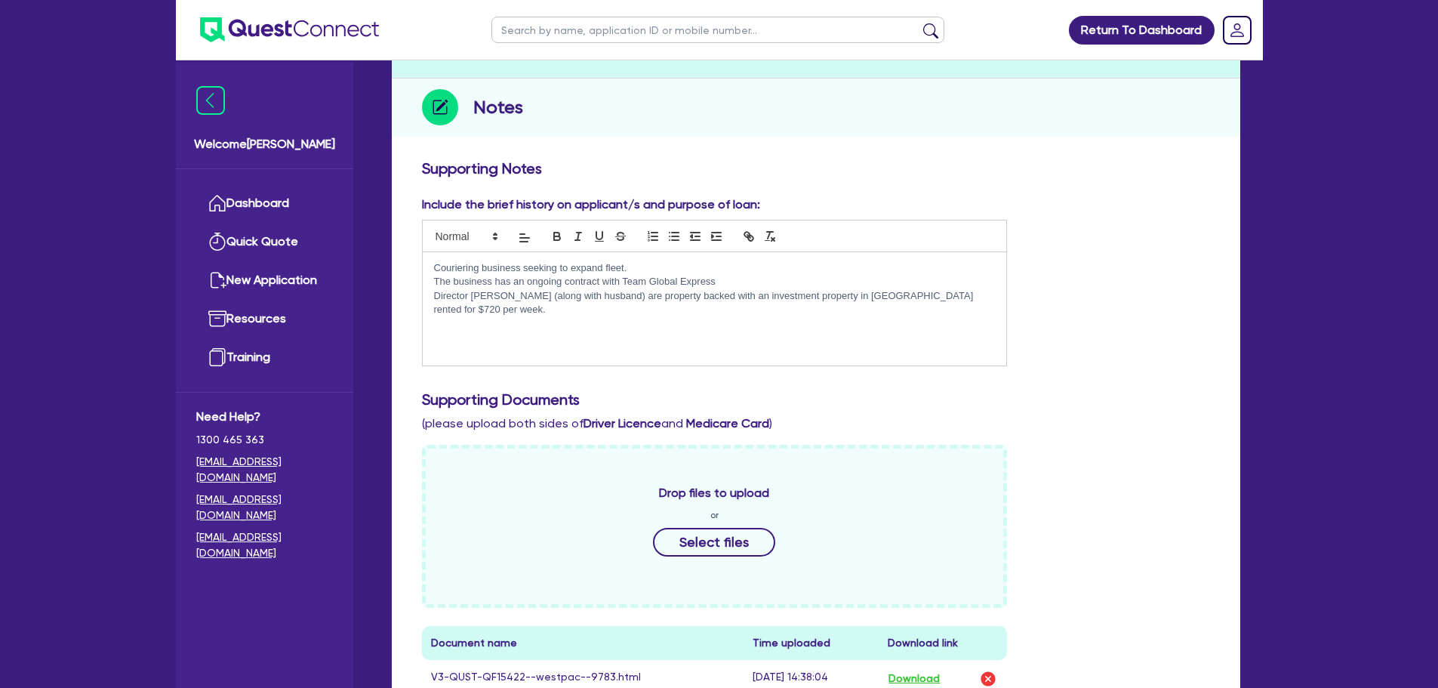
scroll to position [0, 0]
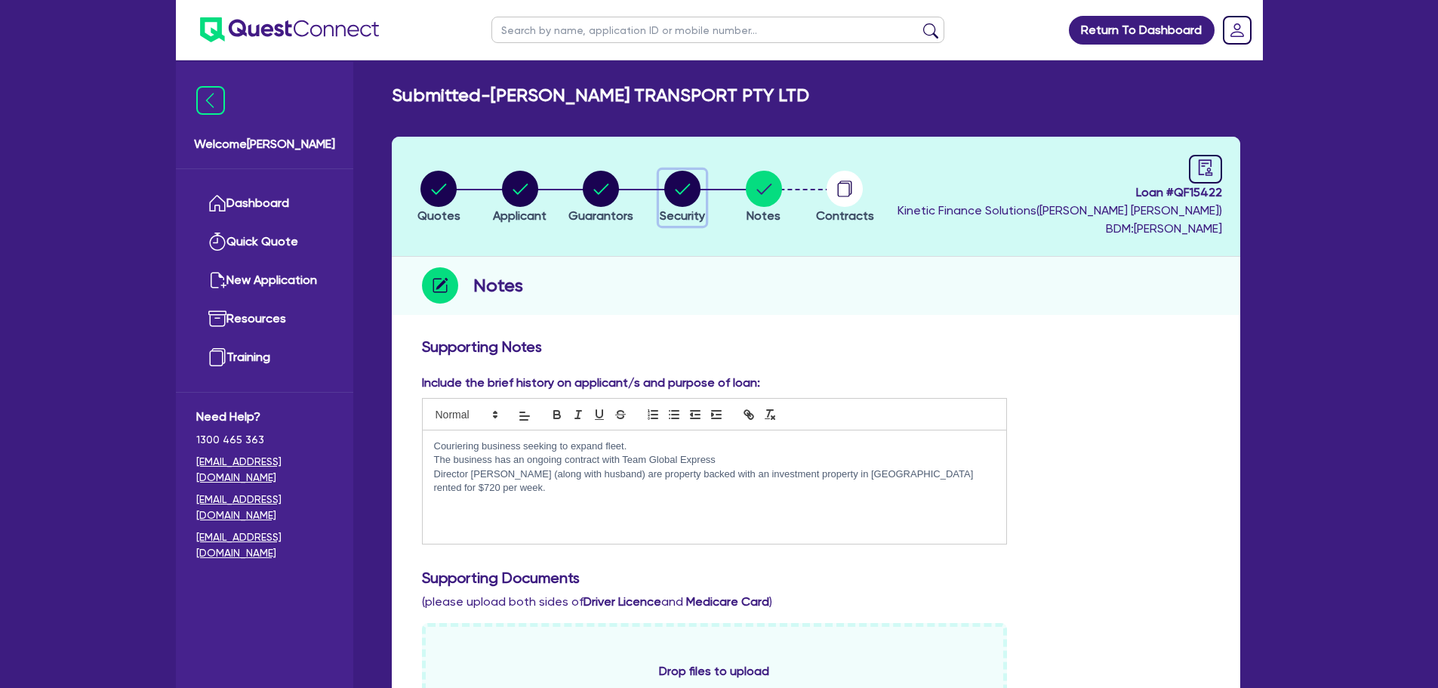
click at [684, 199] on circle "button" at bounding box center [682, 189] width 36 height 36
select select "CARS_AND_LIGHT_TRUCKS"
select select "VANS_AND_UTES"
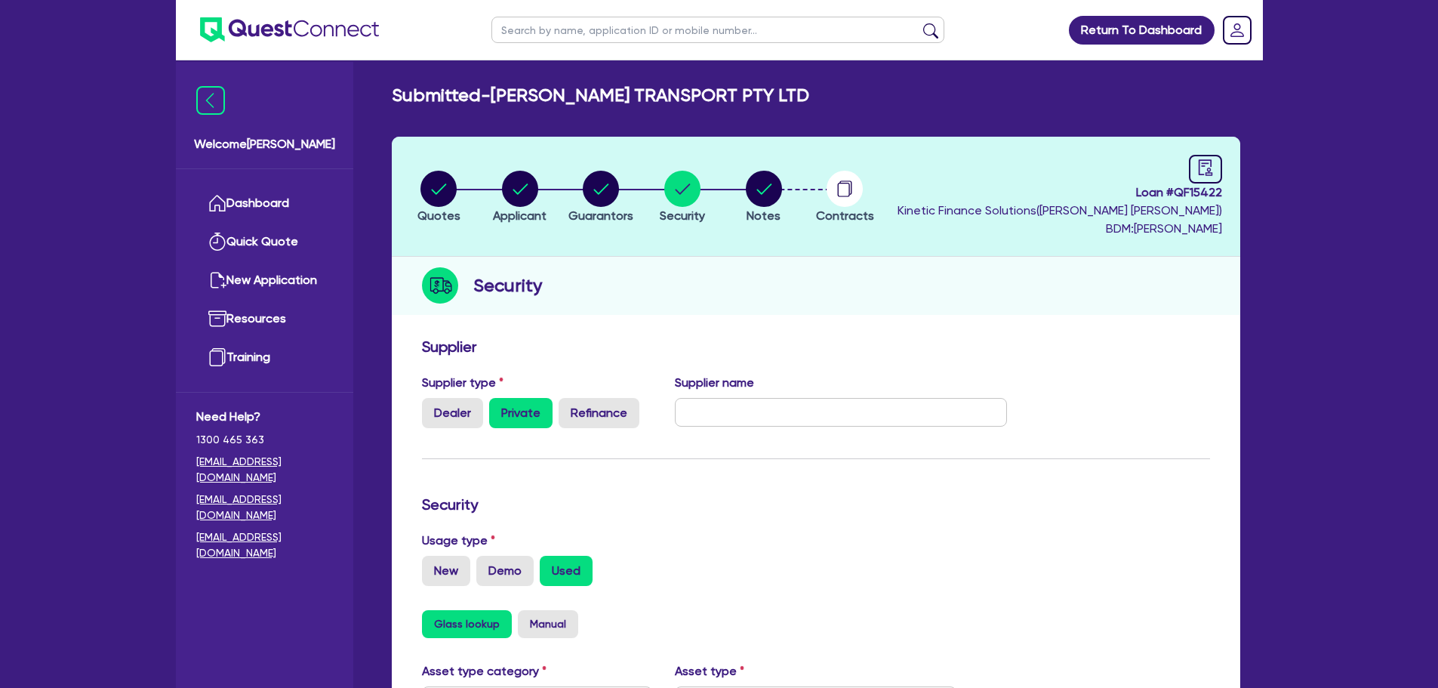
click at [567, 183] on li "Guarantors" at bounding box center [602, 196] width 82 height 53
click at [584, 192] on circle "button" at bounding box center [601, 189] width 36 height 36
select select "MS"
select select "[GEOGRAPHIC_DATA]"
select select "MARRIED"
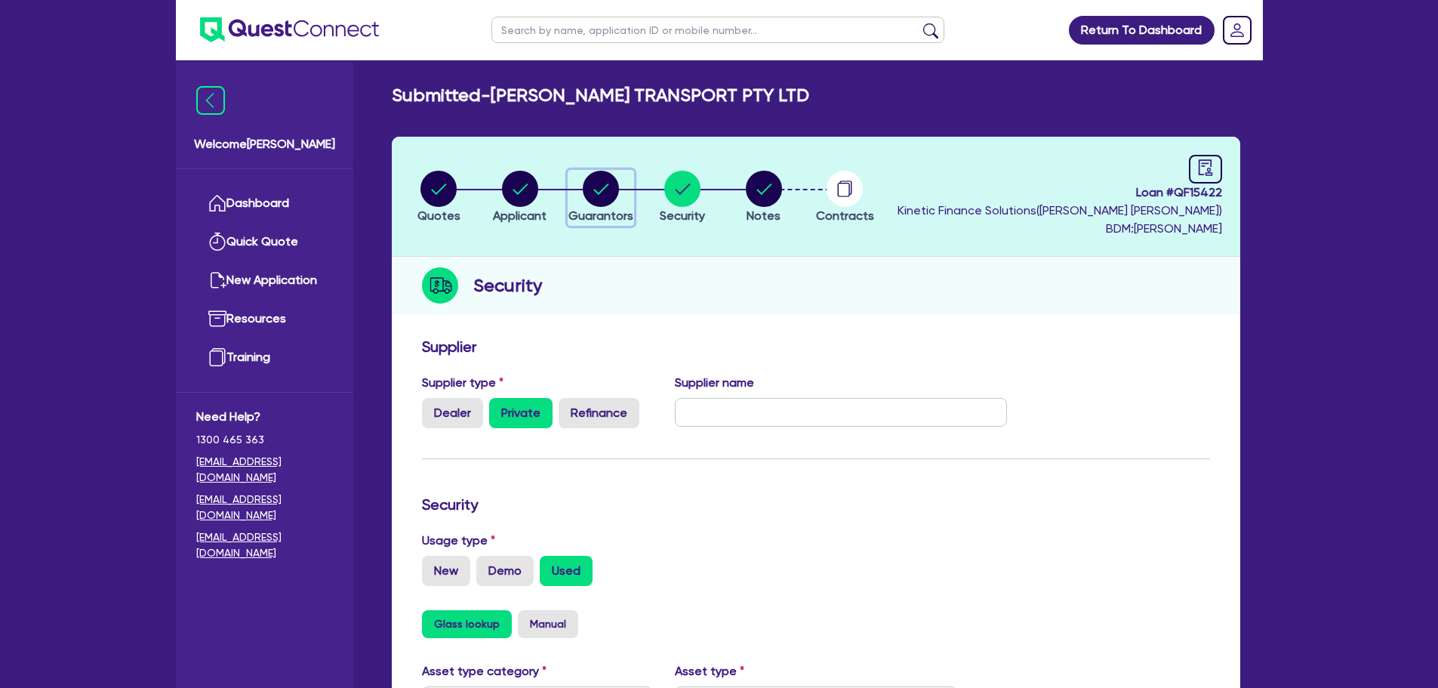
select select "VEHICLE"
select select "CASH"
select select "INVESTMENT_PROPERTY"
select select "VEHICLE"
select select "MORTGAGE"
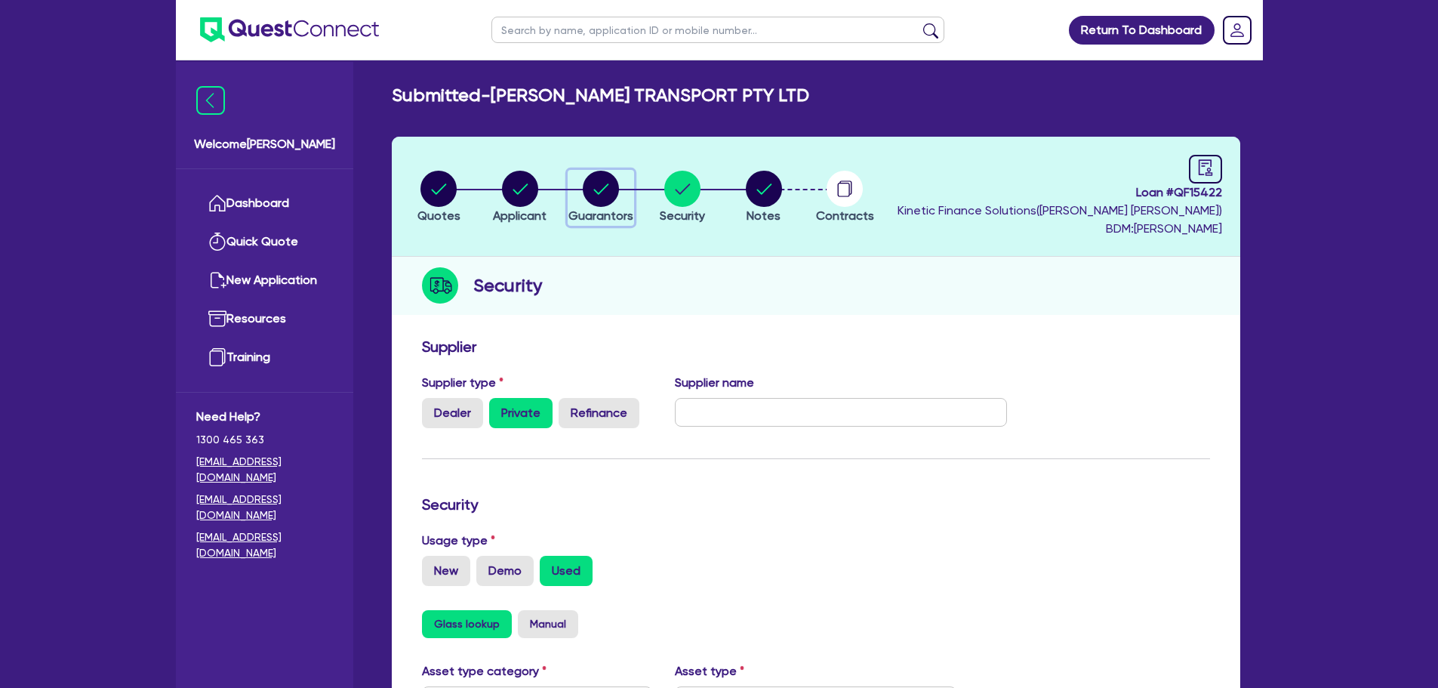
select select "VEHICLE_LOAN"
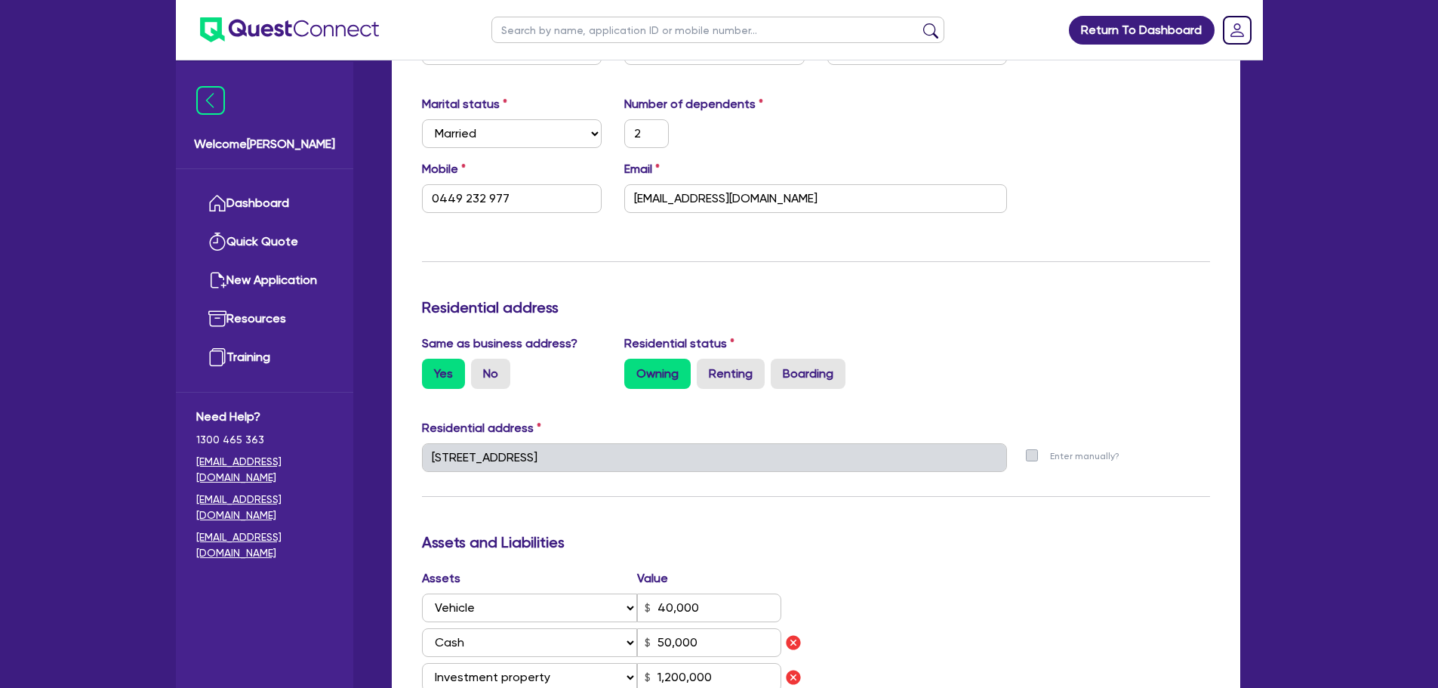
scroll to position [25, 0]
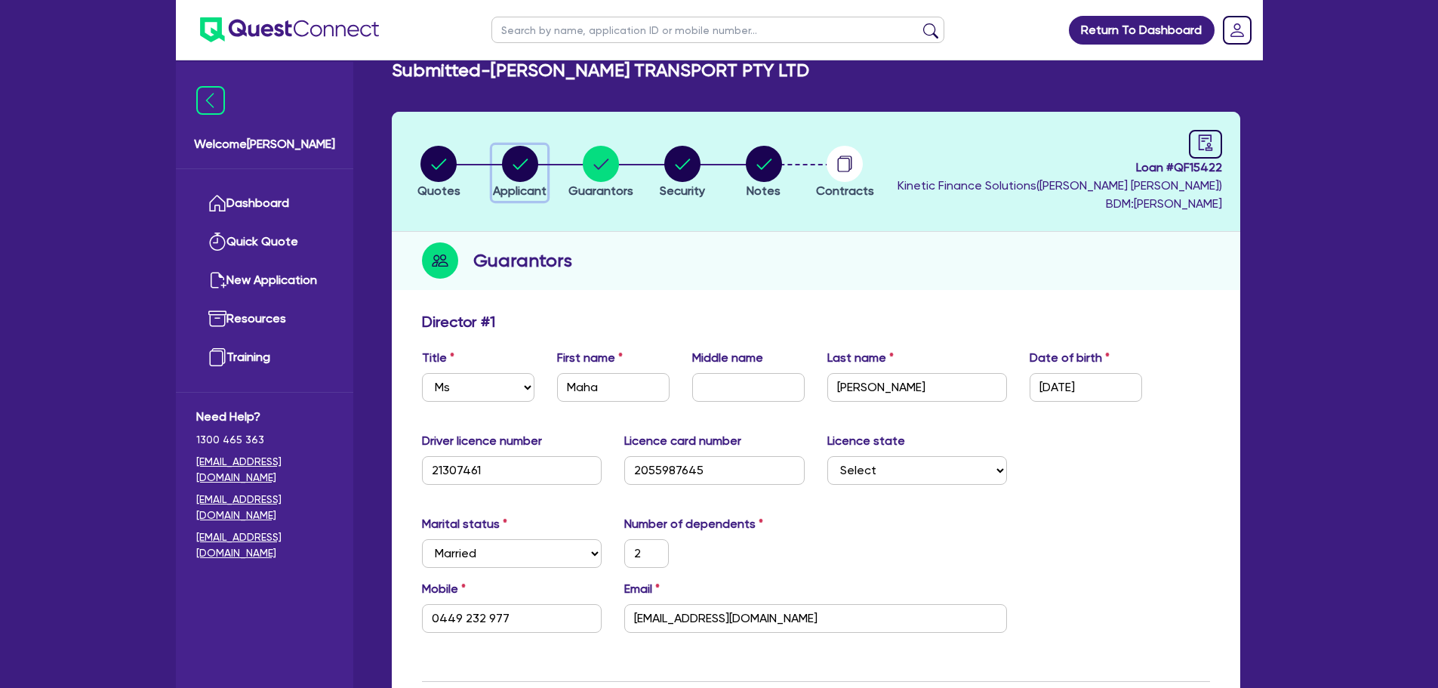
click at [517, 184] on span "Applicant" at bounding box center [520, 190] width 54 height 14
select select "COMPANY"
select select "TRANSPORT_WAREHOUSING"
select select "POSTAL_DELIVERY"
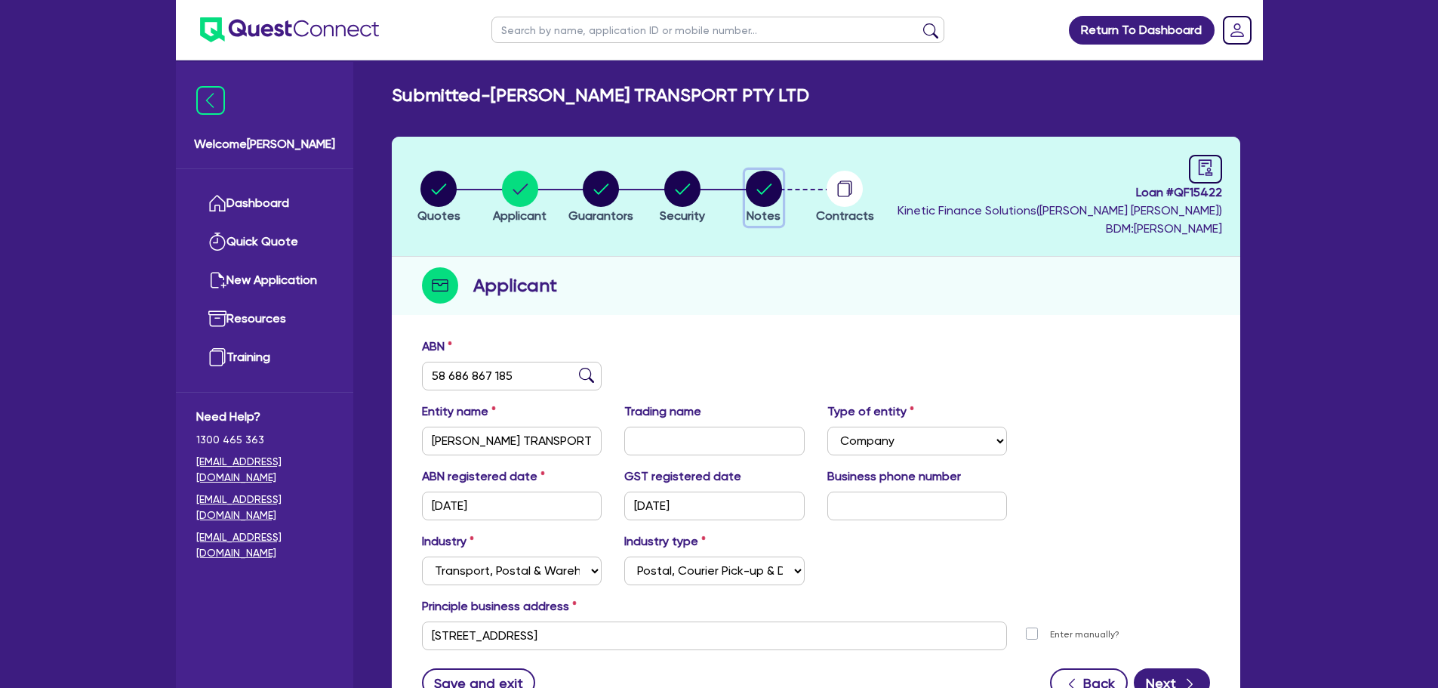
click at [764, 201] on circle "button" at bounding box center [764, 189] width 36 height 36
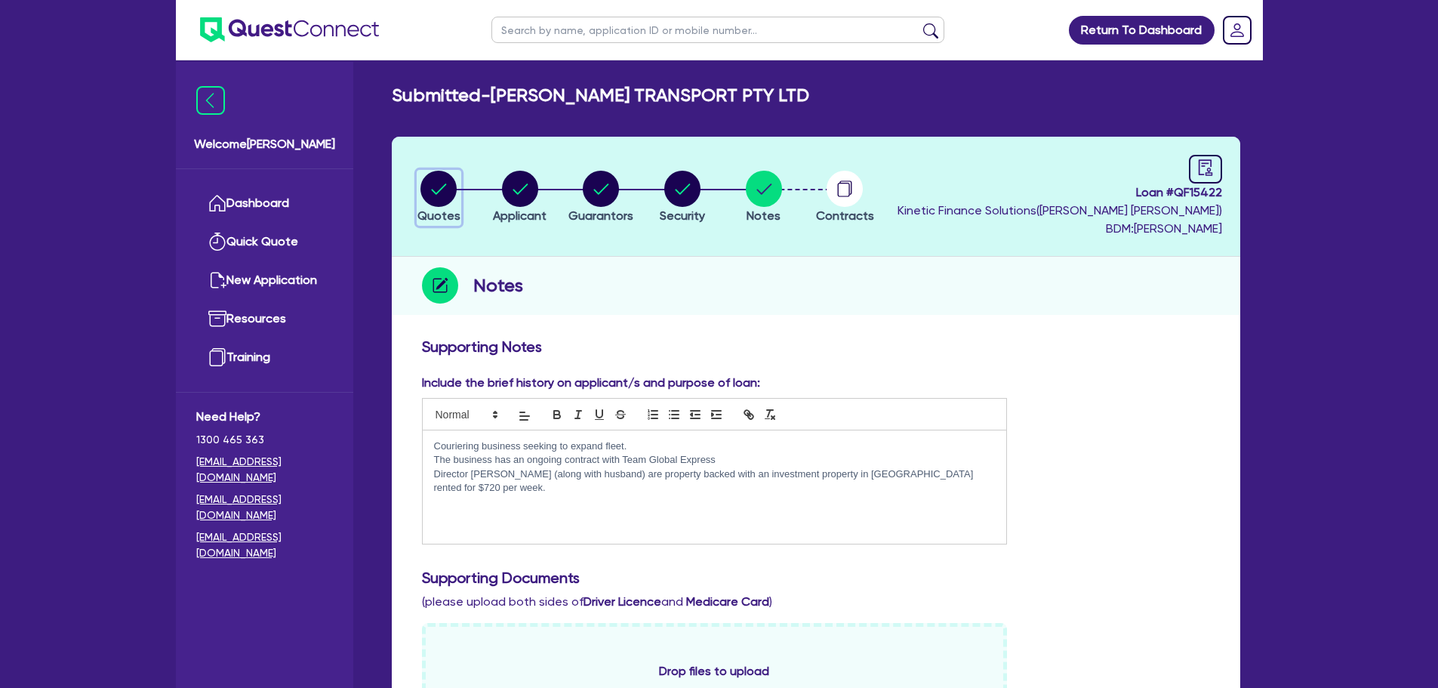
click at [453, 204] on icon "button" at bounding box center [438, 189] width 36 height 36
select select "Quest Finance - Own Book"
select select "CARS_AND_LIGHT_TRUCKS"
select select "VANS_AND_UTES"
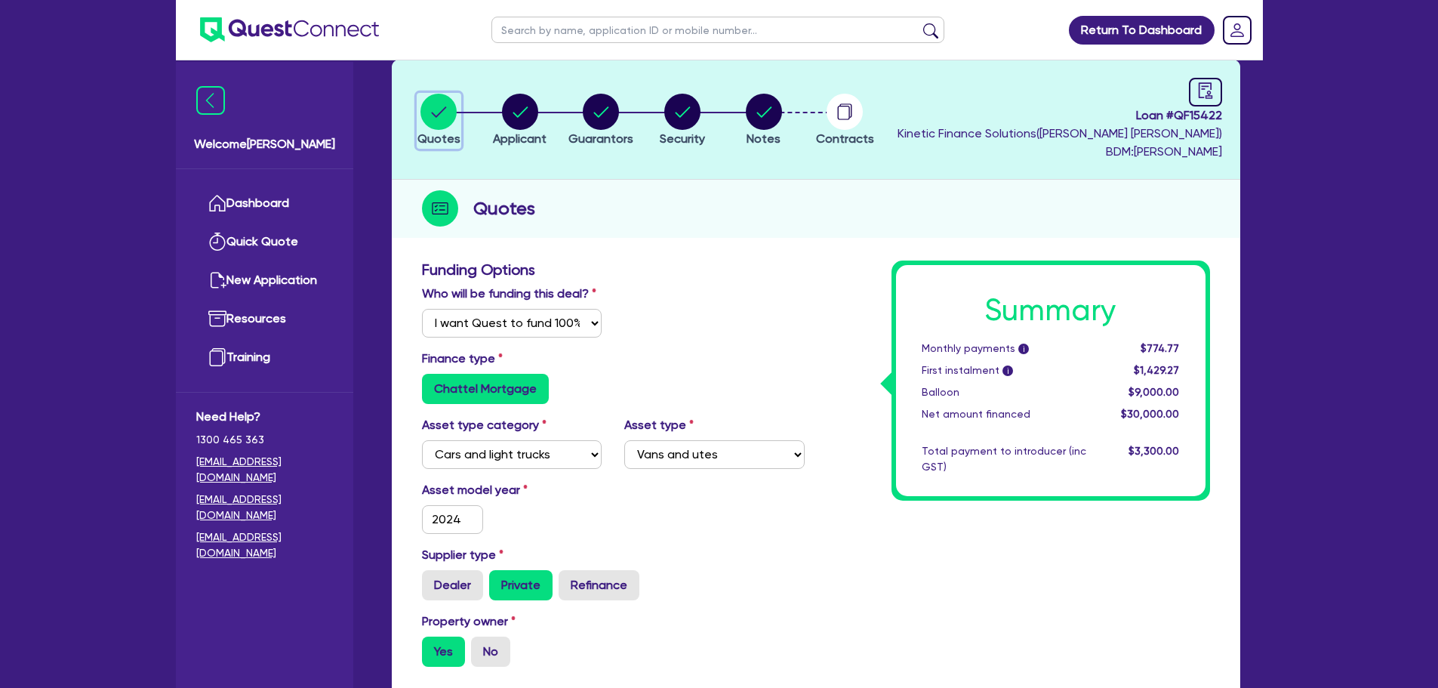
scroll to position [75, 0]
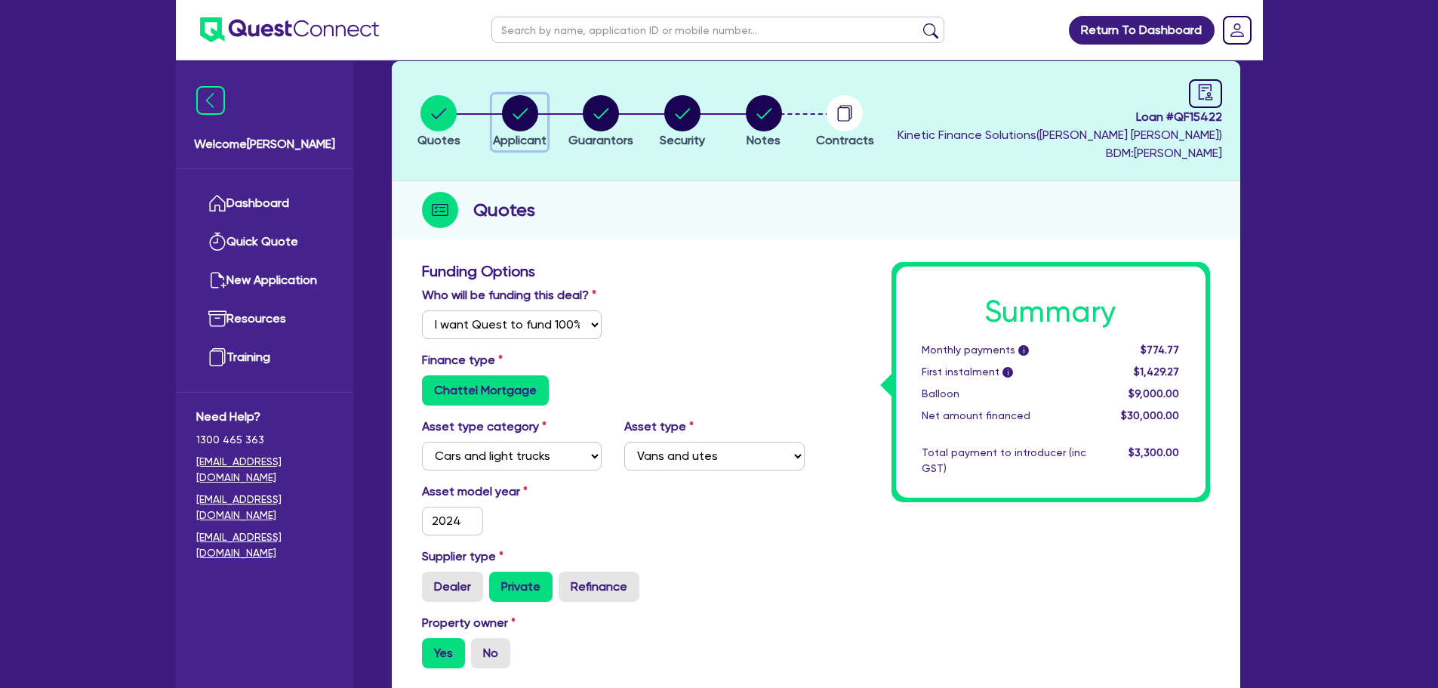
click at [533, 125] on circle "button" at bounding box center [520, 113] width 36 height 36
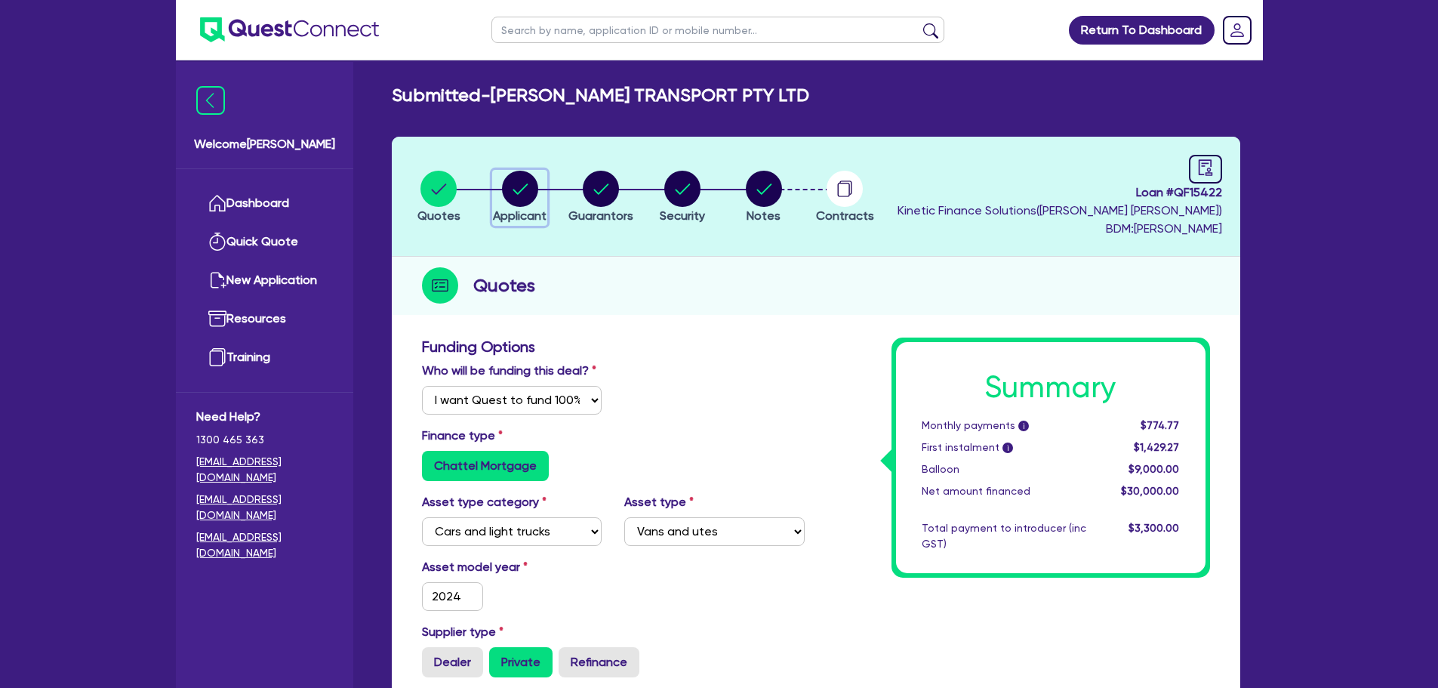
select select "COMPANY"
select select "TRANSPORT_WAREHOUSING"
select select "POSTAL_DELIVERY"
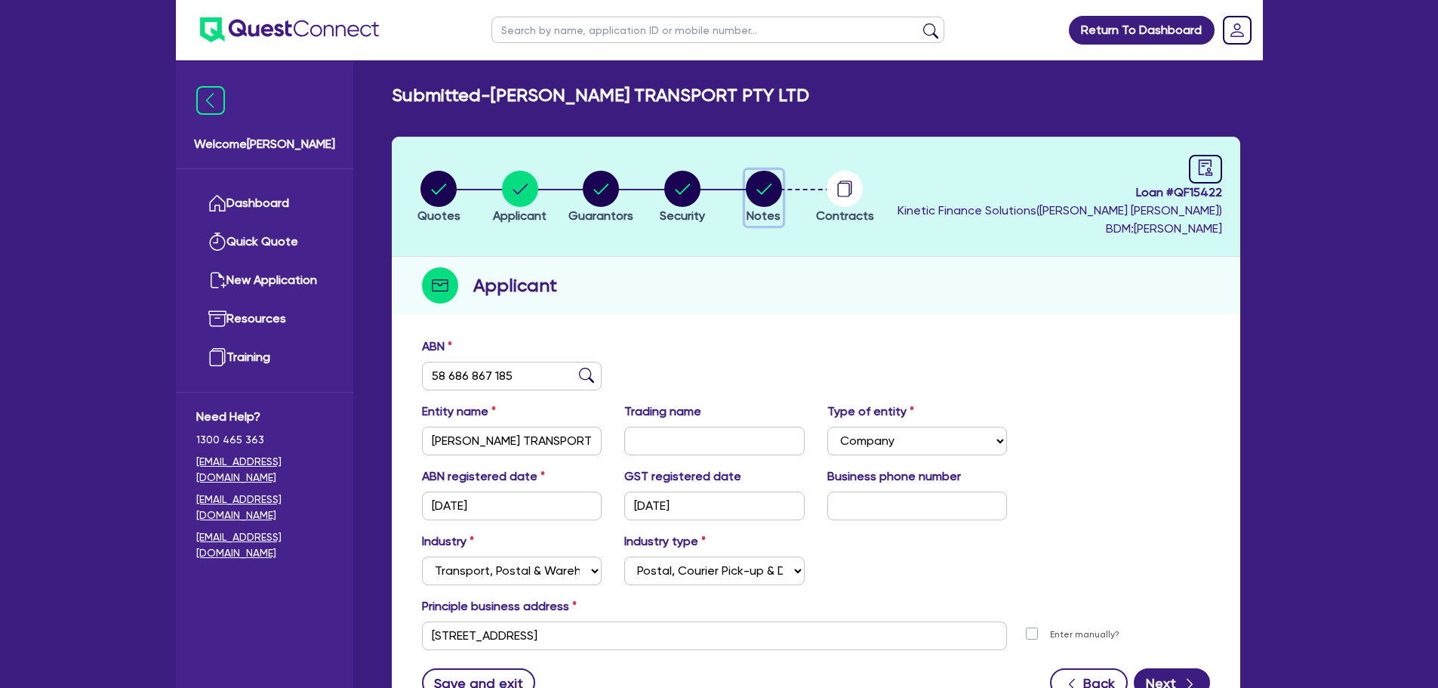
click at [749, 186] on circle "button" at bounding box center [764, 189] width 36 height 36
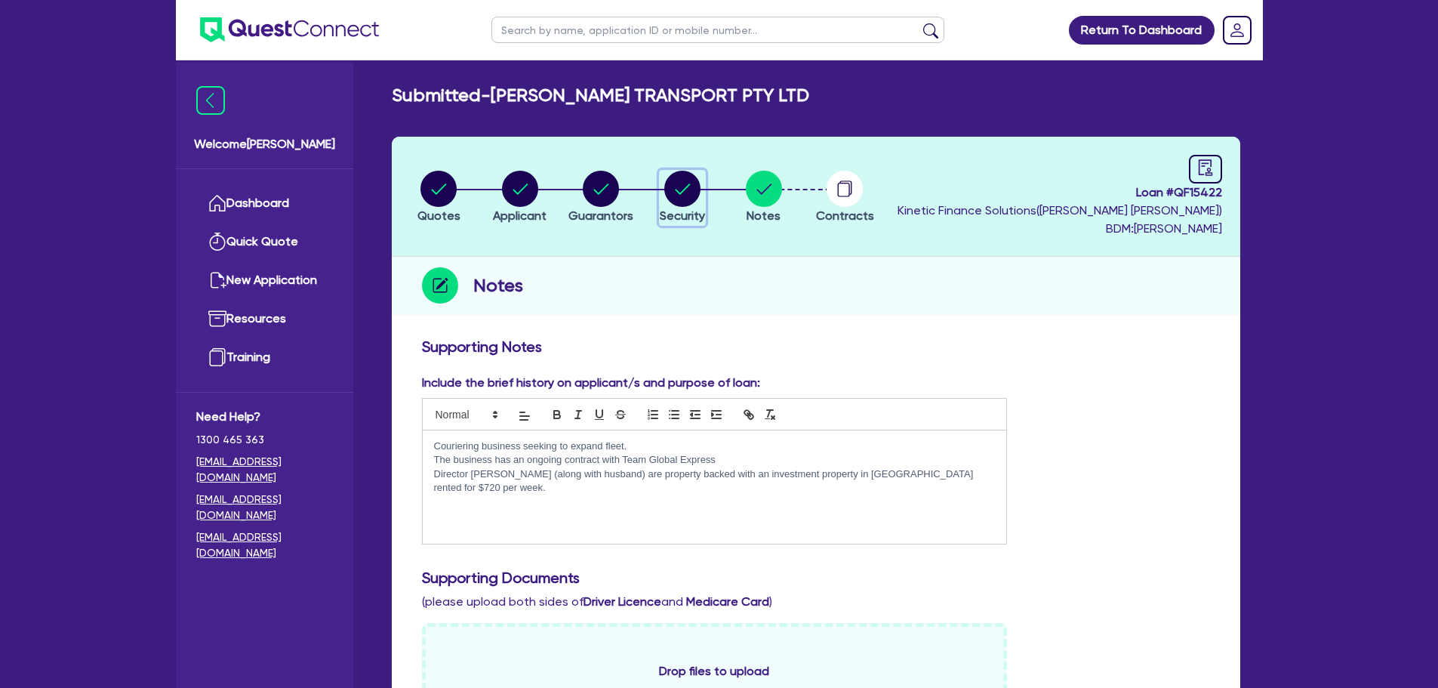
click at [694, 198] on circle "button" at bounding box center [682, 189] width 36 height 36
select select "CARS_AND_LIGHT_TRUCKS"
select select "VANS_AND_UTES"
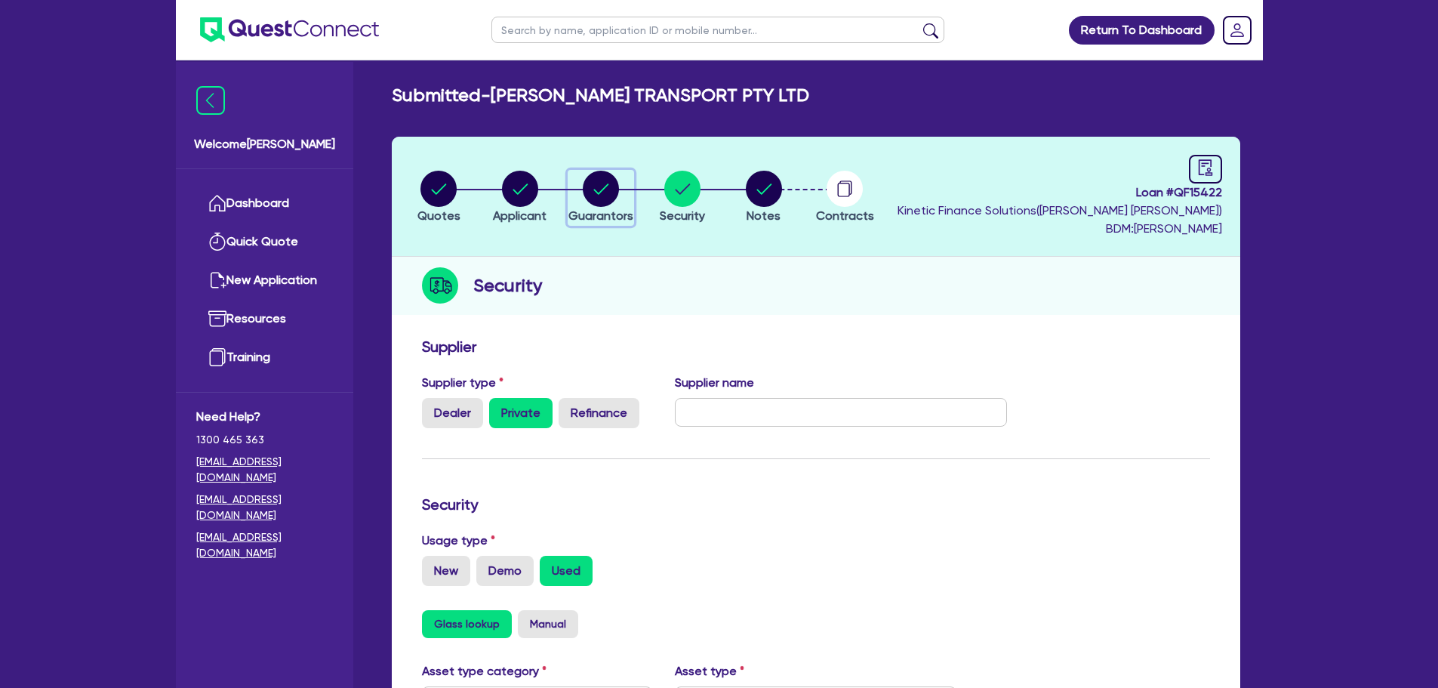
click at [621, 199] on div "button" at bounding box center [600, 189] width 65 height 36
select select "MS"
select select "[GEOGRAPHIC_DATA]"
select select "MARRIED"
select select "VEHICLE"
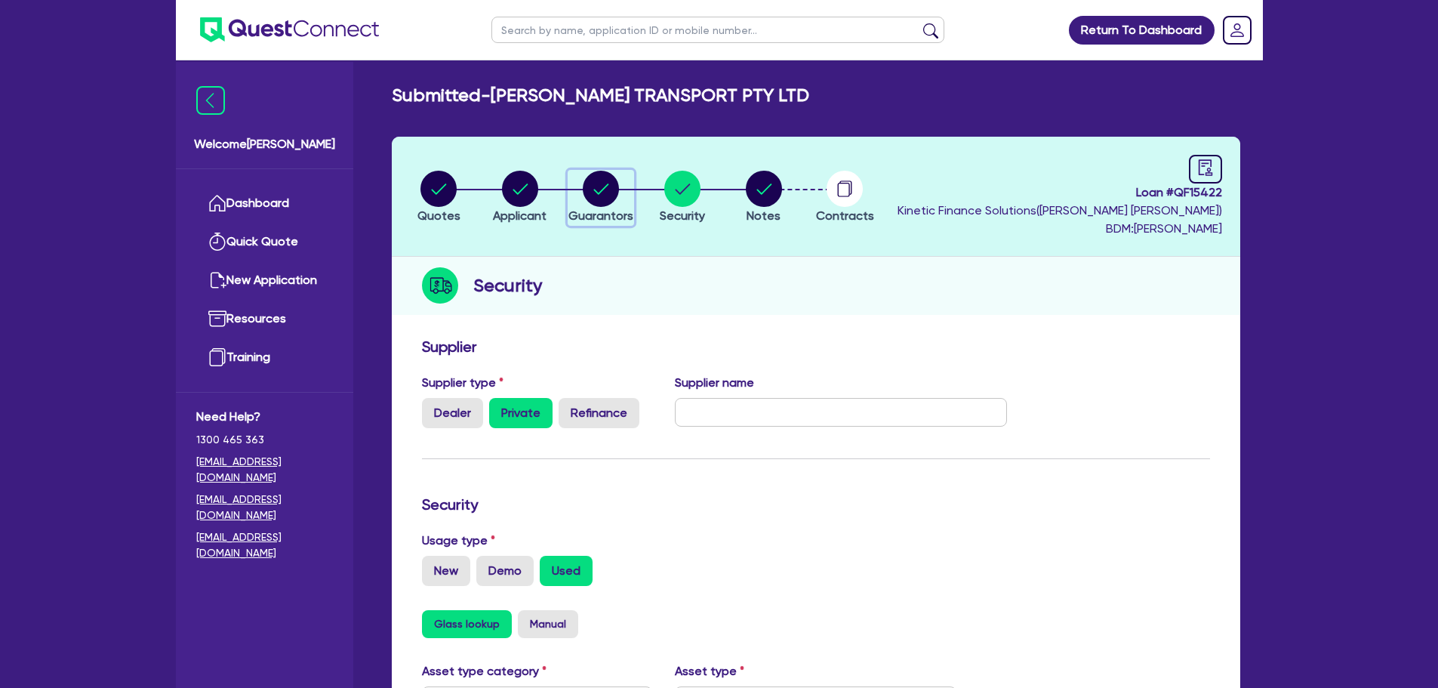
select select "CASH"
select select "INVESTMENT_PROPERTY"
select select "VEHICLE"
select select "MORTGAGE"
select select "VEHICLE_LOAN"
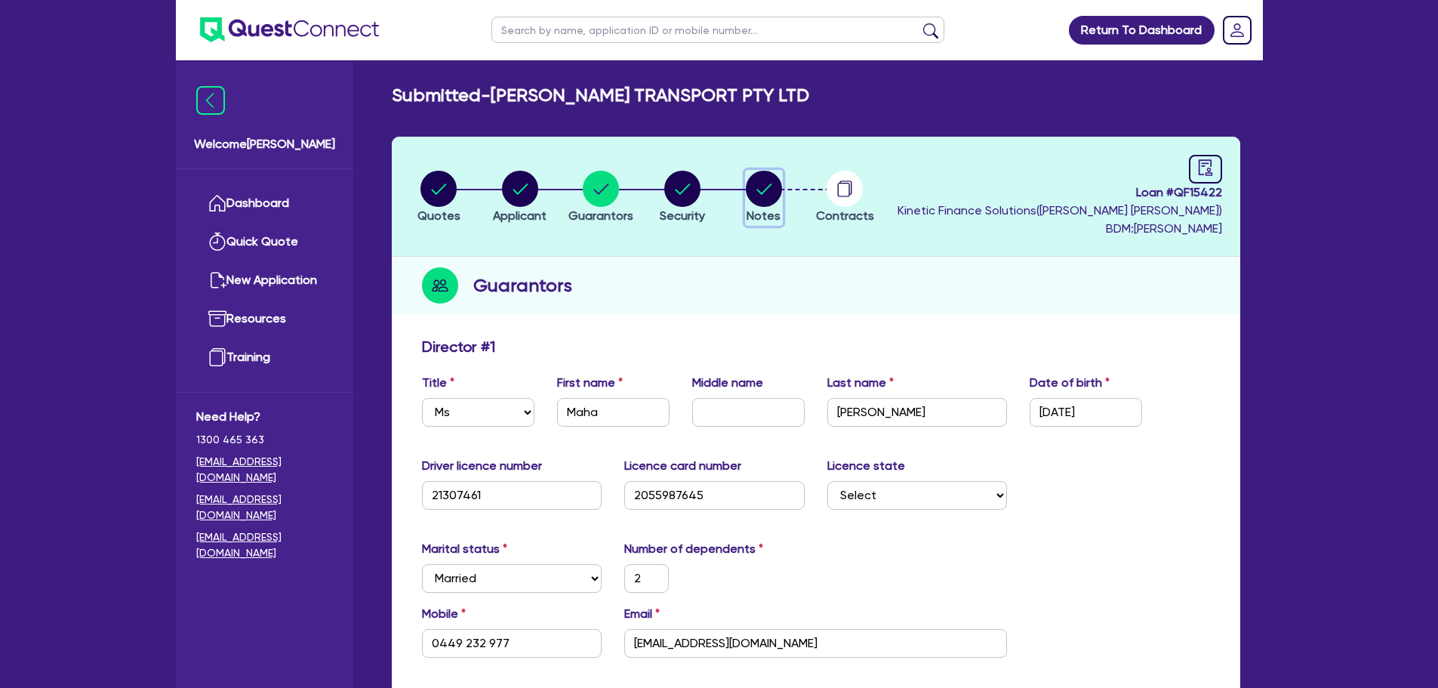
click at [754, 183] on circle "button" at bounding box center [764, 189] width 36 height 36
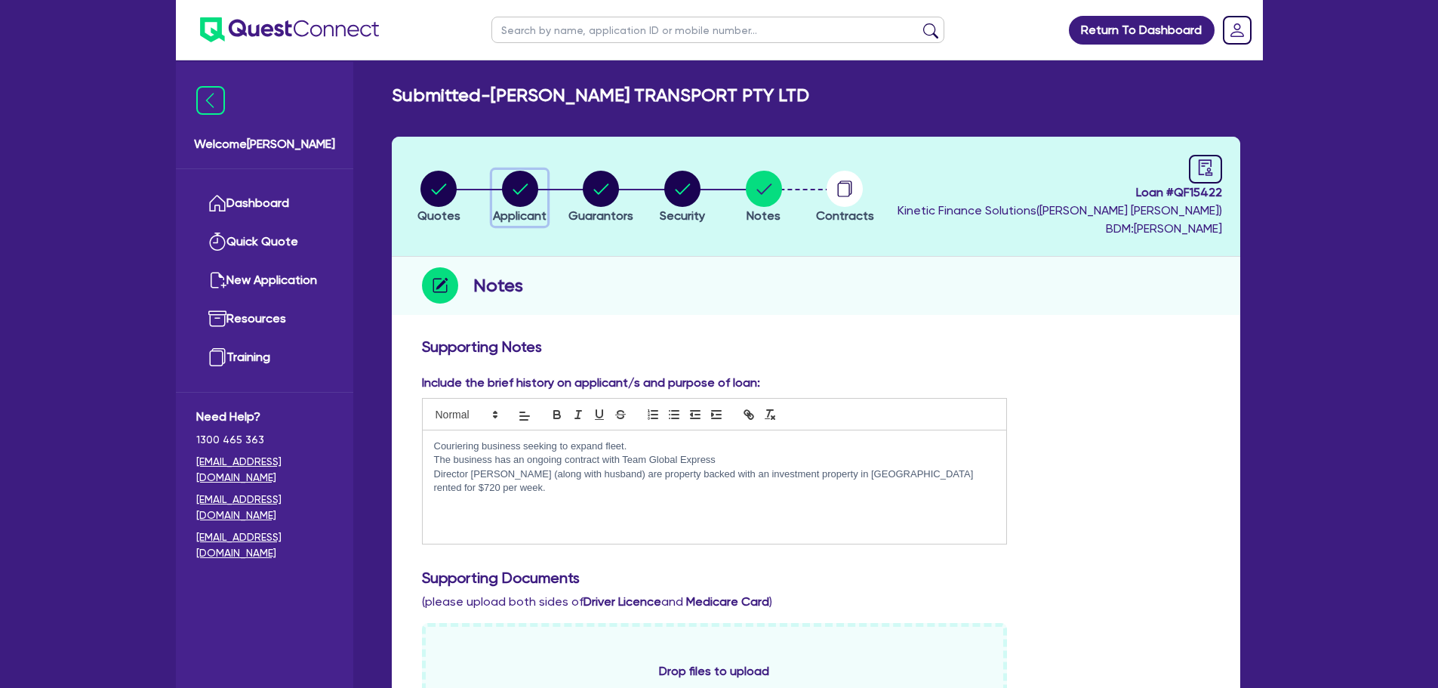
click at [522, 195] on circle "button" at bounding box center [520, 189] width 36 height 36
select select "COMPANY"
select select "TRANSPORT_WAREHOUSING"
select select "POSTAL_DELIVERY"
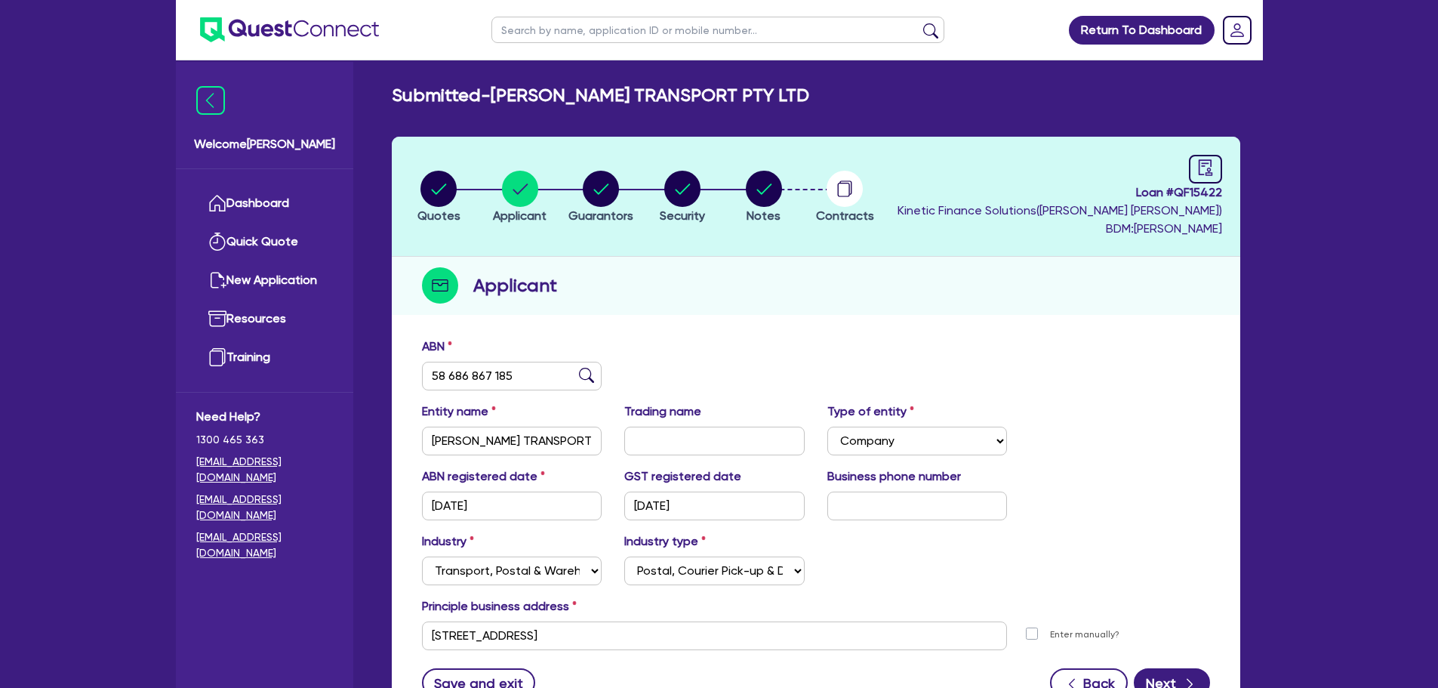
click at [460, 204] on li "Quotes" at bounding box center [440, 196] width 82 height 53
click at [448, 199] on circle "button" at bounding box center [438, 189] width 36 height 36
select select "Quest Finance - Own Book"
select select "CARS_AND_LIGHT_TRUCKS"
select select "VANS_AND_UTES"
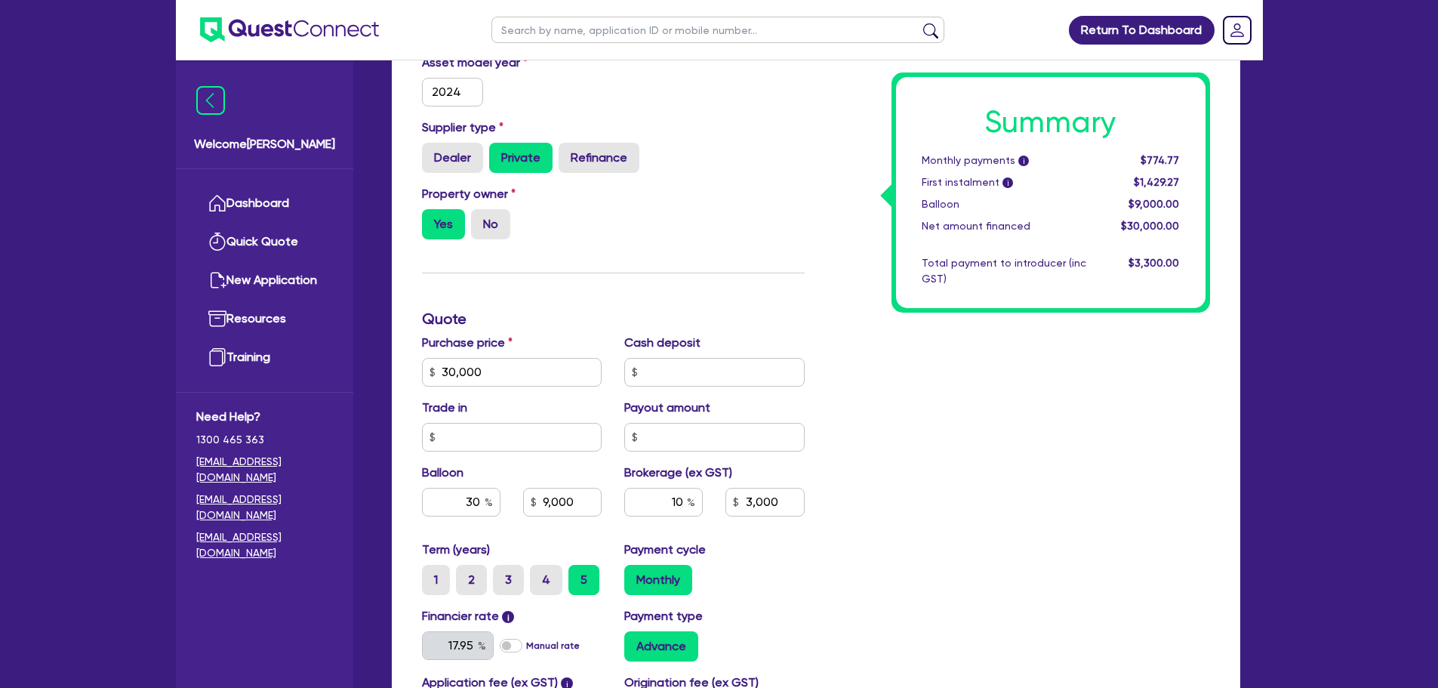
scroll to position [528, 0]
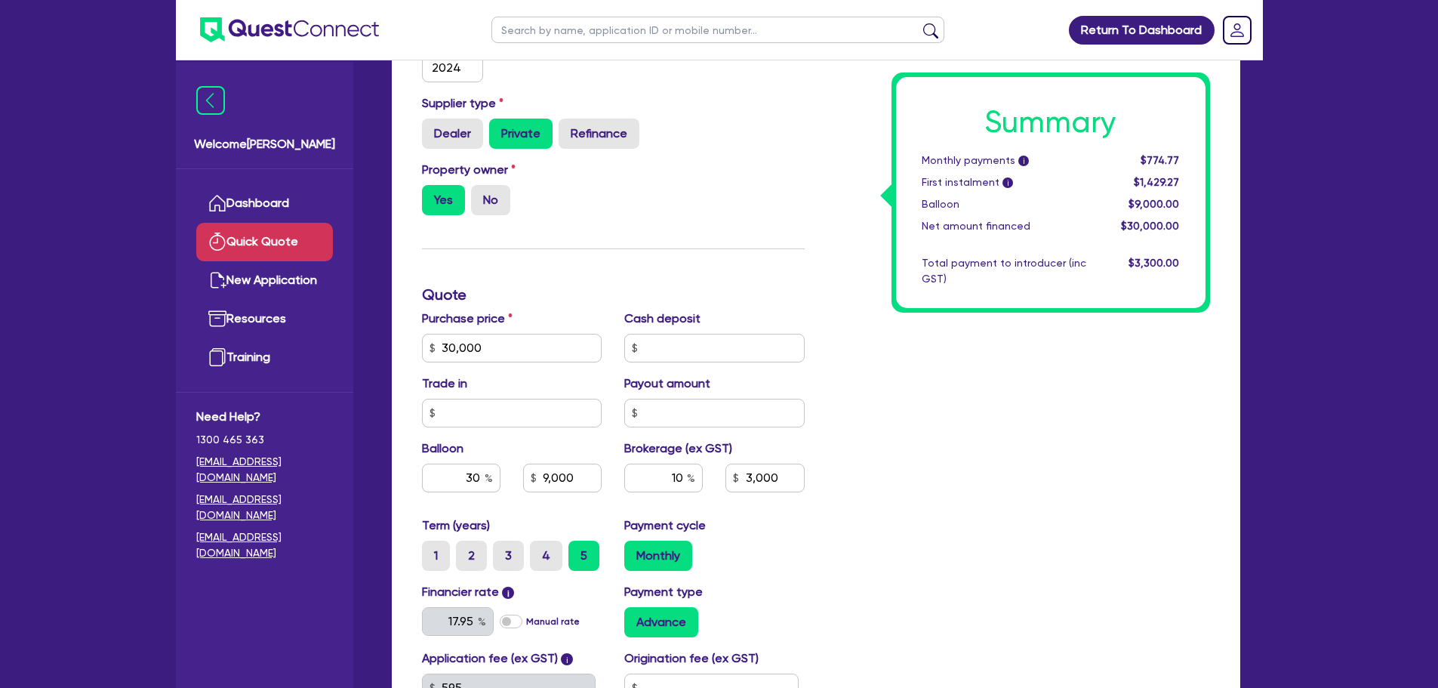
click at [255, 233] on link "Quick Quote" at bounding box center [264, 242] width 137 height 38
select select "Other"
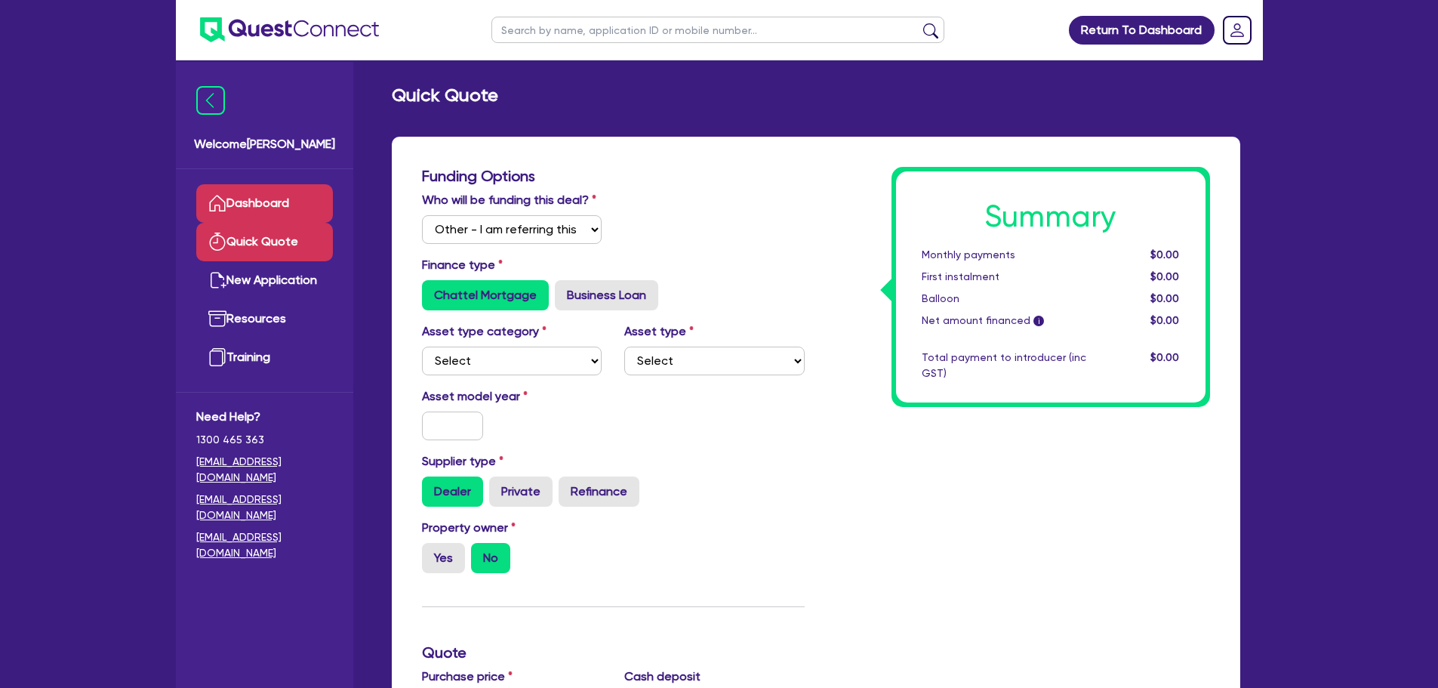
click at [258, 207] on link "Dashboard" at bounding box center [264, 203] width 137 height 38
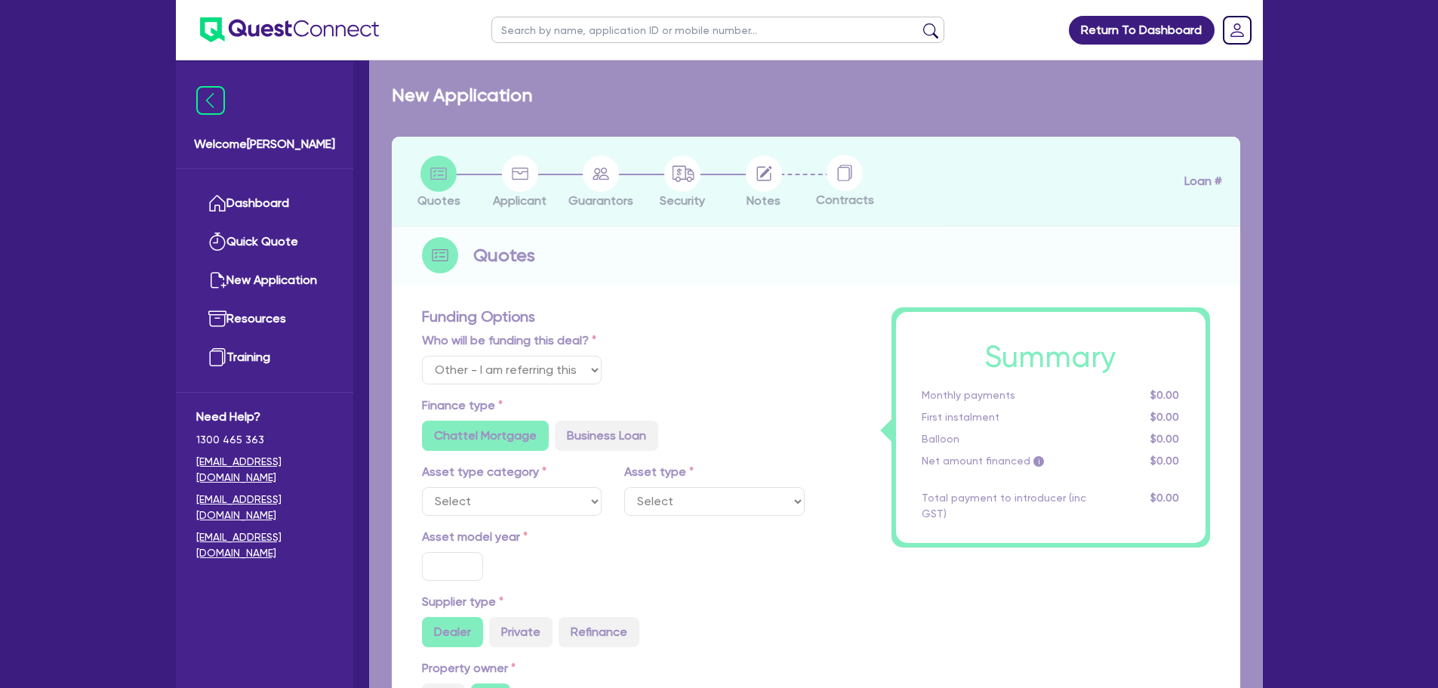
select select "Quest Finance - Own Book"
select select "CARS_AND_LIGHT_TRUCKS"
type input "2024"
radio input "false"
radio input "true"
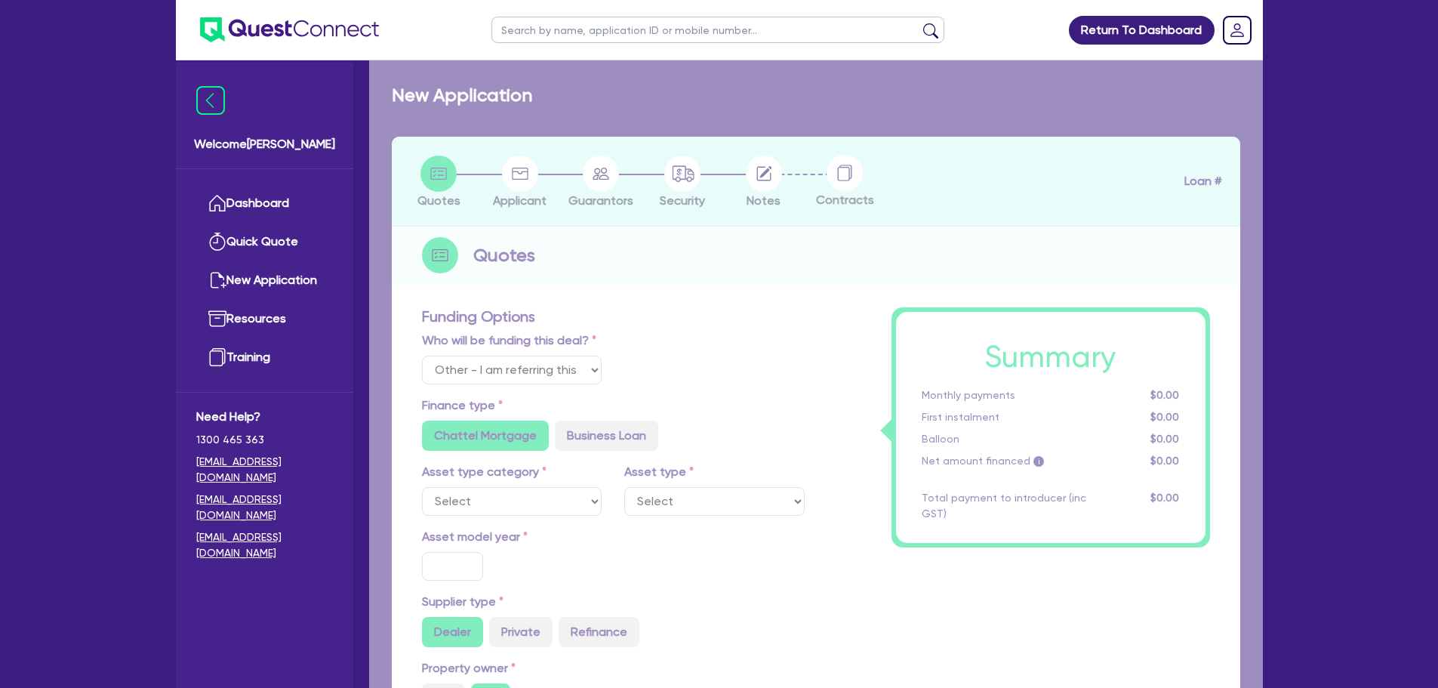
radio input "true"
type input "23,500"
type input "30"
type input "7,050"
type input "10"
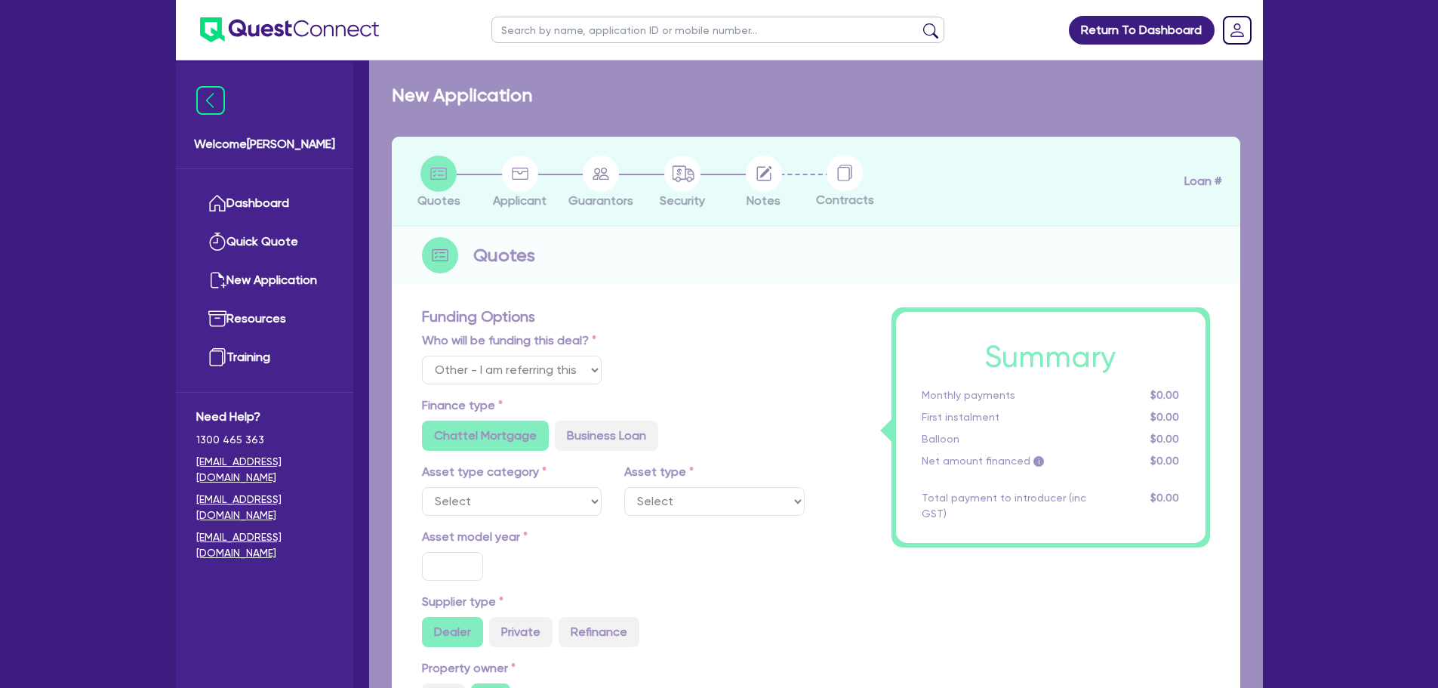
type input "2,350"
type input "17.95"
type input "900"
radio input "true"
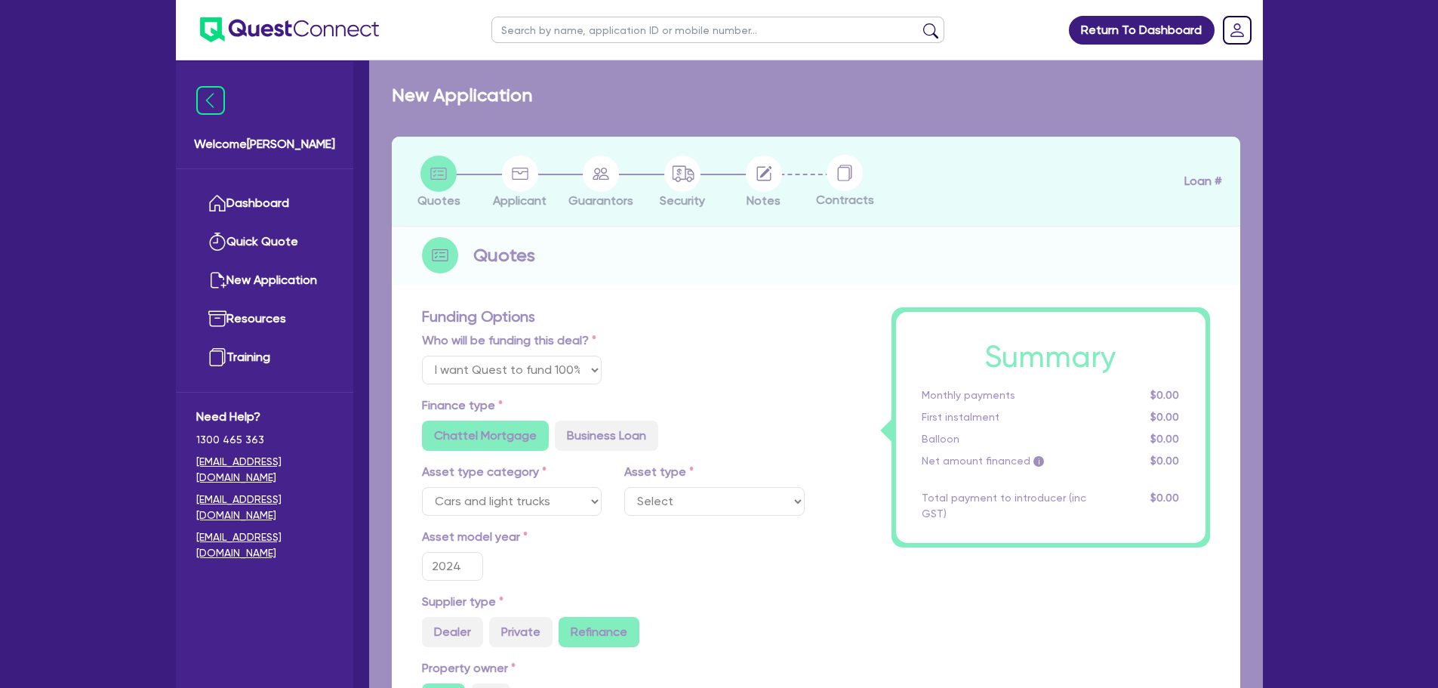
select select "PASSENGER_VEHICLES"
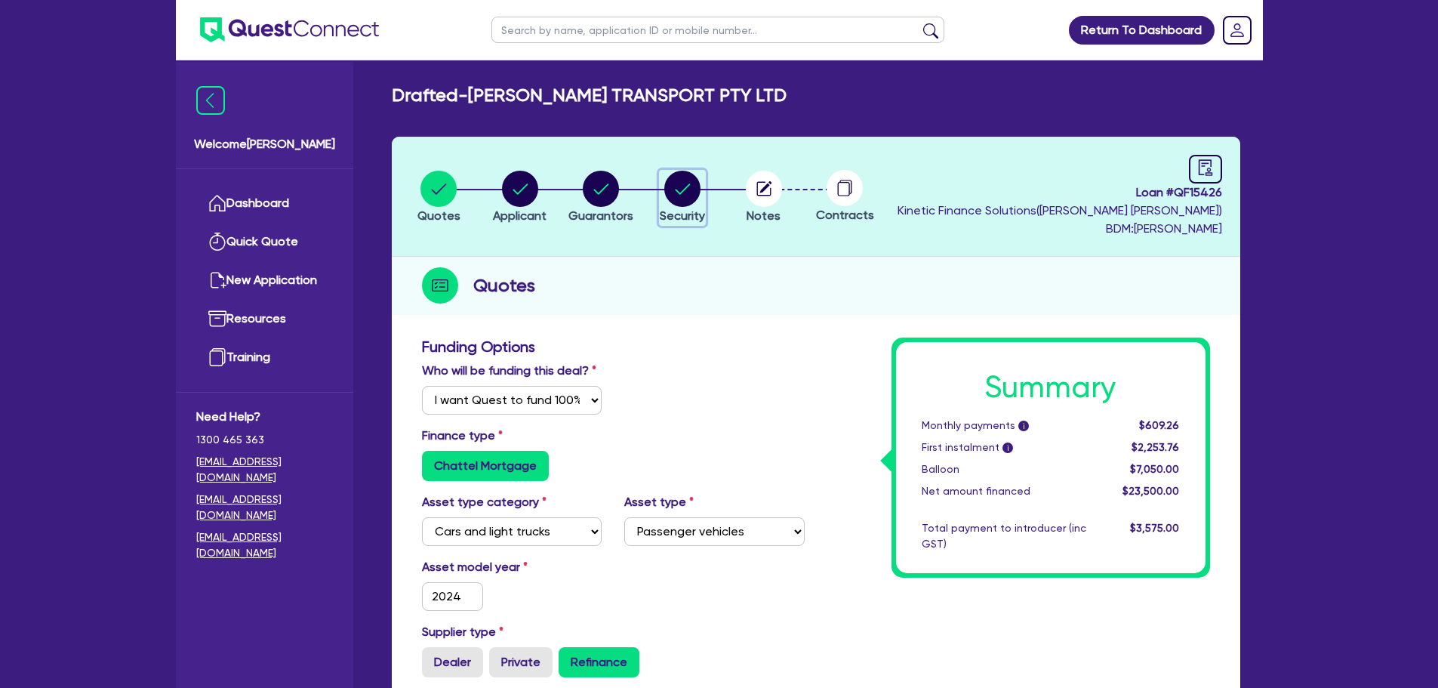
click at [672, 189] on circle "button" at bounding box center [682, 189] width 36 height 36
select select "CARS_AND_LIGHT_TRUCKS"
select select "PASSENGER_VEHICLES"
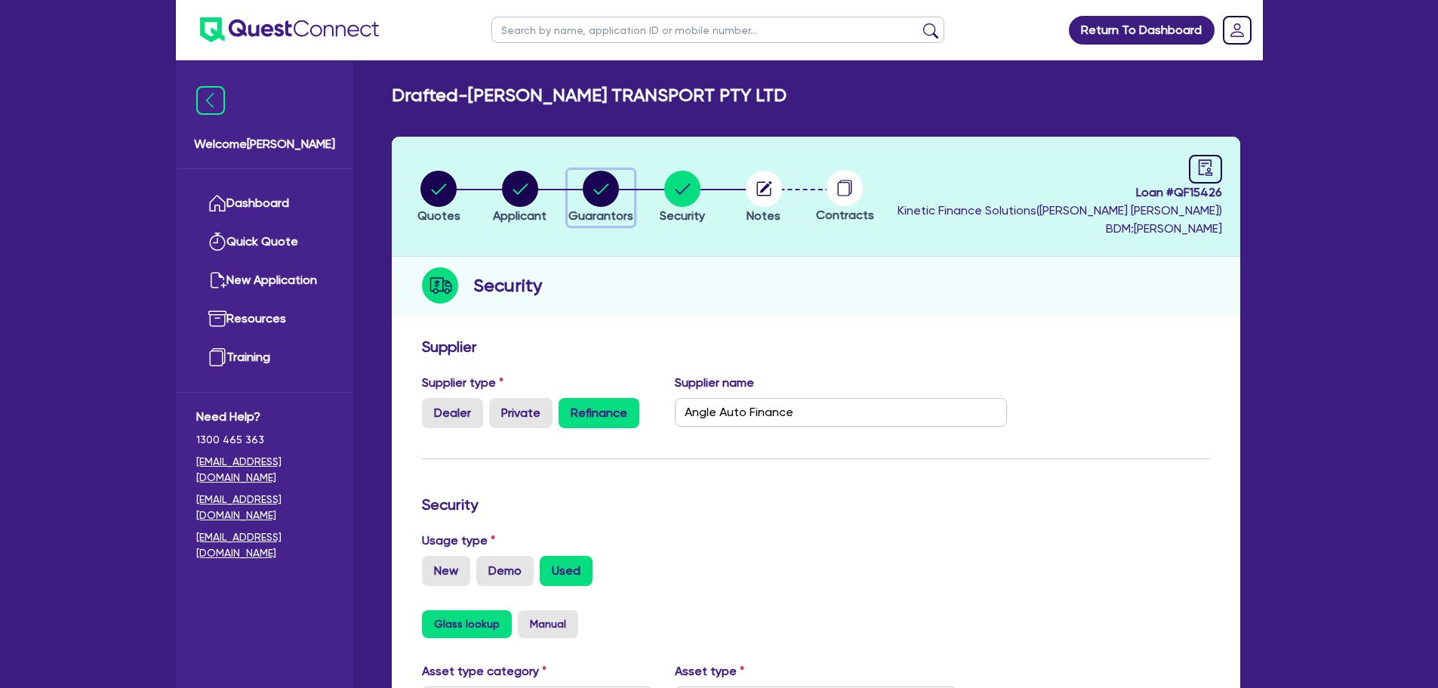
click at [584, 194] on circle "button" at bounding box center [601, 189] width 36 height 36
select select "MS"
select select "[GEOGRAPHIC_DATA]"
select select "MARRIED"
select select "VEHICLE"
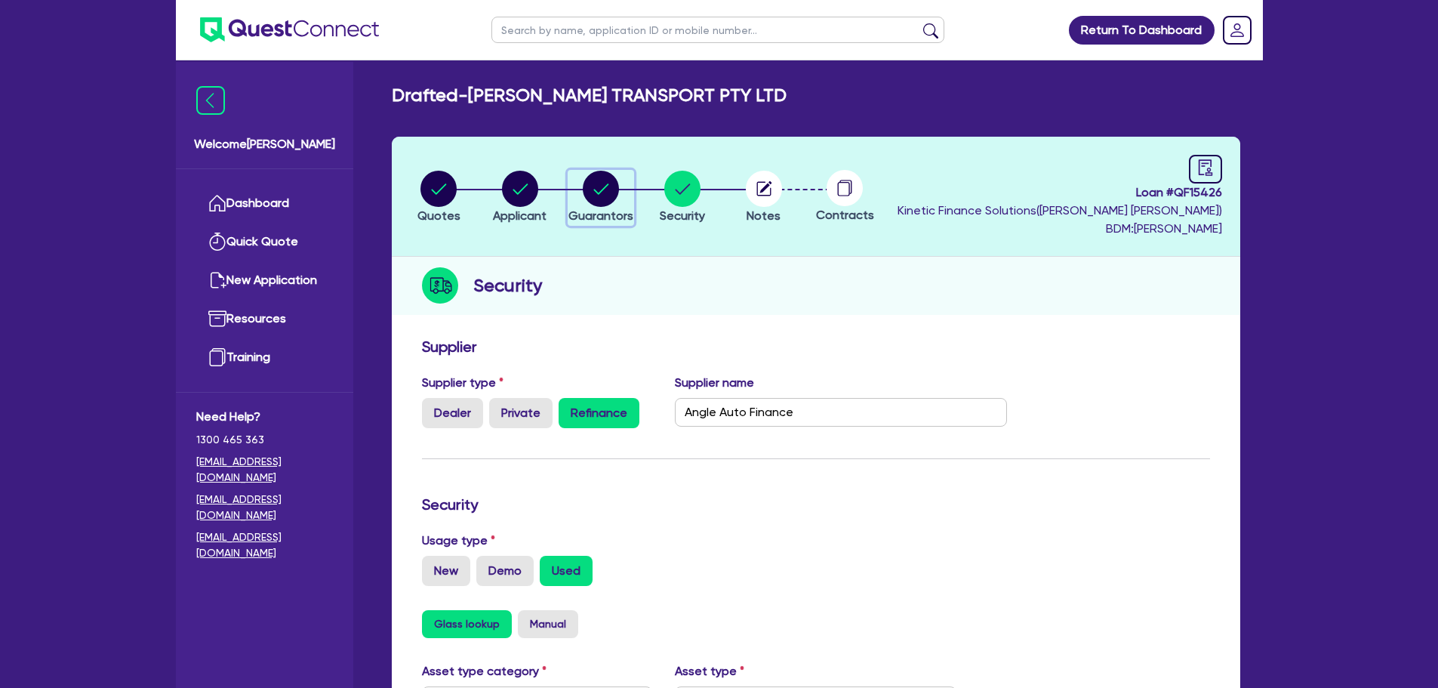
select select "CASH"
select select "INVESTMENT_PROPERTY"
select select "VEHICLE"
select select "MORTGAGE"
select select "VEHICLE_LOAN"
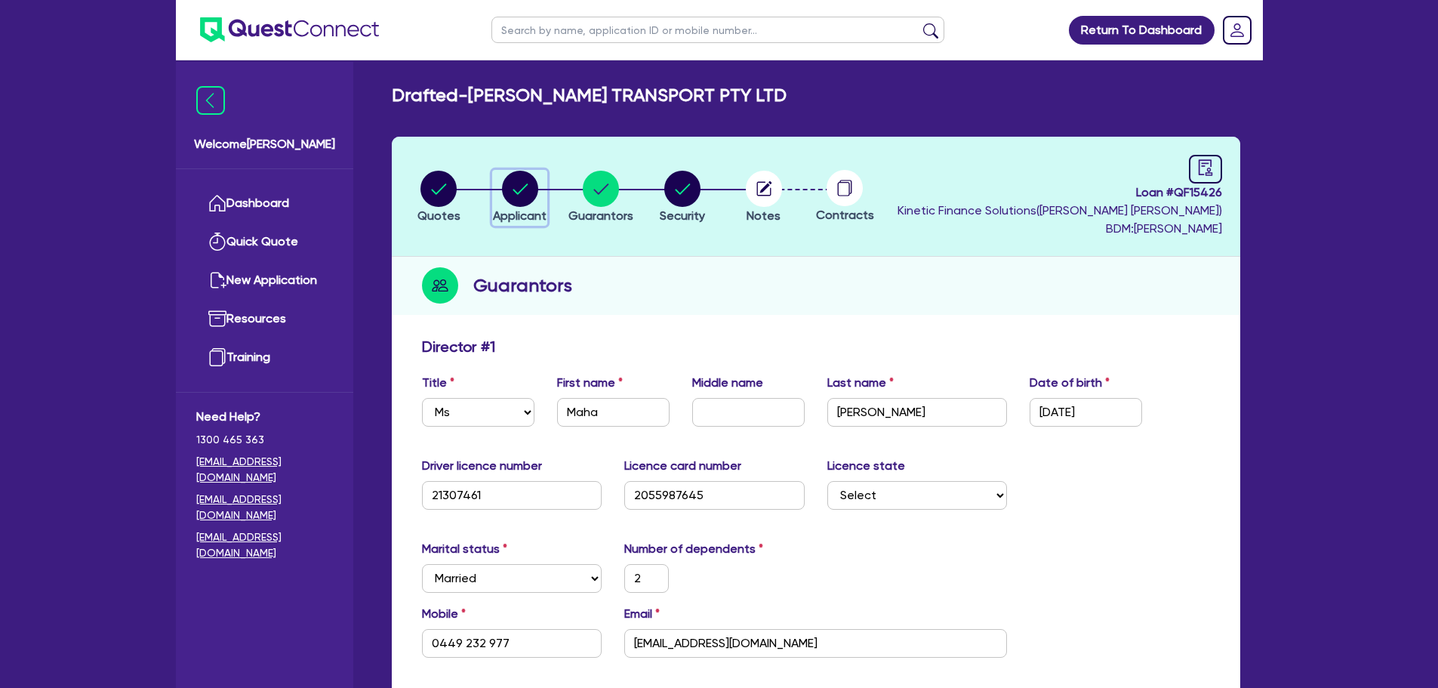
click at [515, 189] on circle "button" at bounding box center [520, 189] width 36 height 36
select select "COMPANY"
select select "TRANSPORT_WAREHOUSING"
select select "POSTAL_DELIVERY"
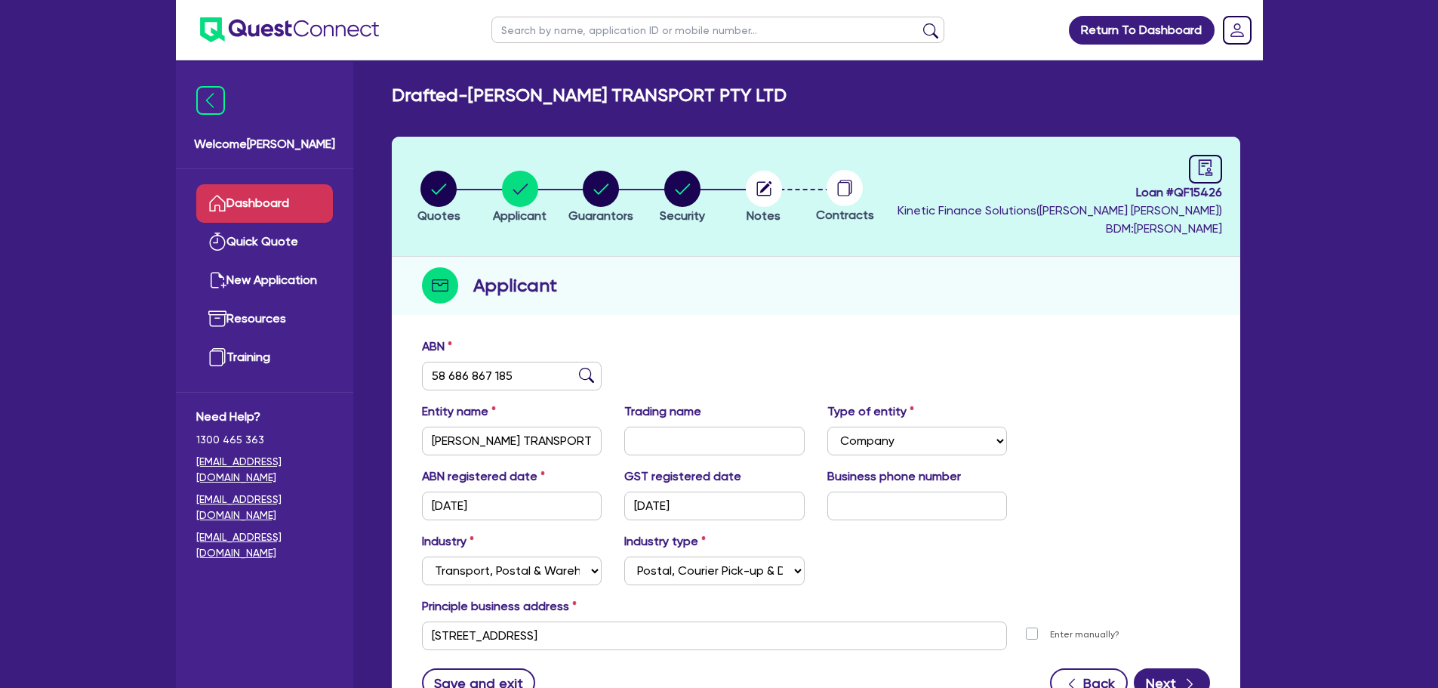
click at [266, 190] on link "Dashboard" at bounding box center [264, 203] width 137 height 38
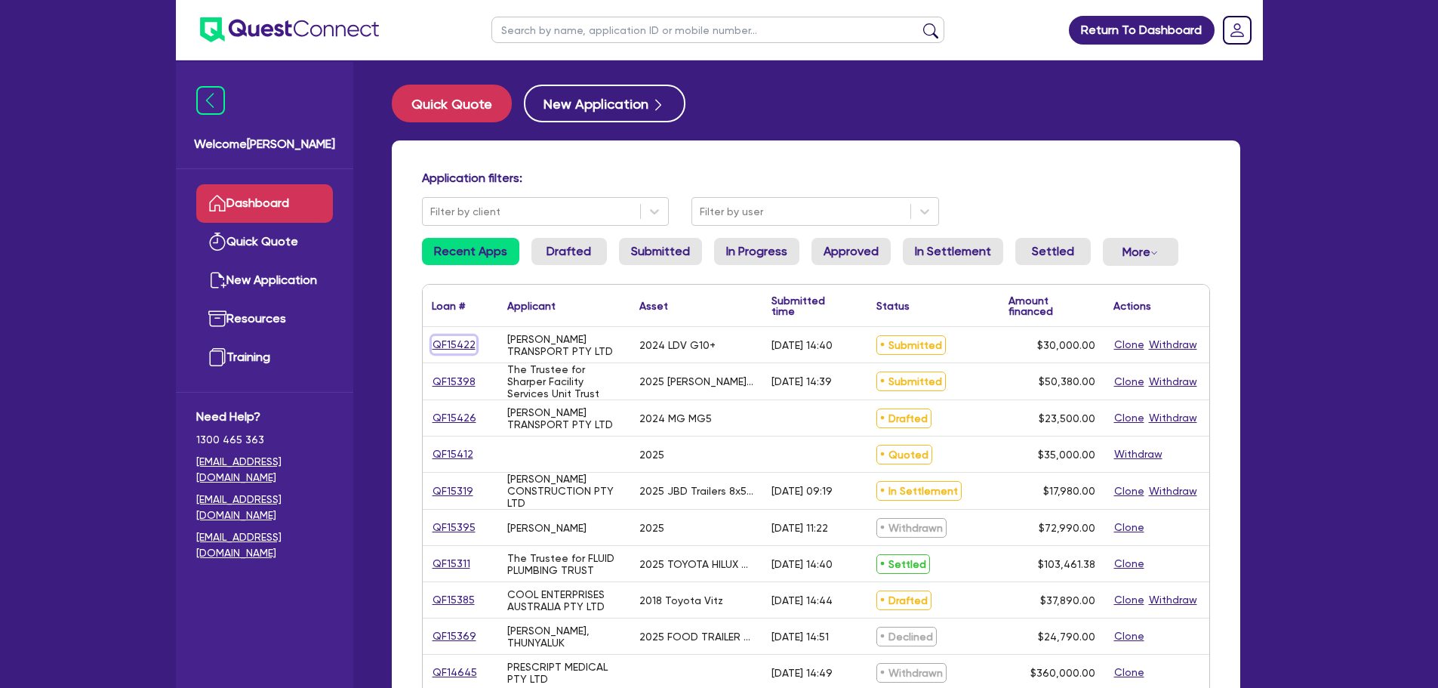
click at [463, 343] on link "QF15422" at bounding box center [454, 344] width 45 height 17
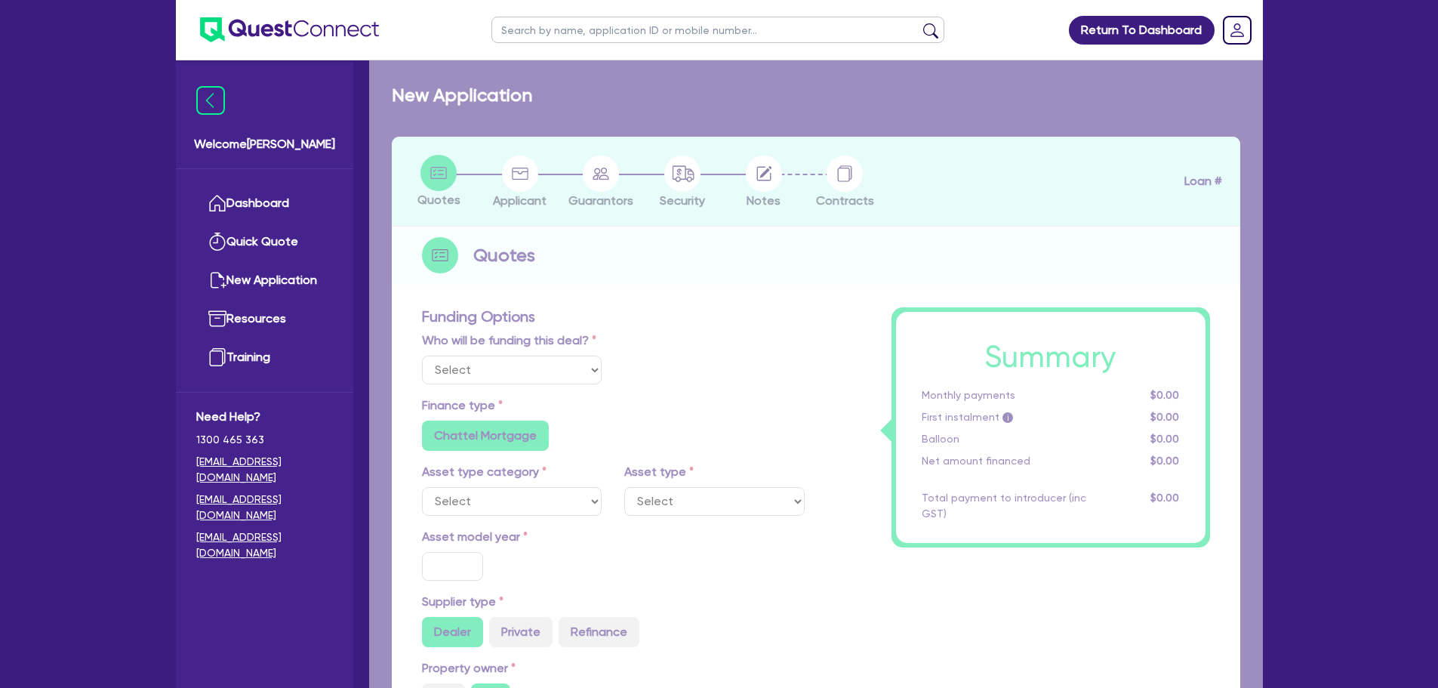
select select "Quest Finance - Own Book"
select select "CARS_AND_LIGHT_TRUCKS"
type input "2024"
radio input "false"
radio input "true"
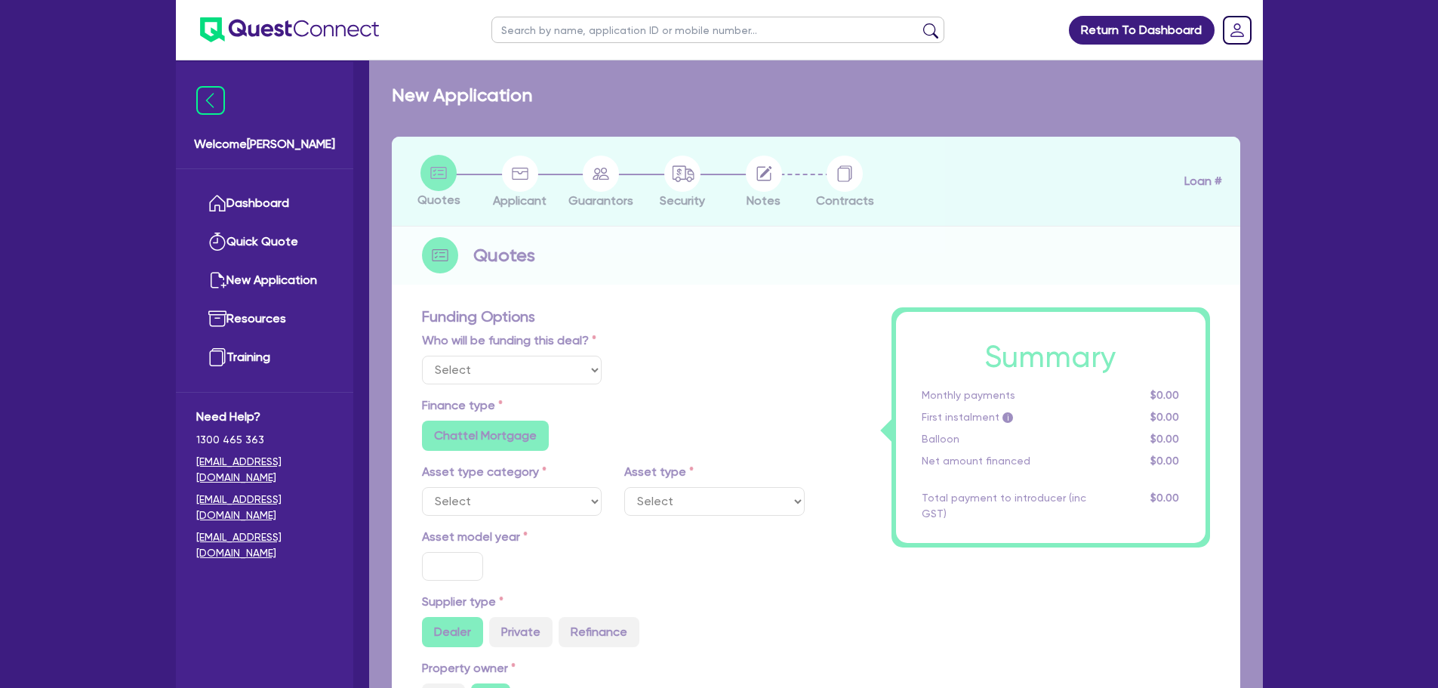
radio input "true"
type input "30,000"
type input "30"
type input "9,000"
type input "10"
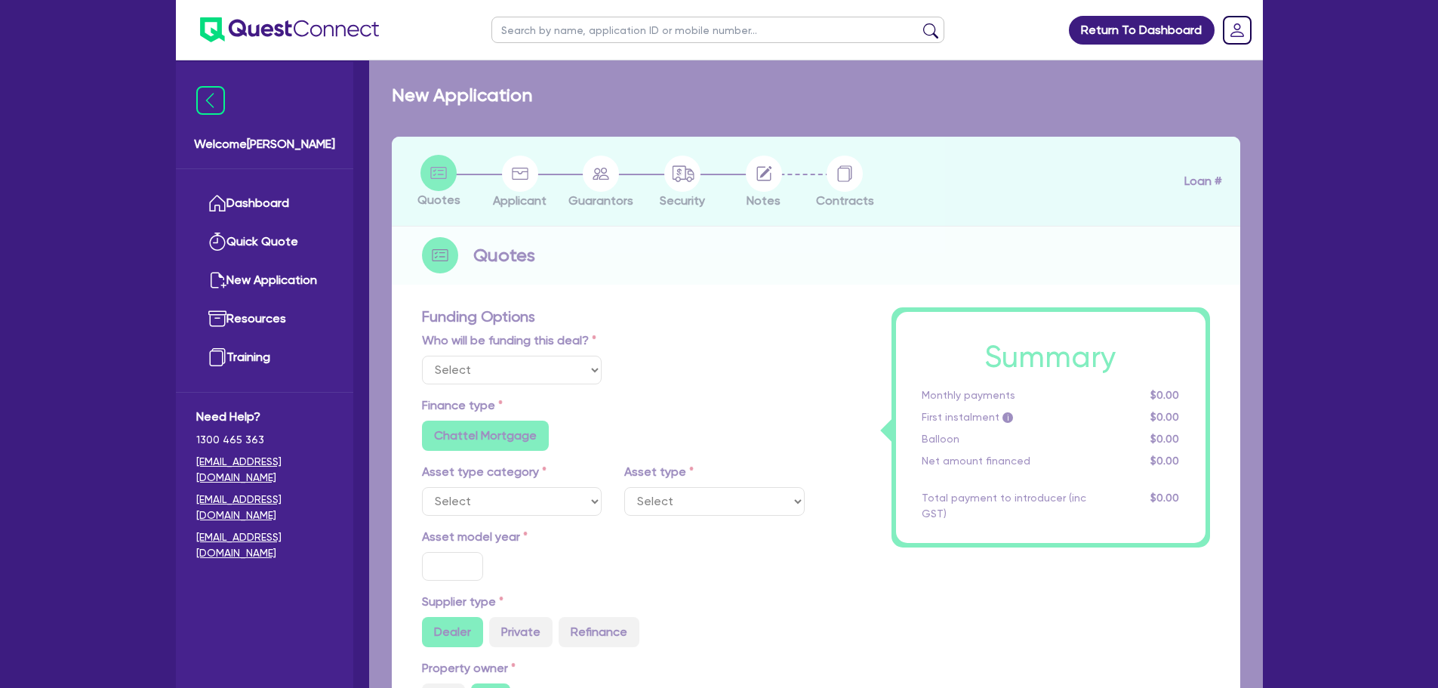
type input "3,000"
type input "17.95"
select select "VANS_AND_UTES"
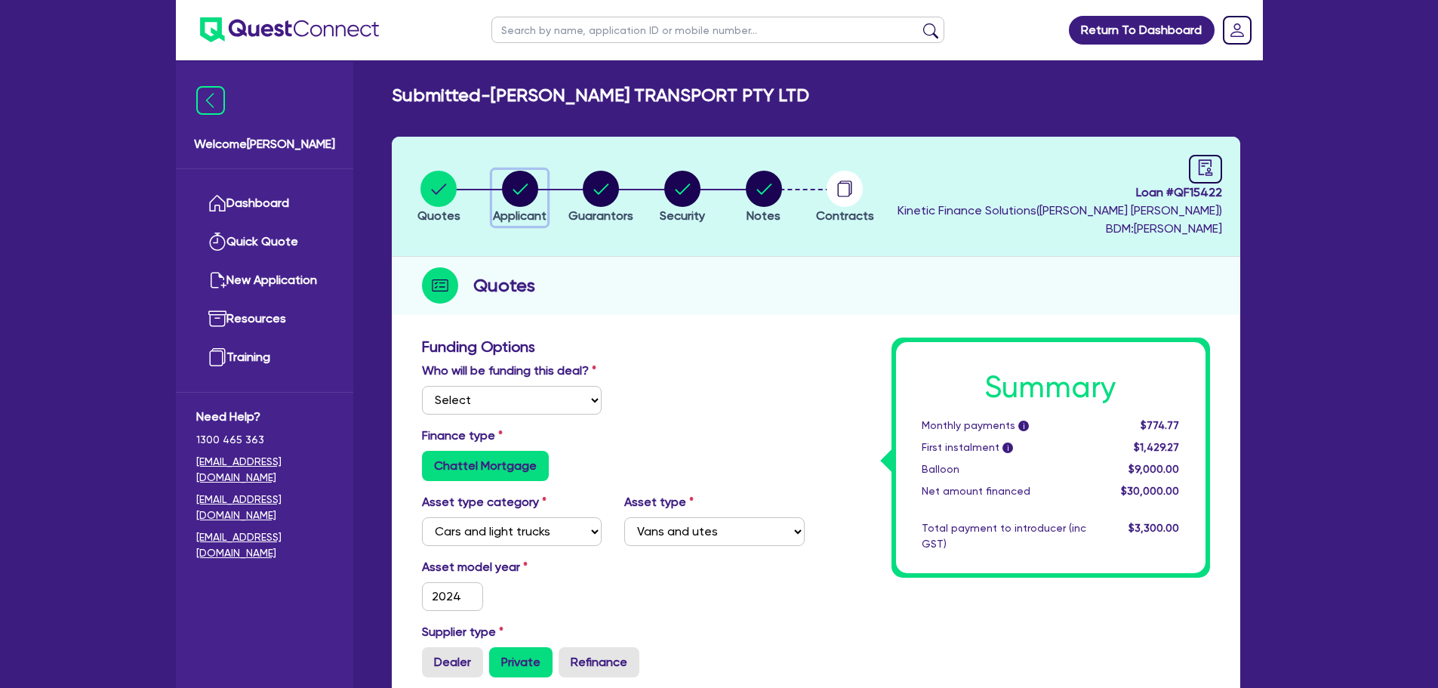
click at [524, 196] on circle "button" at bounding box center [520, 189] width 36 height 36
select select "COMPANY"
select select "TRANSPORT_WAREHOUSING"
select select "POSTAL_DELIVERY"
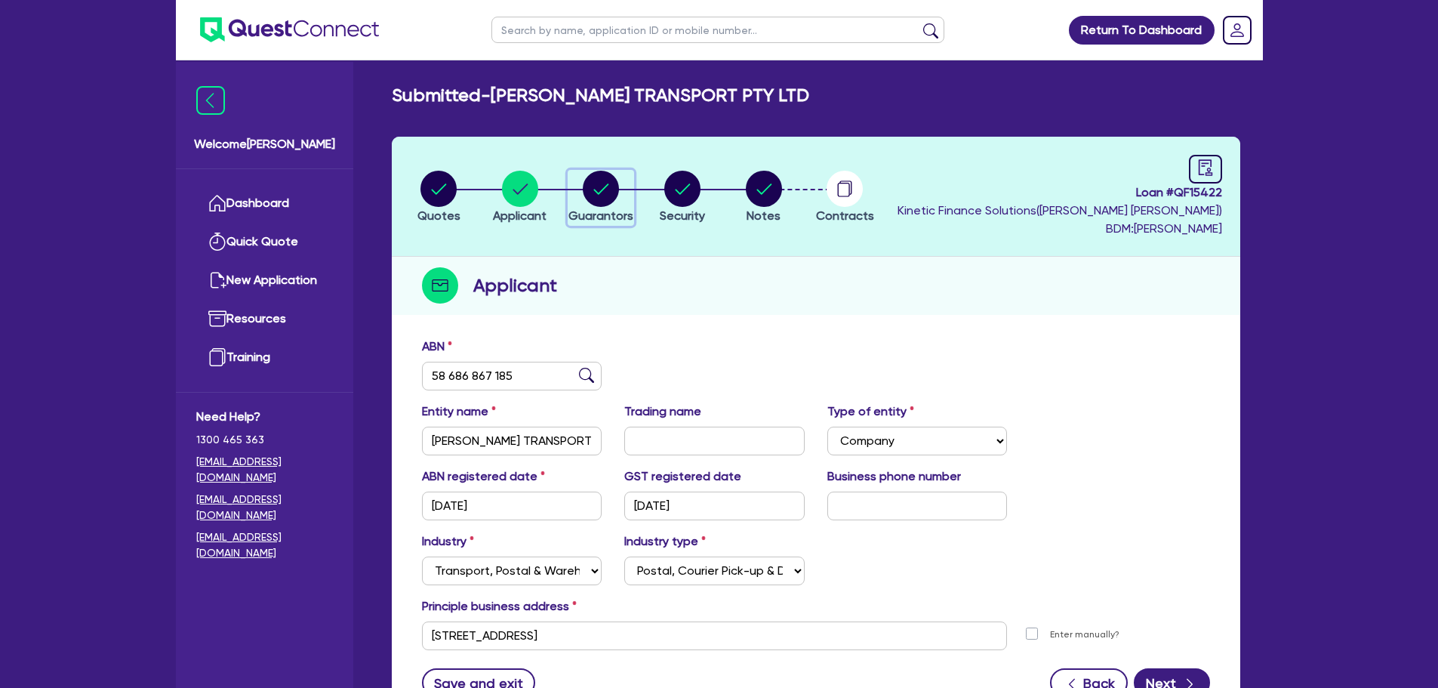
click at [587, 196] on circle "button" at bounding box center [601, 189] width 36 height 36
select select "MS"
select select "[GEOGRAPHIC_DATA]"
select select "MARRIED"
select select "VEHICLE"
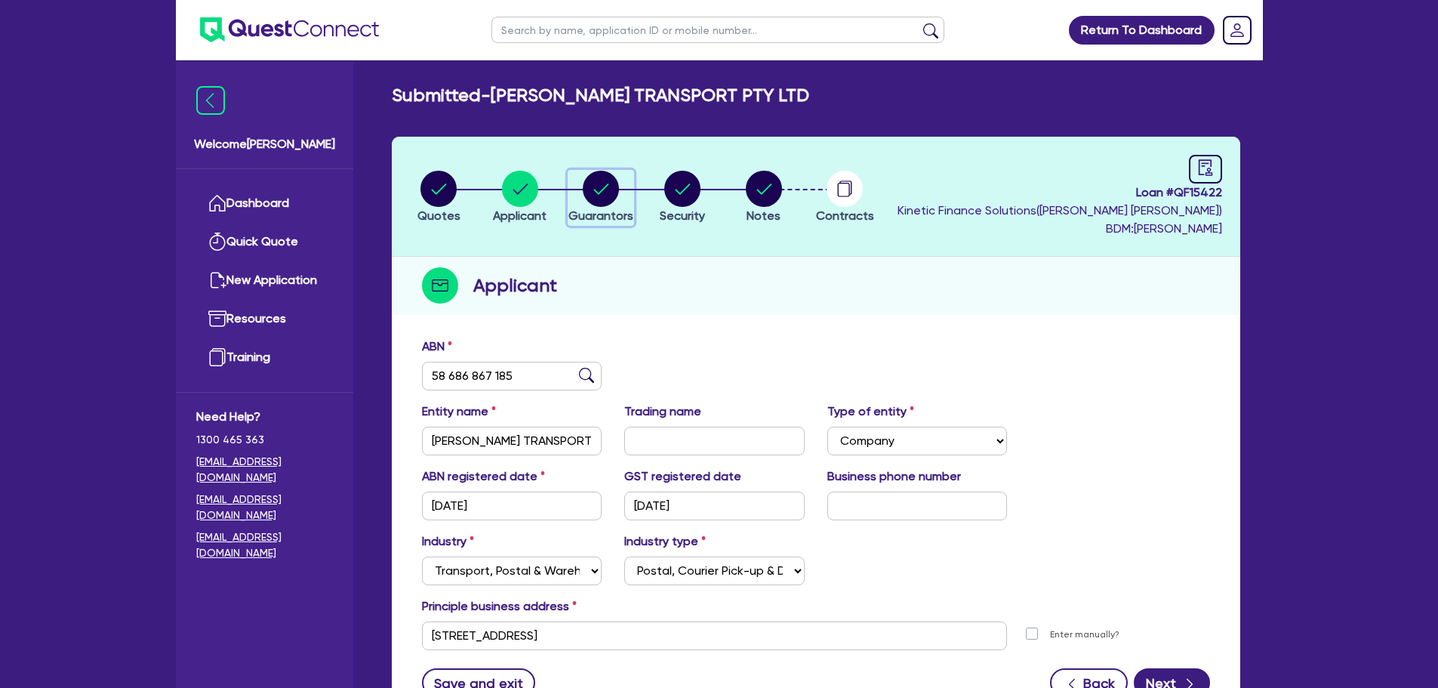
select select "CASH"
select select "INVESTMENT_PROPERTY"
select select "VEHICLE"
select select "MORTGAGE"
select select "VEHICLE_LOAN"
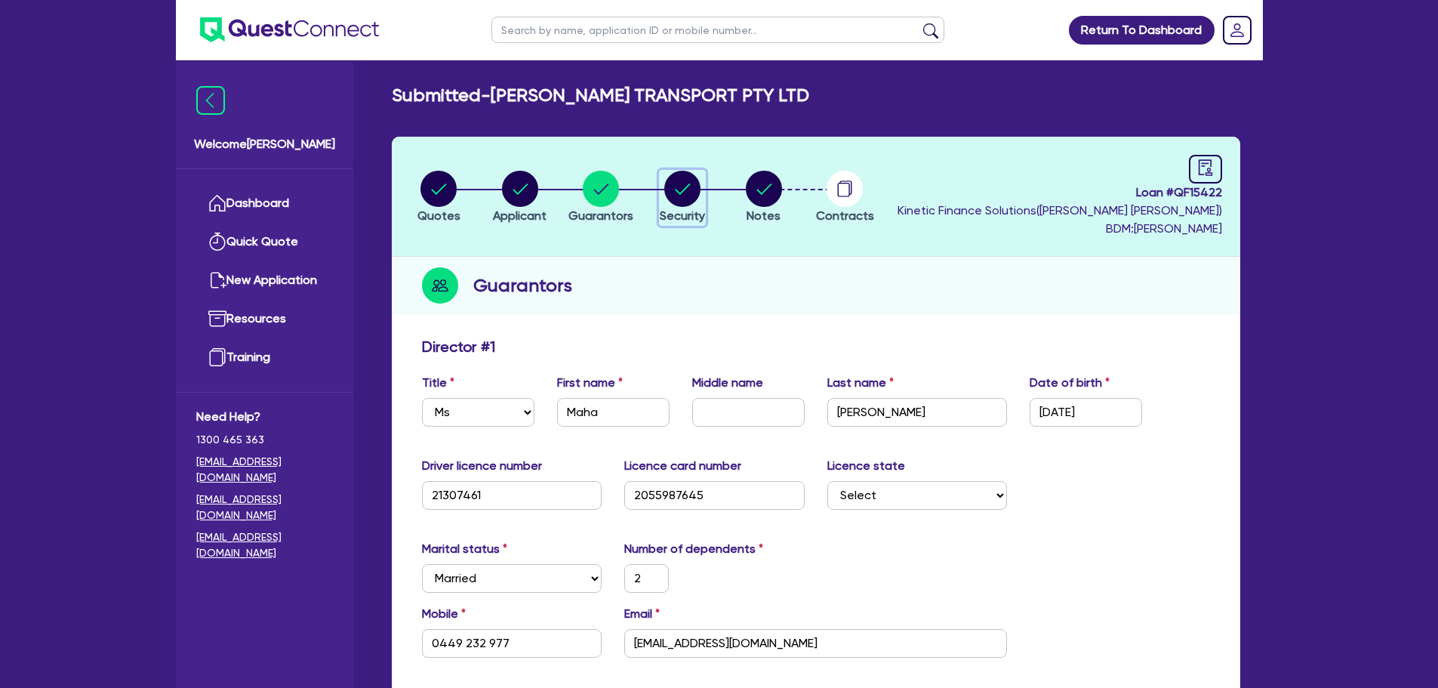
click at [659, 196] on button "Security" at bounding box center [682, 198] width 47 height 56
select select "CARS_AND_LIGHT_TRUCKS"
select select "VANS_AND_UTES"
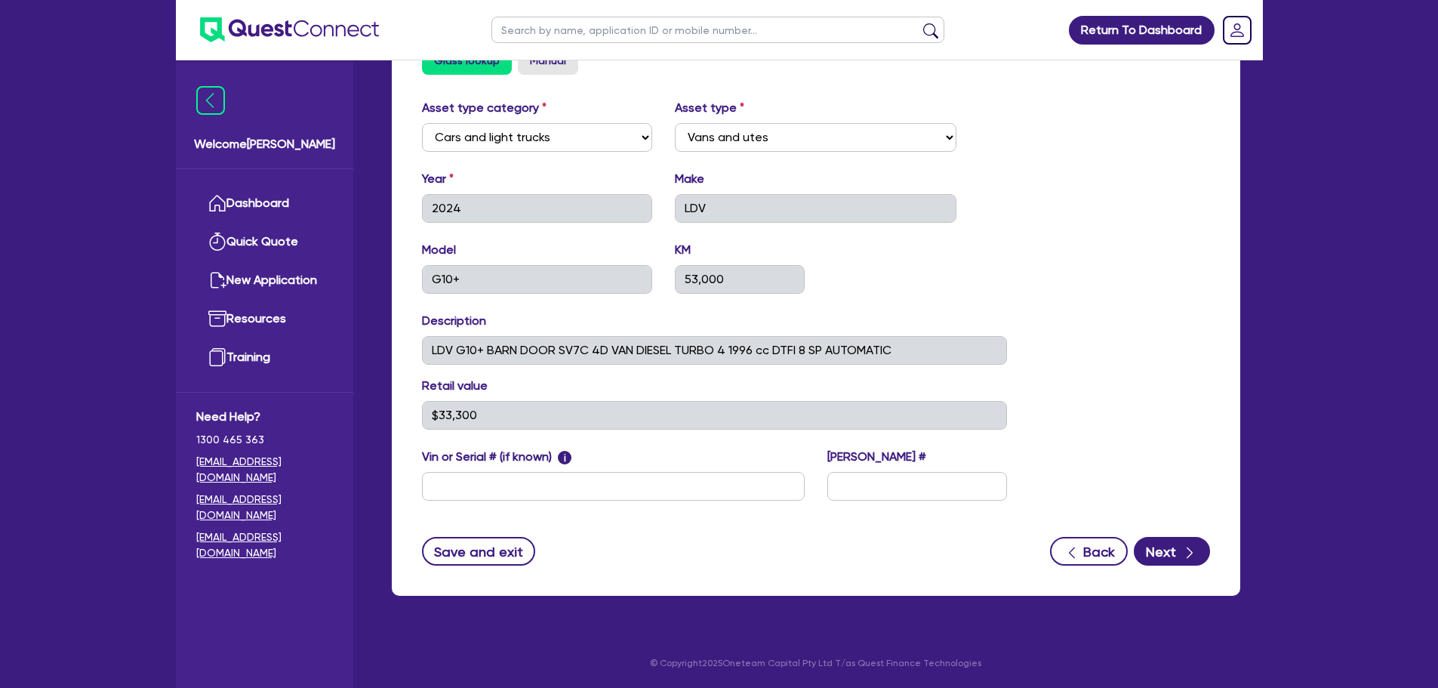
scroll to position [110, 0]
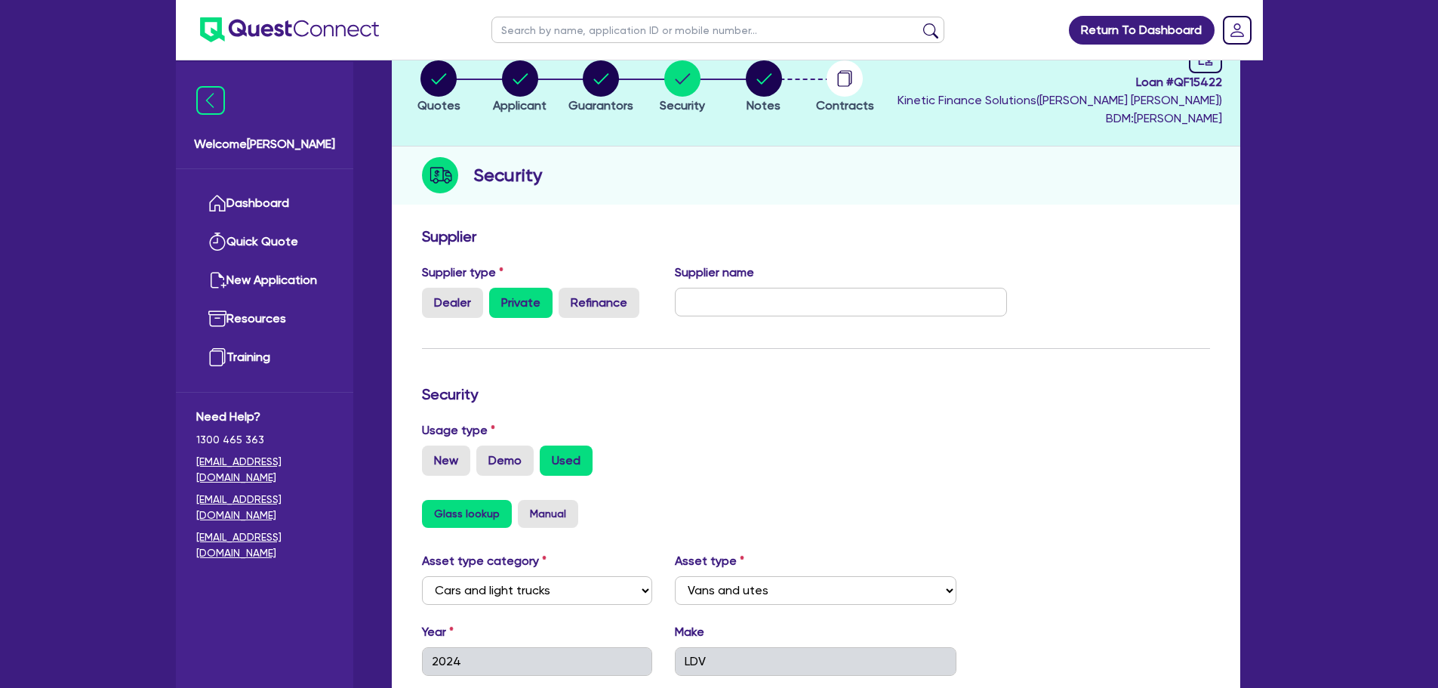
click at [339, 204] on ul "Dashboard Quick Quote New Application Ref Company Ref Salesperson Resources Tra…" at bounding box center [264, 280] width 177 height 223
click at [303, 196] on link "Dashboard" at bounding box center [264, 203] width 137 height 38
